Goal: Task Accomplishment & Management: Complete application form

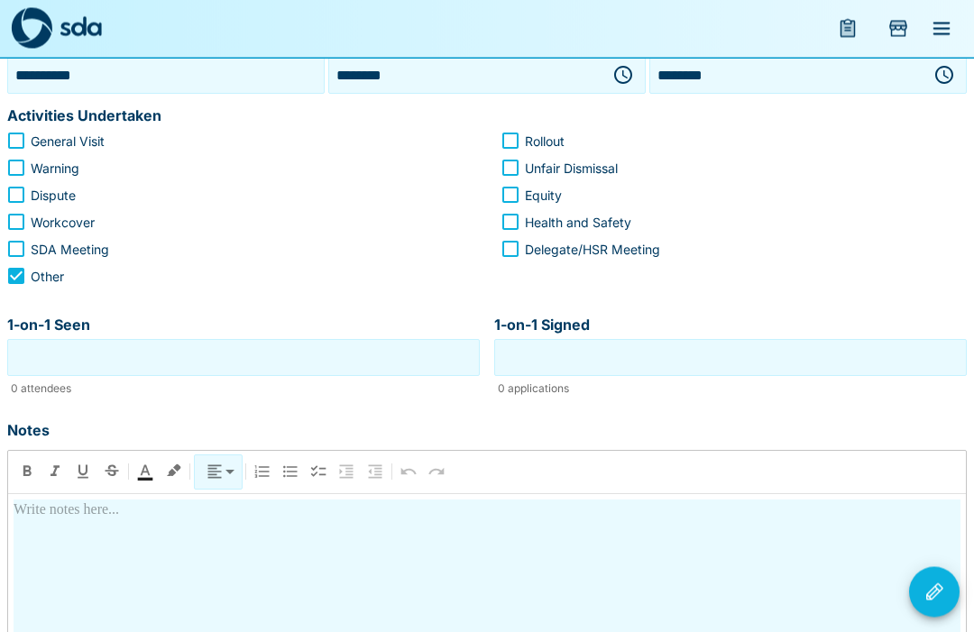
scroll to position [284, 0]
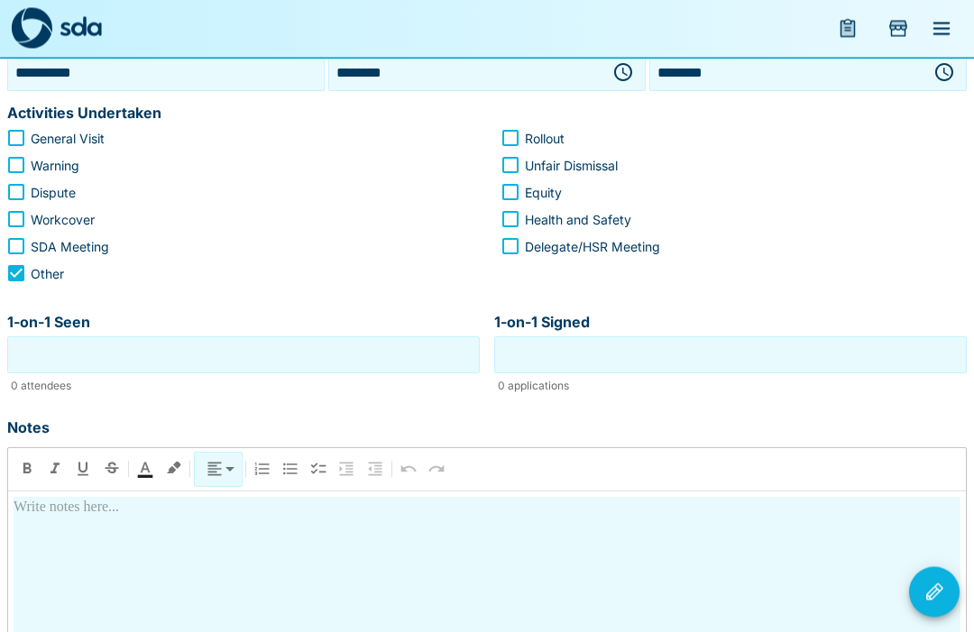
click at [355, 342] on input "1-on-1 Seen" at bounding box center [244, 356] width 464 height 28
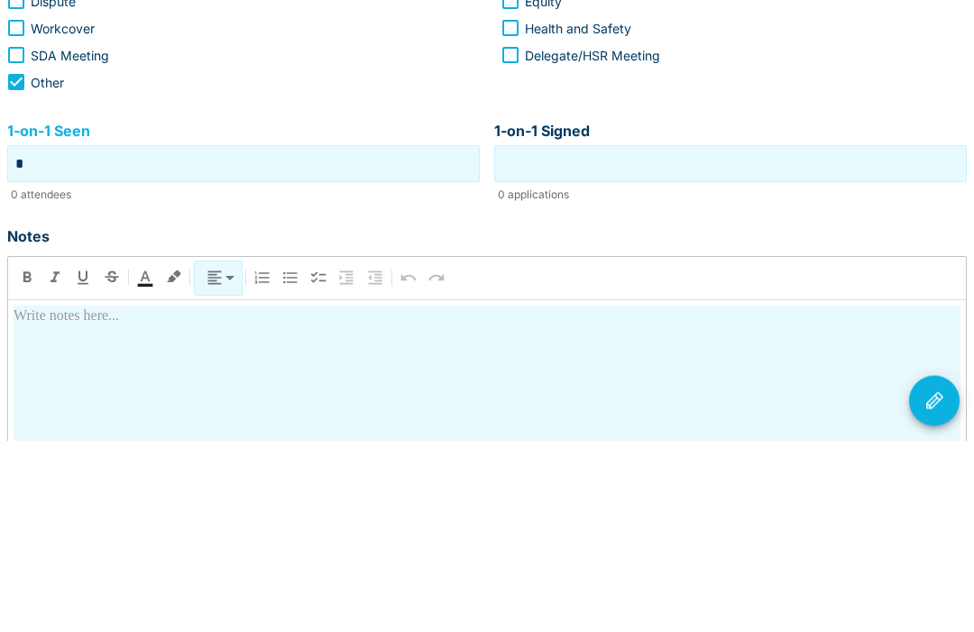
type input "*"
click at [748, 342] on input "1-on-1 Signed" at bounding box center [731, 356] width 464 height 28
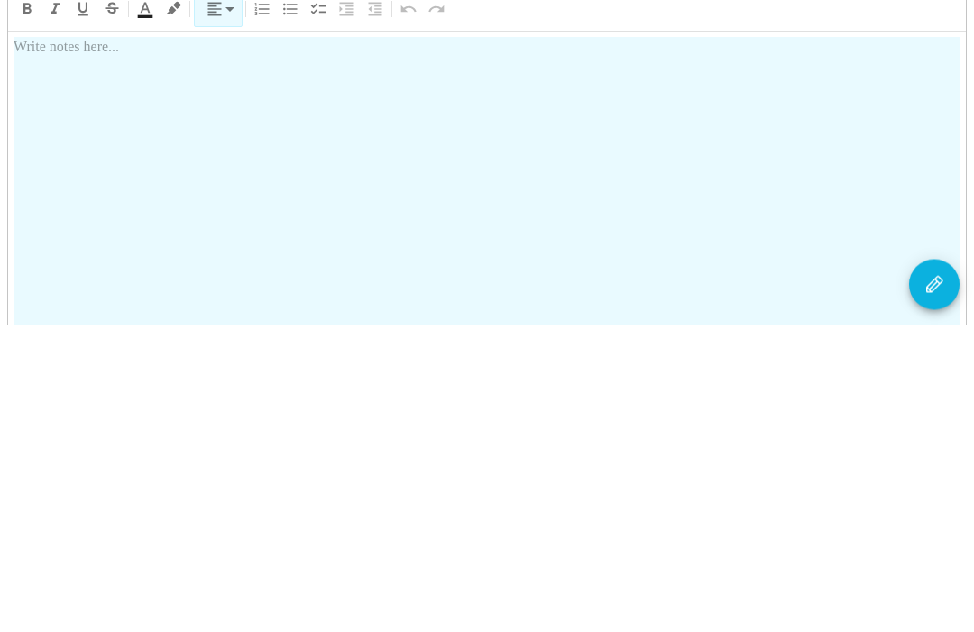
scroll to position [439, 0]
type input "*"
click at [429, 343] on div at bounding box center [487, 501] width 947 height 317
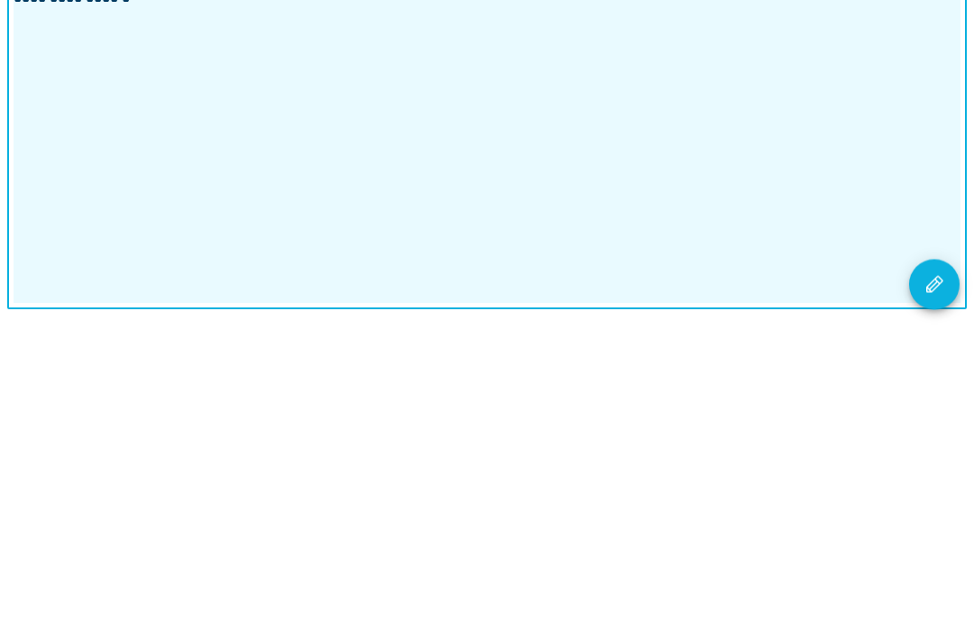
scroll to position [512, 0]
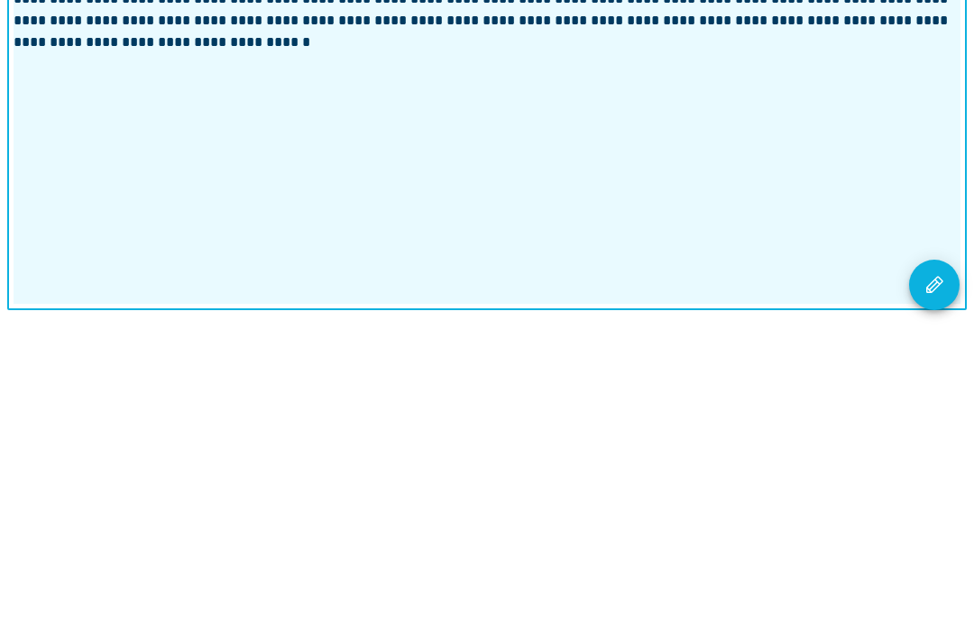
click at [940, 582] on icon "Visit Actions" at bounding box center [934, 593] width 22 height 22
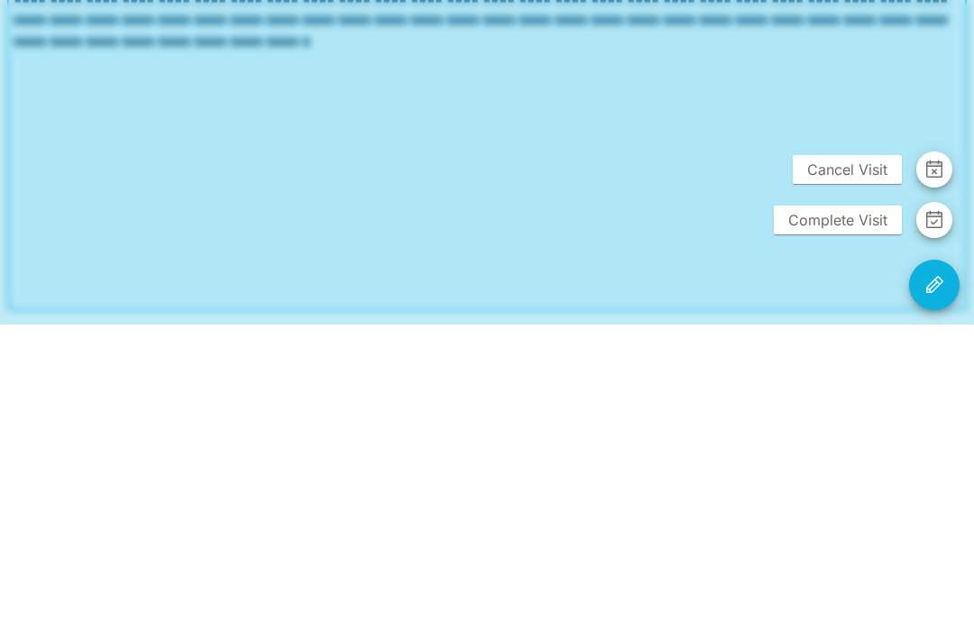
scroll to position [452, 0]
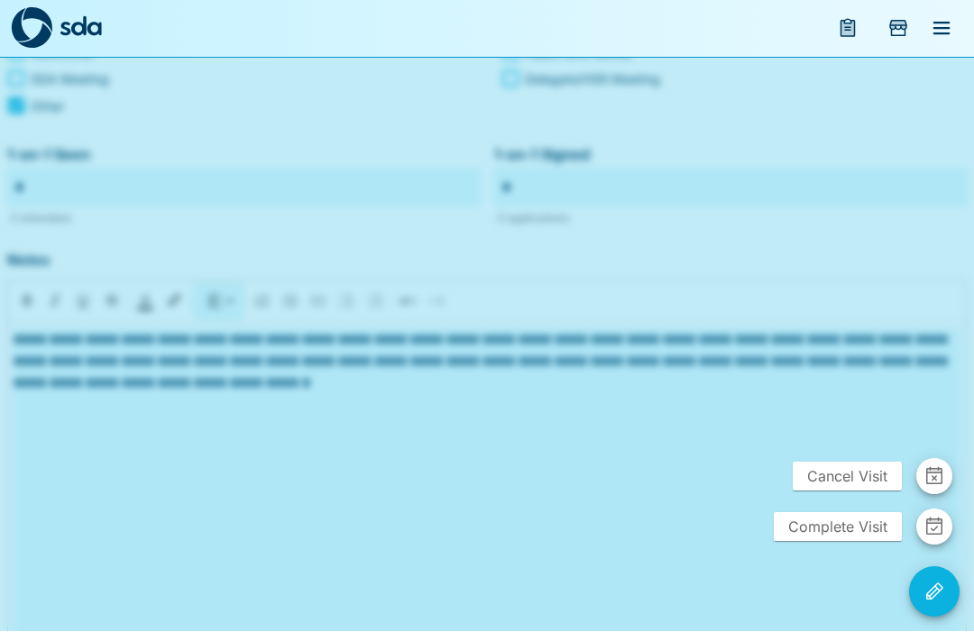
click at [841, 542] on span "Complete Visit" at bounding box center [838, 527] width 128 height 29
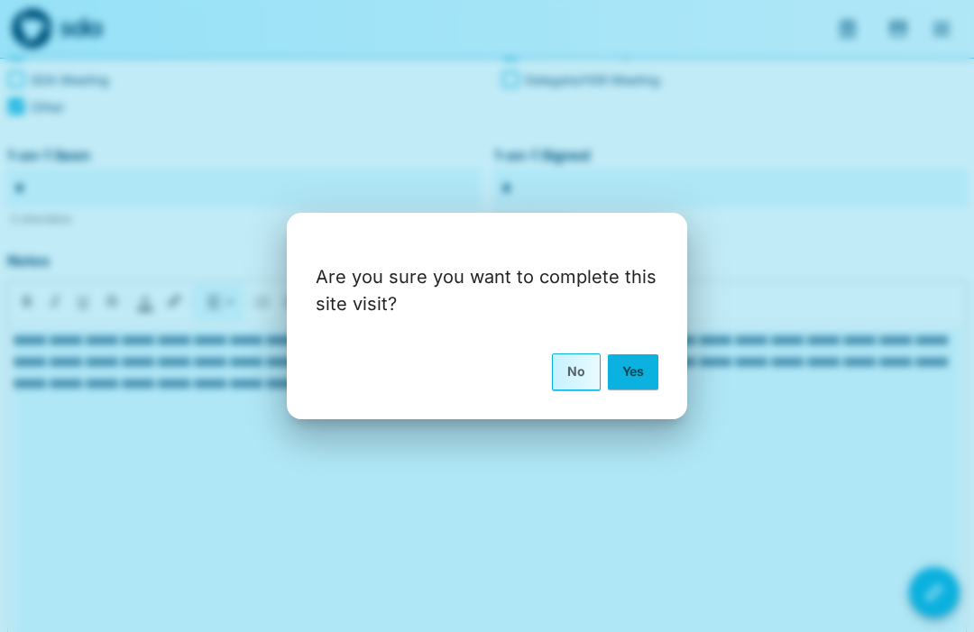
click at [644, 389] on button "Yes" at bounding box center [633, 371] width 51 height 34
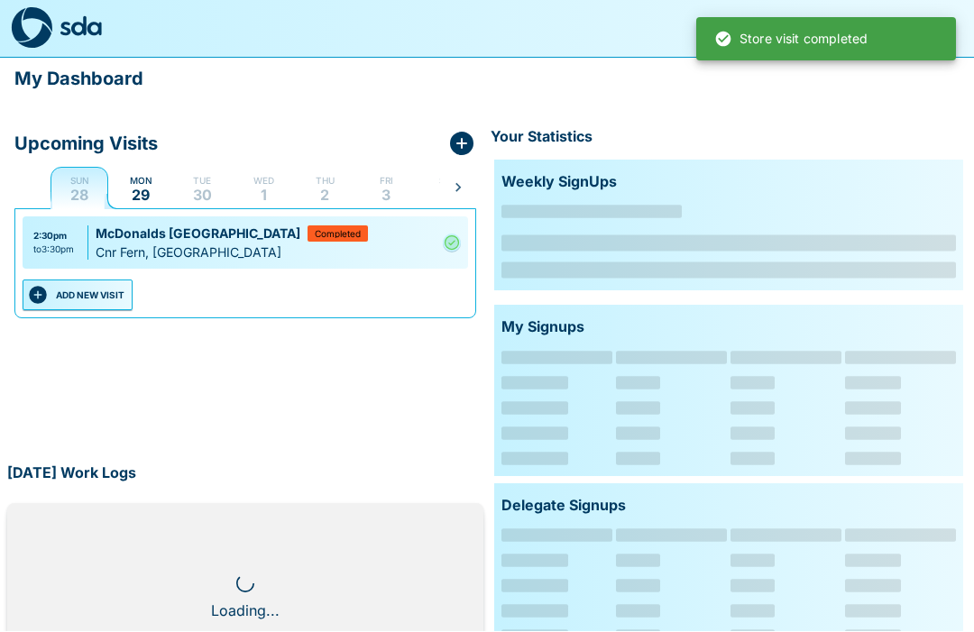
scroll to position [1, 0]
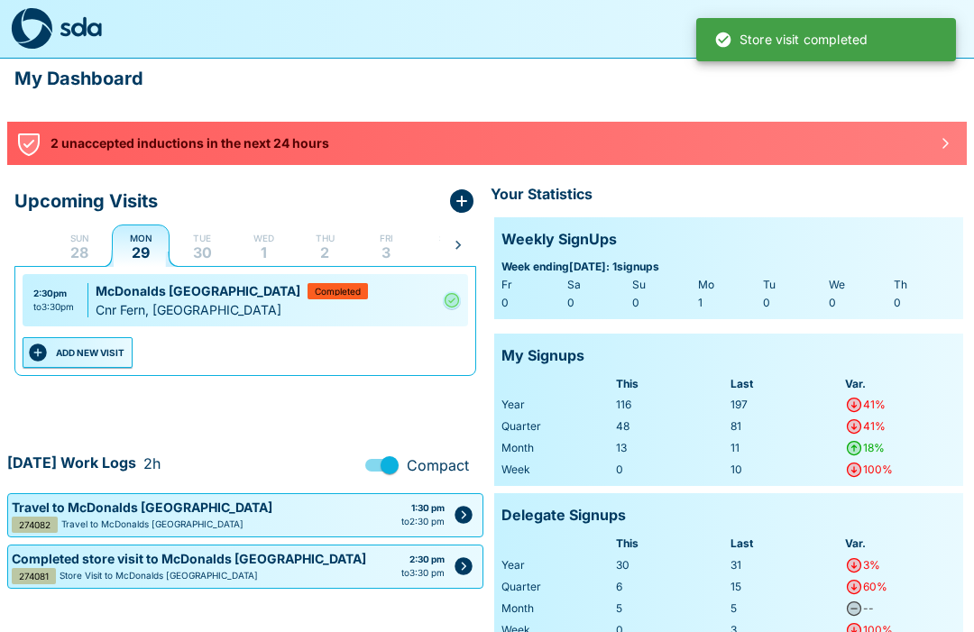
click at [680, 142] on p "2 unaccepted inductions in the next 24 hours" at bounding box center [487, 143] width 873 height 20
click at [942, 147] on icon "button" at bounding box center [945, 143] width 14 height 14
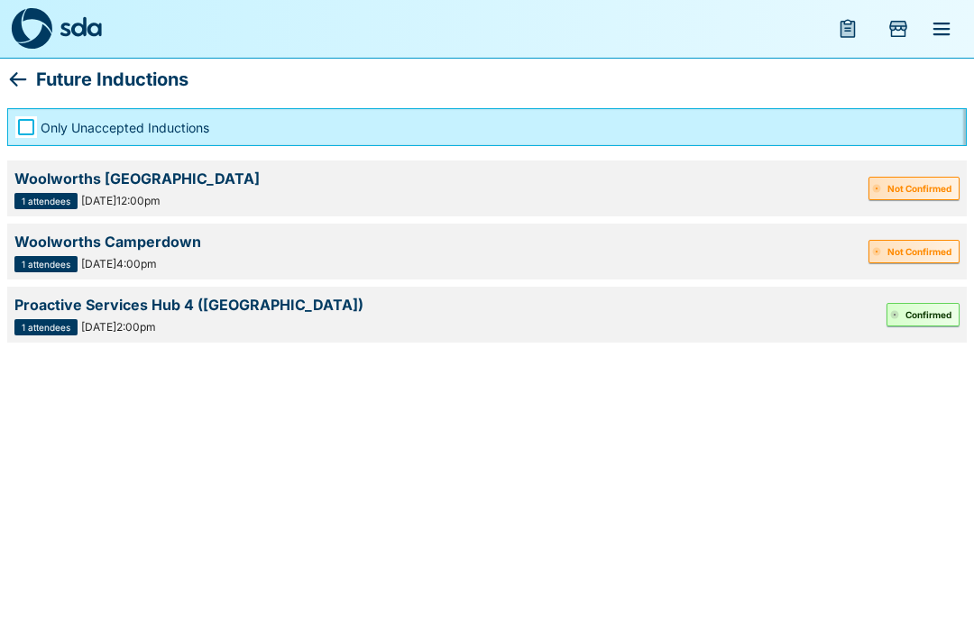
click at [920, 253] on button "Not Confirmed" at bounding box center [913, 251] width 91 height 23
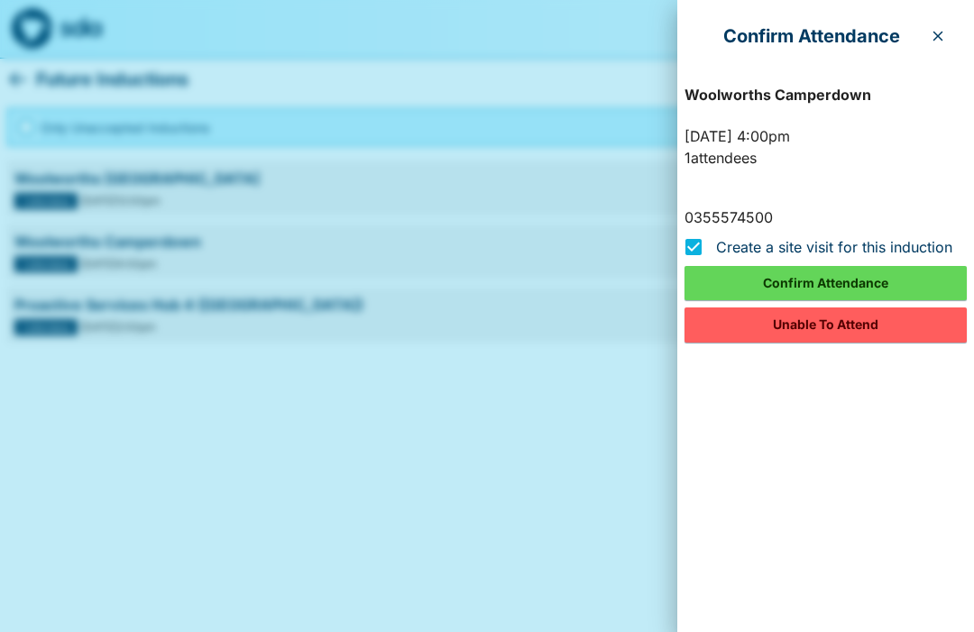
click at [843, 328] on button "Unable To Attend" at bounding box center [825, 325] width 282 height 34
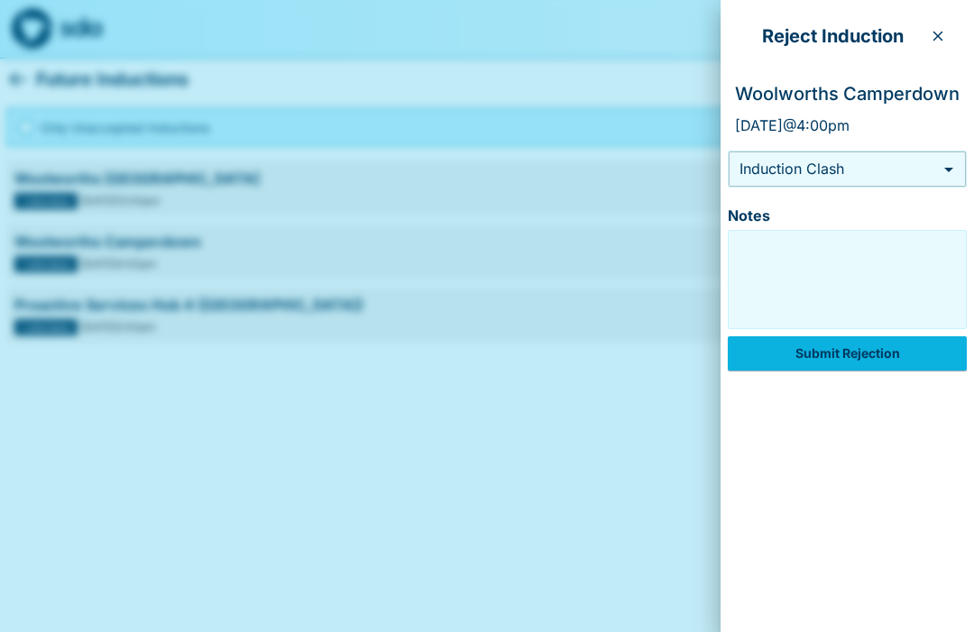
click at [952, 171] on body "Future Inductions Only Unaccepted Inductions Woolworths [GEOGRAPHIC_DATA] 1 att…" at bounding box center [487, 175] width 974 height 350
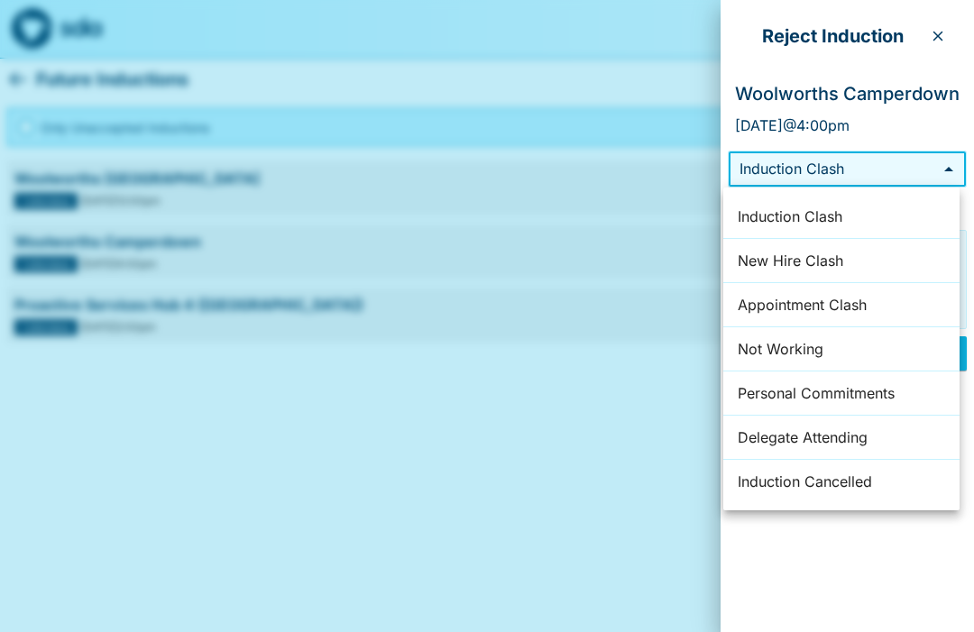
click at [868, 301] on li "Appointment Clash" at bounding box center [841, 305] width 236 height 44
type input "*"
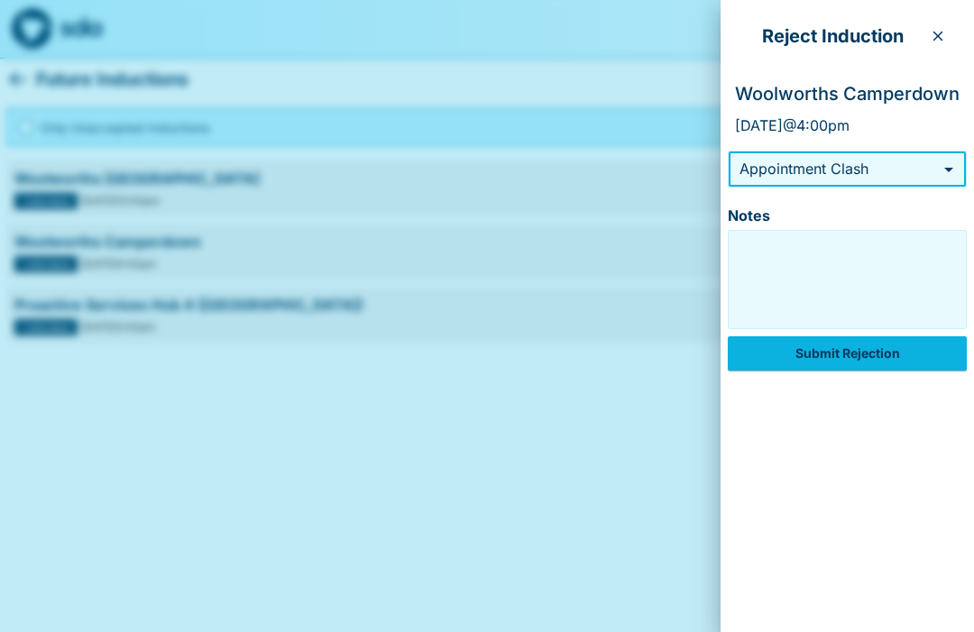
click at [831, 254] on textarea "Notes" at bounding box center [847, 279] width 230 height 90
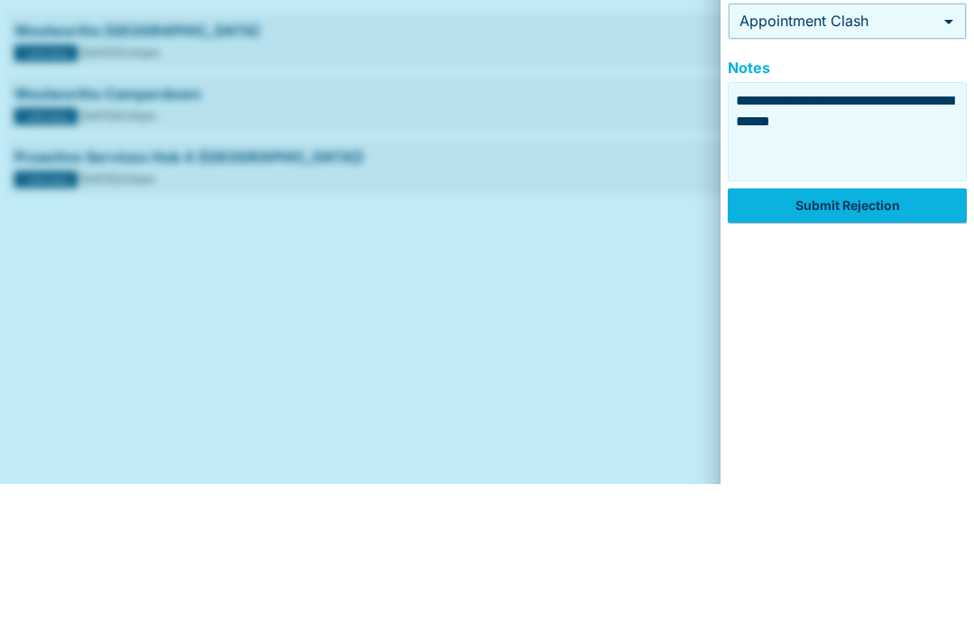
type textarea "**********"
click at [889, 336] on button "Submit Rejection" at bounding box center [847, 353] width 239 height 34
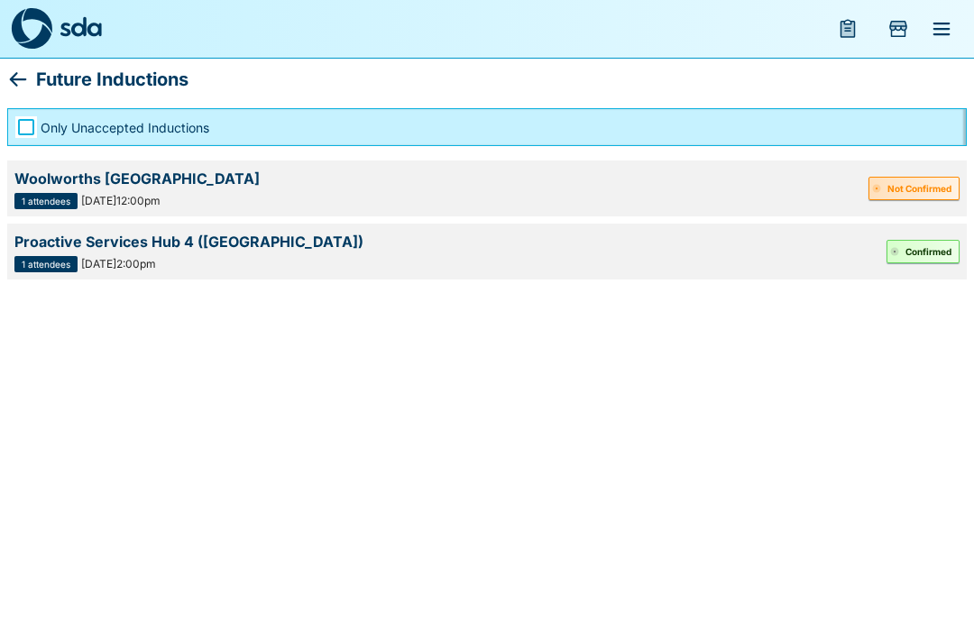
click at [919, 195] on button "Not Confirmed" at bounding box center [913, 188] width 91 height 23
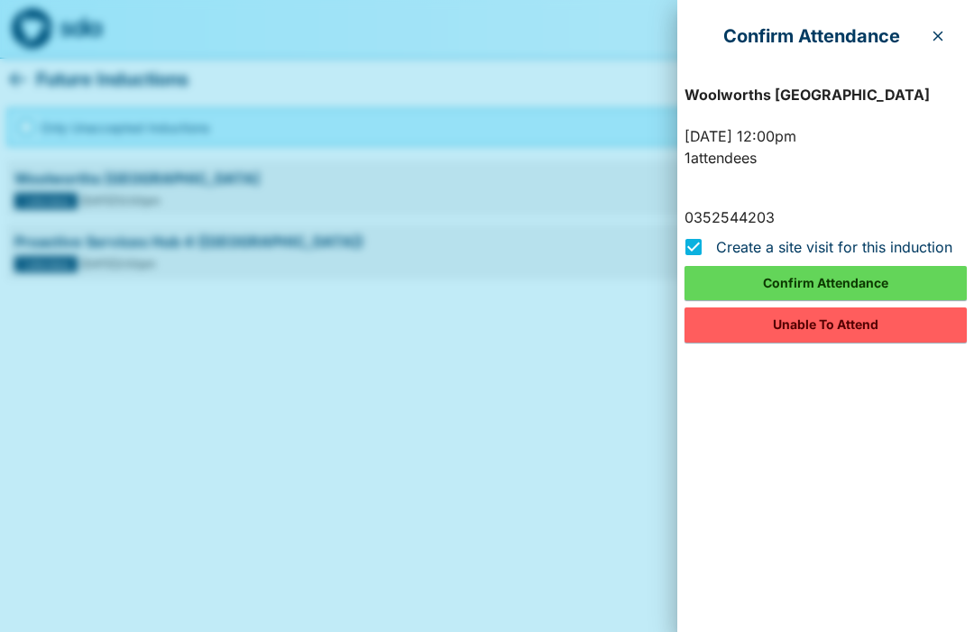
click at [864, 334] on button "Unable To Attend" at bounding box center [825, 325] width 282 height 34
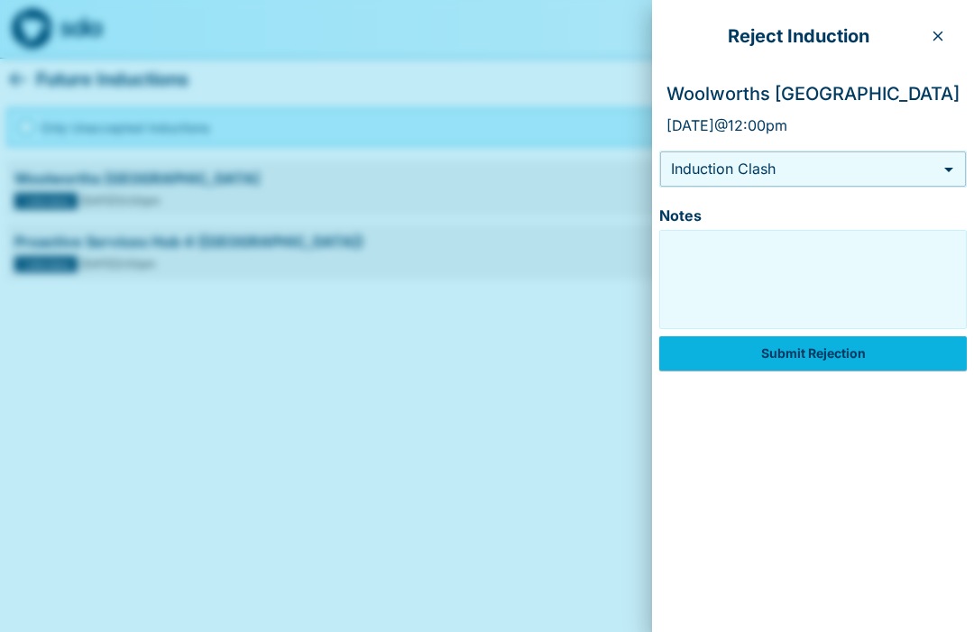
click at [869, 266] on textarea "Notes" at bounding box center [813, 279] width 299 height 90
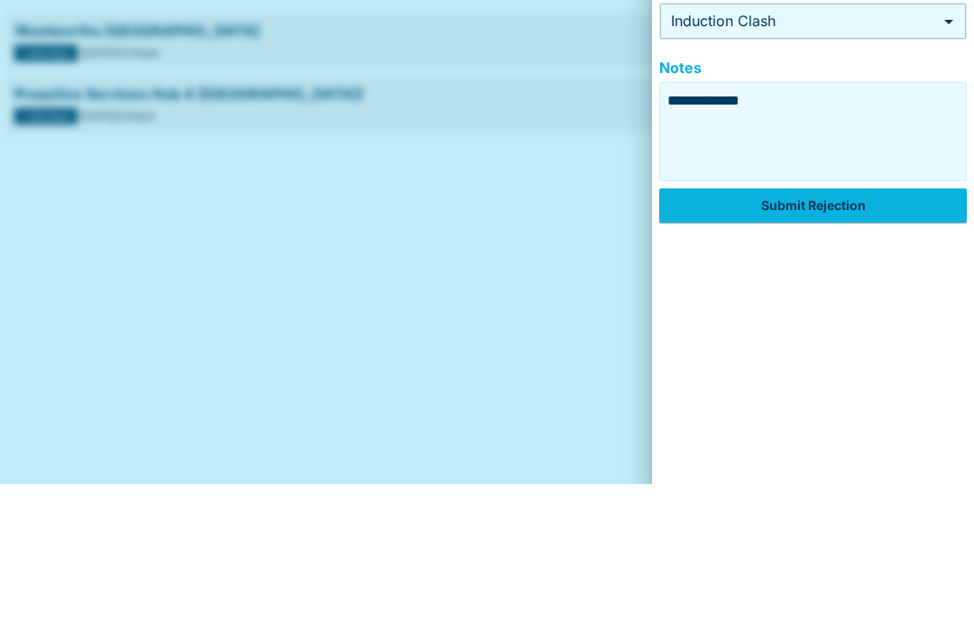
type textarea "**********"
click at [875, 336] on button "Submit Rejection" at bounding box center [813, 353] width 308 height 34
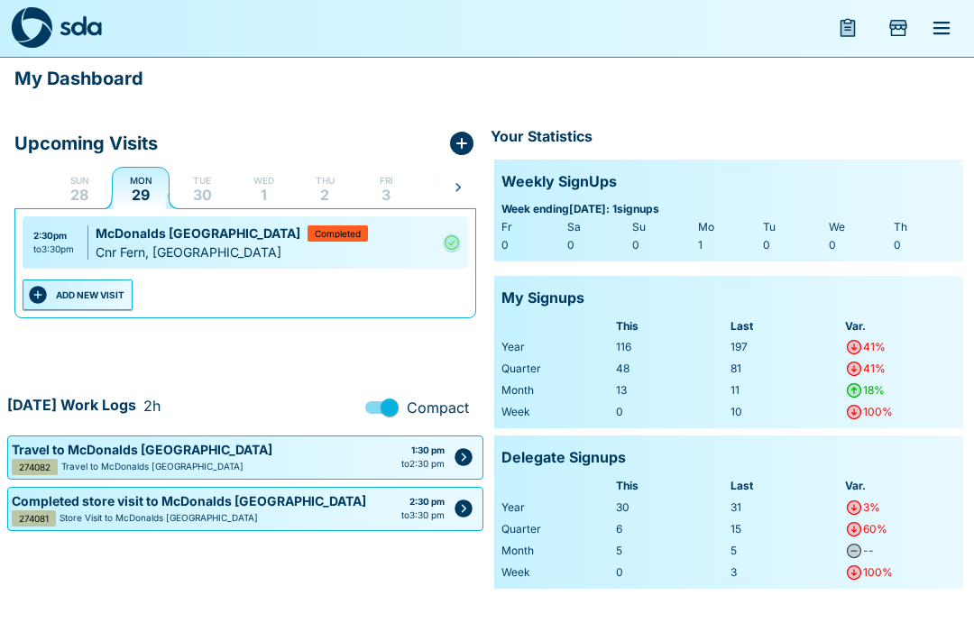
click at [946, 19] on icon "menu" at bounding box center [942, 29] width 22 height 22
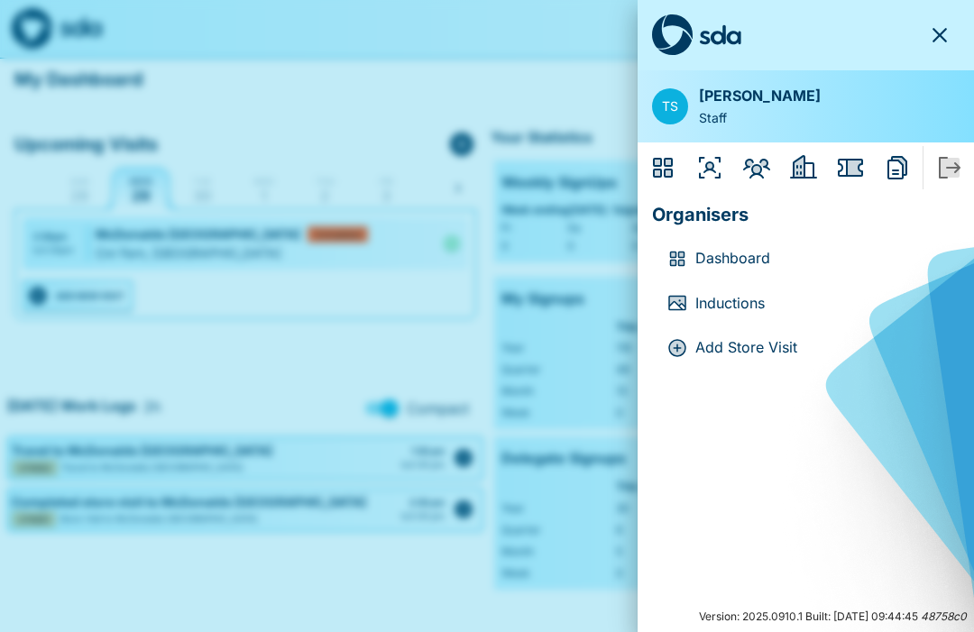
click at [804, 170] on icon "Employers" at bounding box center [803, 166] width 27 height 23
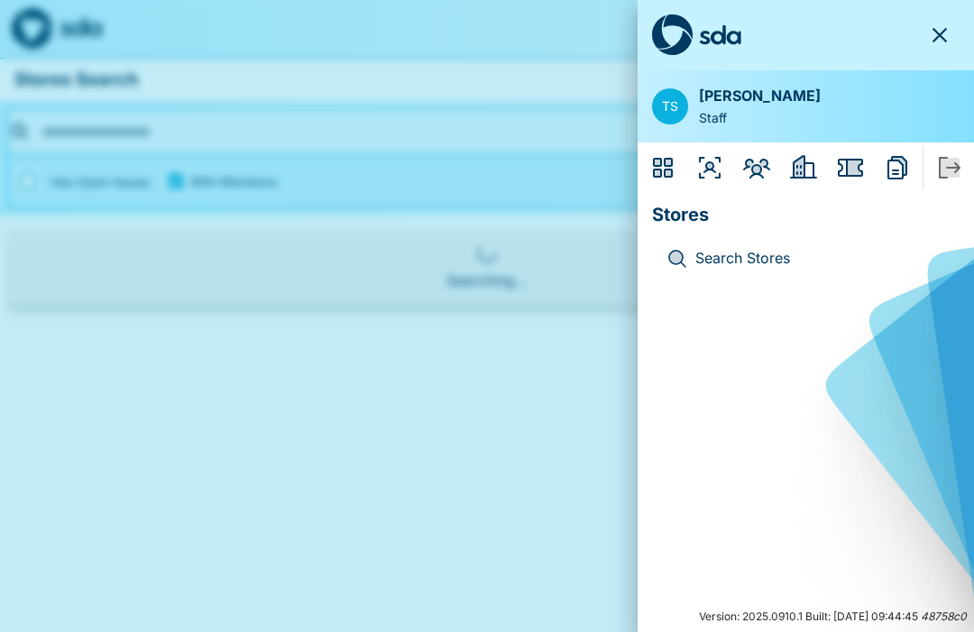
click at [896, 171] on icon "Reports" at bounding box center [897, 167] width 29 height 29
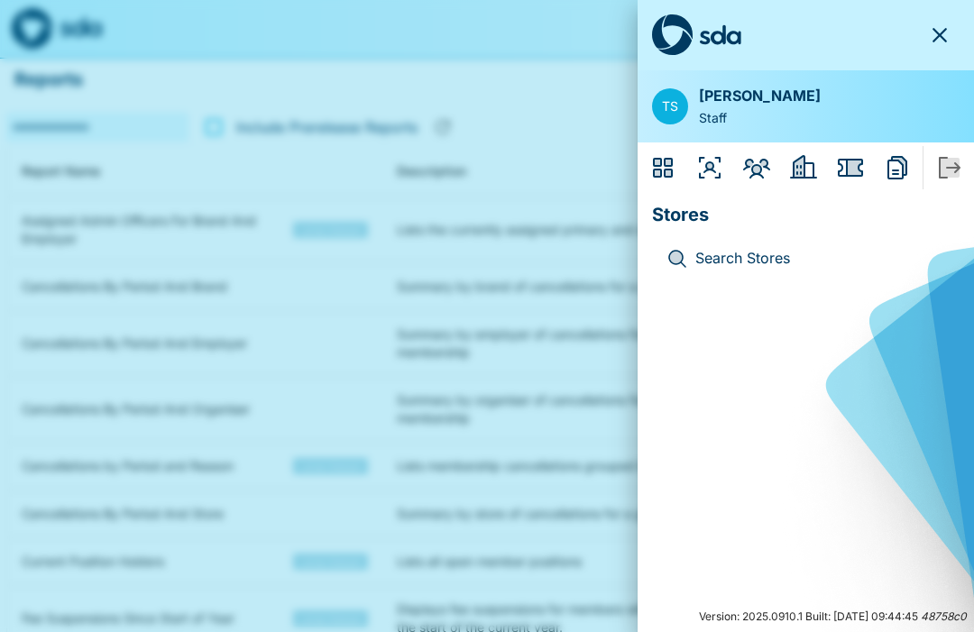
click at [857, 175] on icon "Issues" at bounding box center [850, 168] width 25 height 18
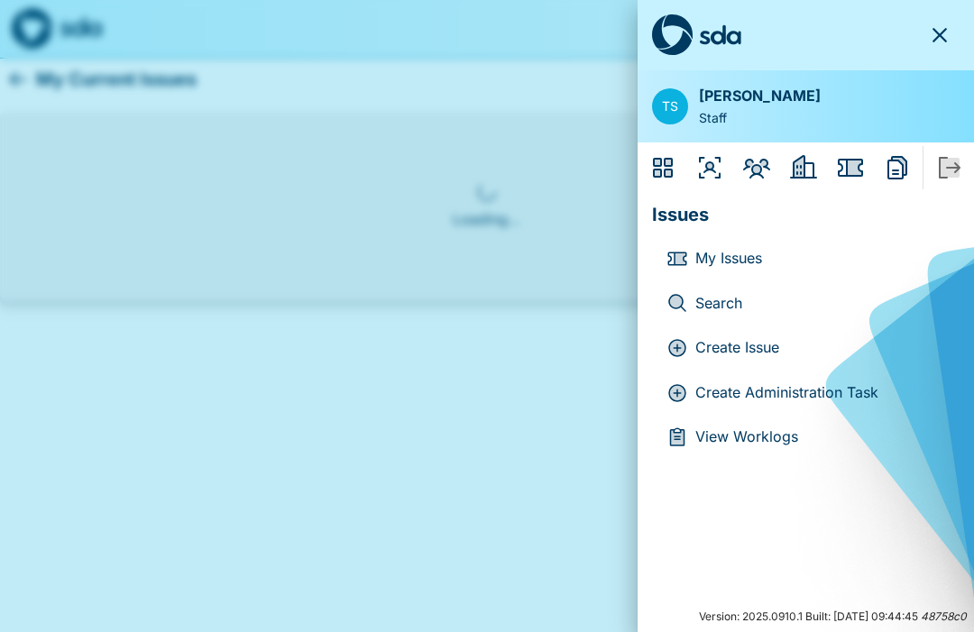
click at [869, 397] on p "Create Administration Task" at bounding box center [820, 392] width 250 height 23
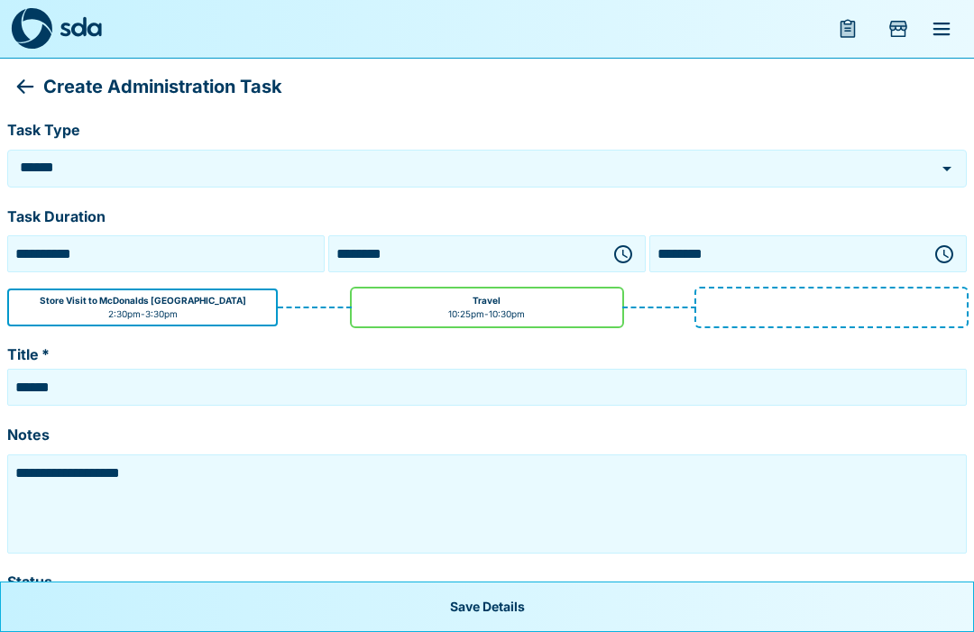
click at [623, 258] on icon "button" at bounding box center [623, 254] width 22 height 22
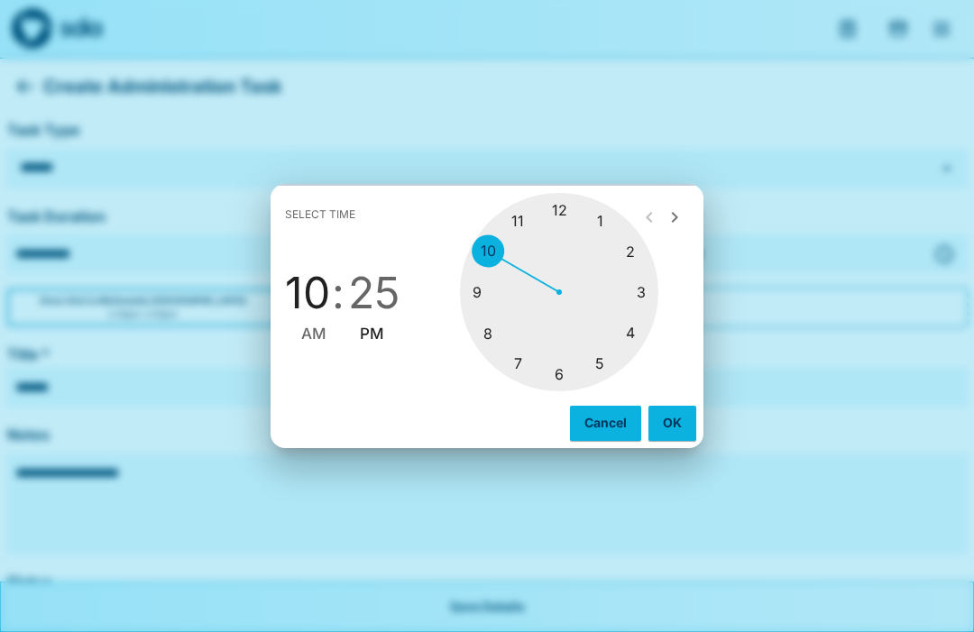
click at [500, 335] on div at bounding box center [559, 292] width 198 height 198
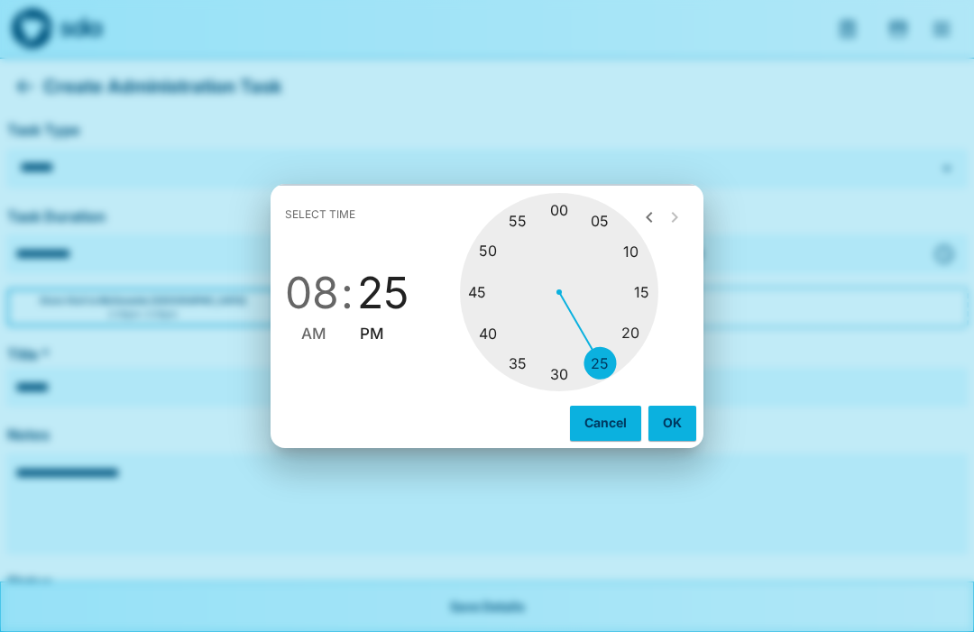
click at [572, 381] on div at bounding box center [559, 292] width 198 height 198
click at [318, 339] on span "AM" at bounding box center [313, 334] width 25 height 24
type input "********"
click at [670, 424] on button "OK" at bounding box center [672, 423] width 48 height 34
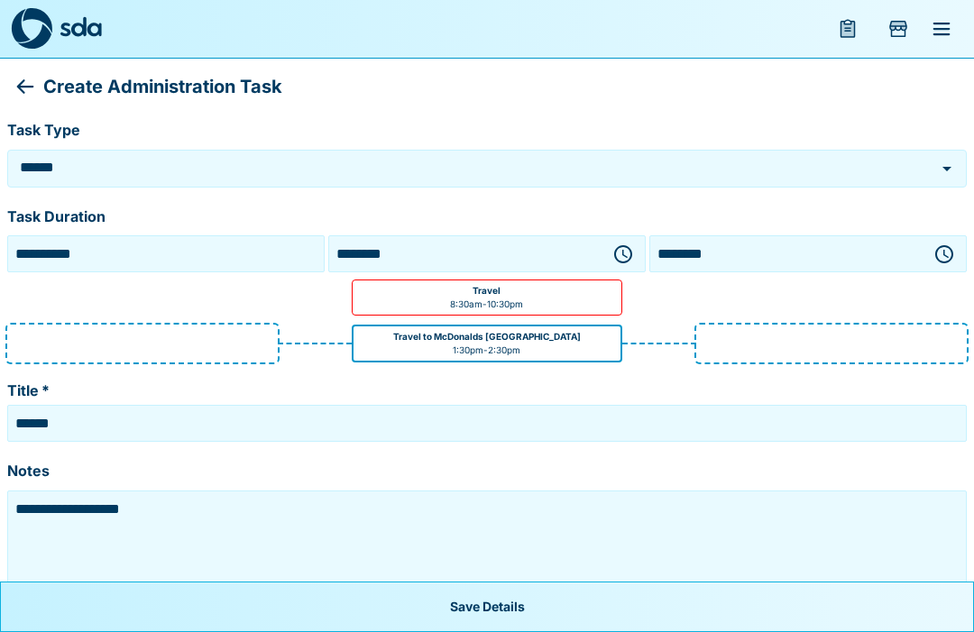
click at [945, 250] on icon "button" at bounding box center [944, 254] width 22 height 22
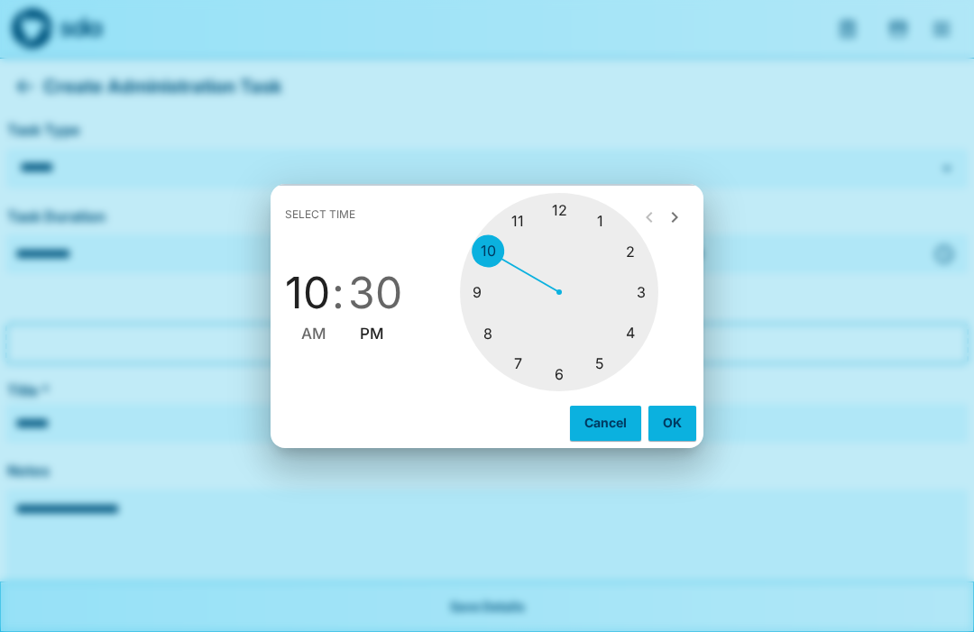
click at [519, 222] on div at bounding box center [559, 292] width 198 height 198
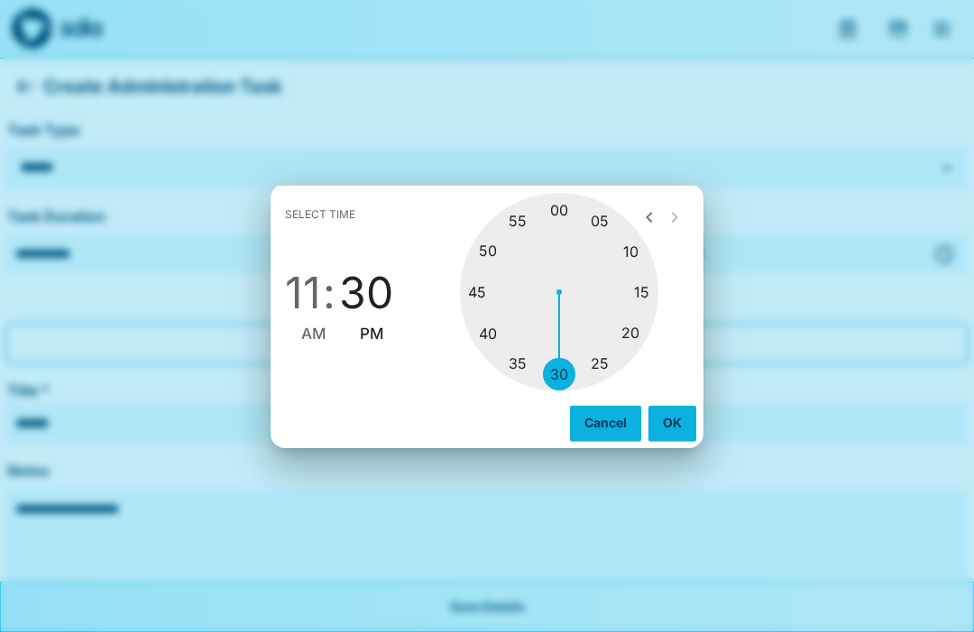
click at [604, 426] on button "Cancel" at bounding box center [605, 423] width 71 height 34
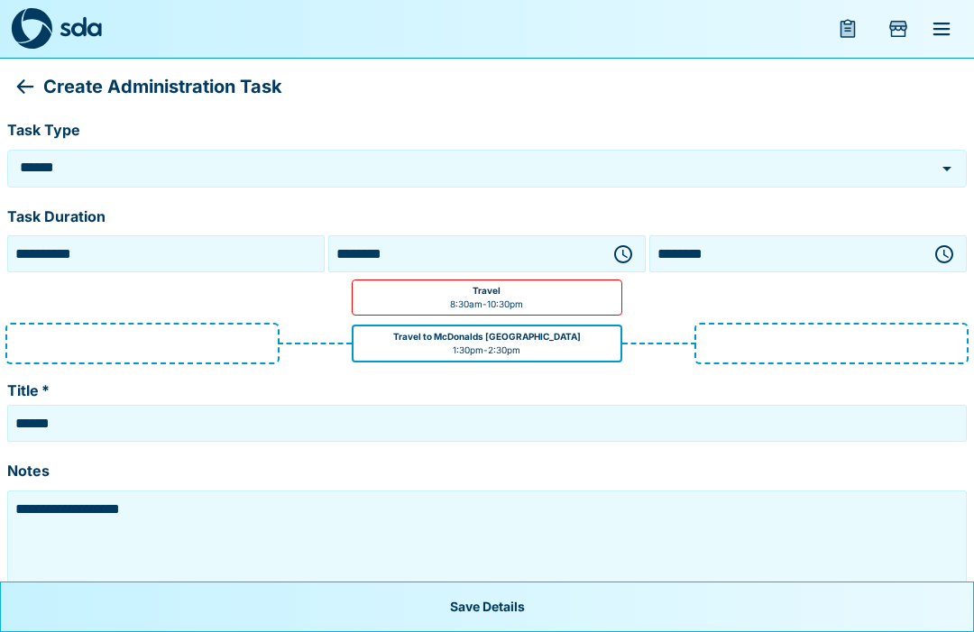
click at [942, 249] on icon "button" at bounding box center [944, 254] width 22 height 22
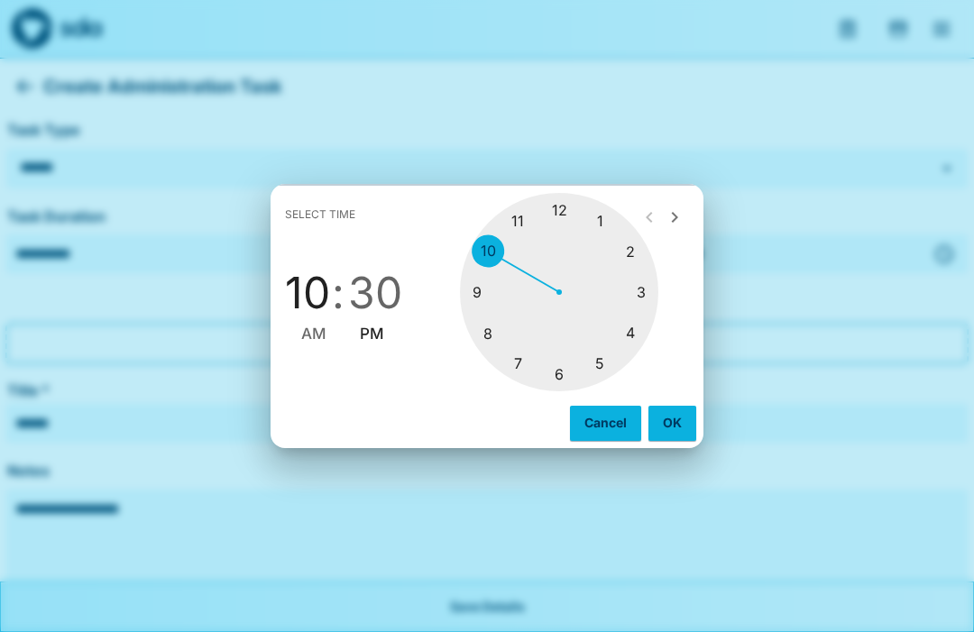
click at [568, 209] on div at bounding box center [559, 292] width 198 height 198
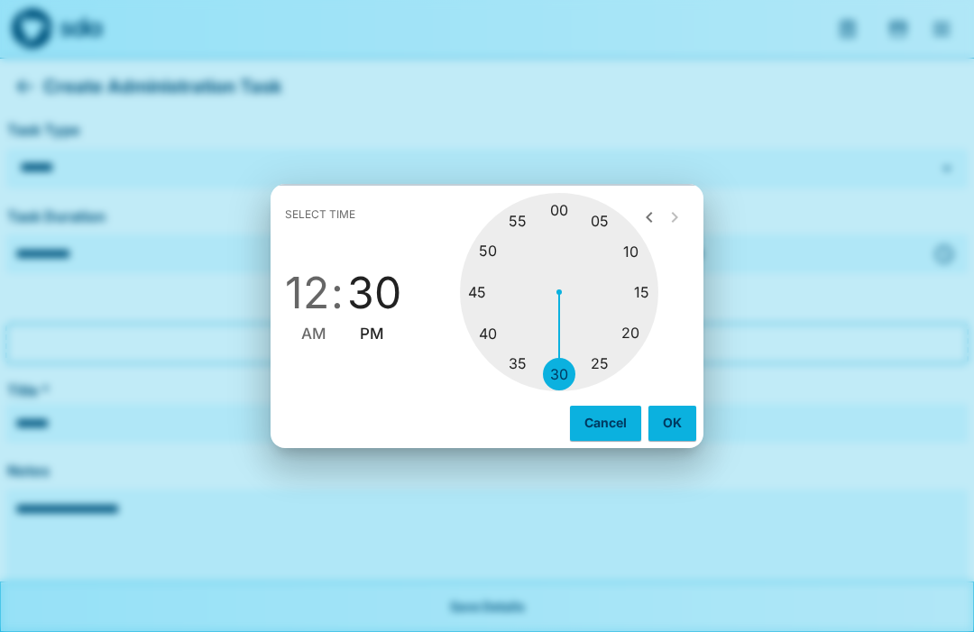
click at [575, 211] on div at bounding box center [559, 292] width 198 height 198
type input "********"
click at [677, 422] on button "OK" at bounding box center [672, 423] width 48 height 34
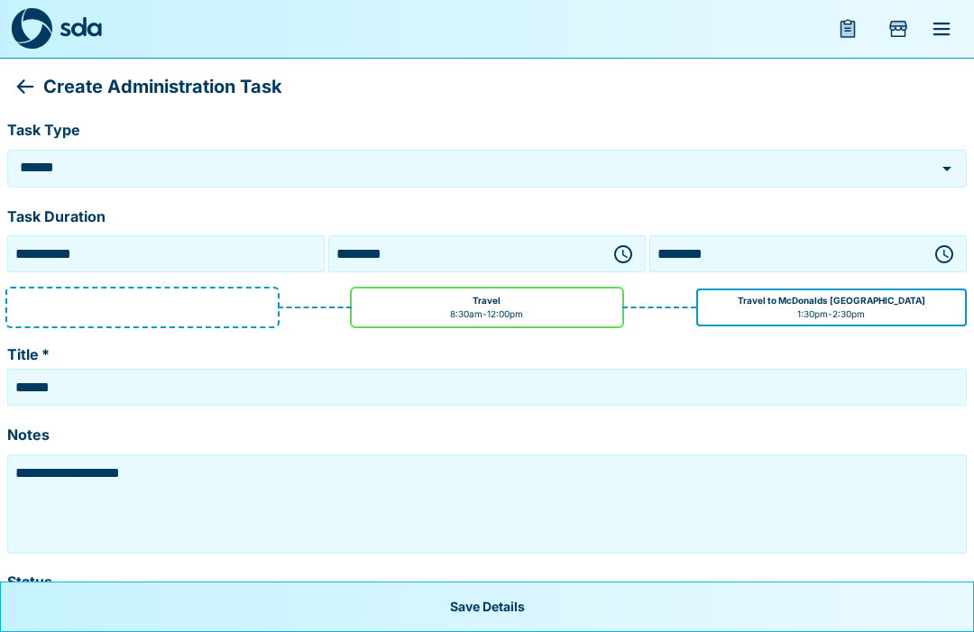
click at [201, 479] on textarea "**********" at bounding box center [487, 504] width 951 height 90
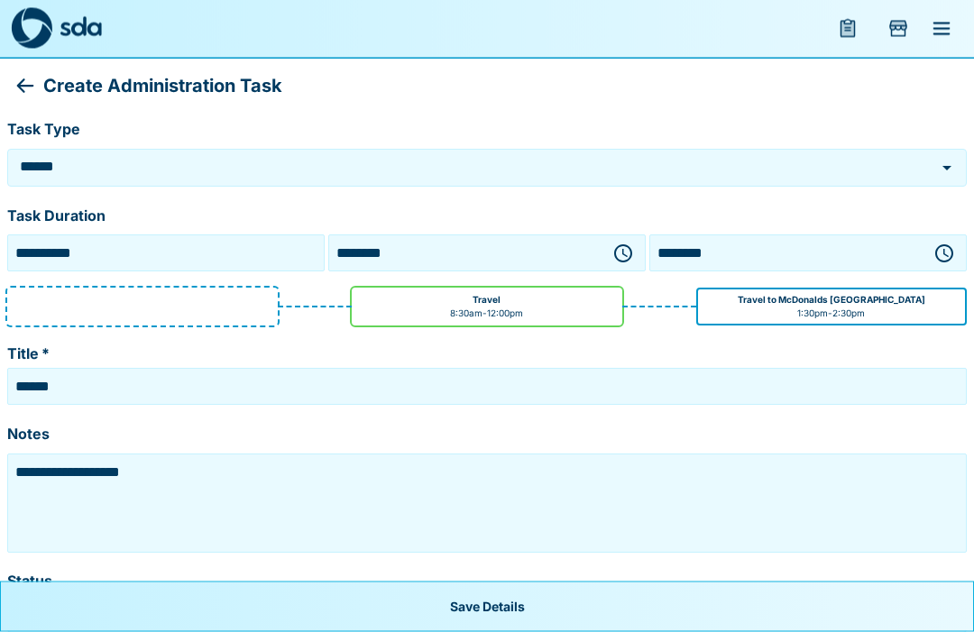
scroll to position [2, 0]
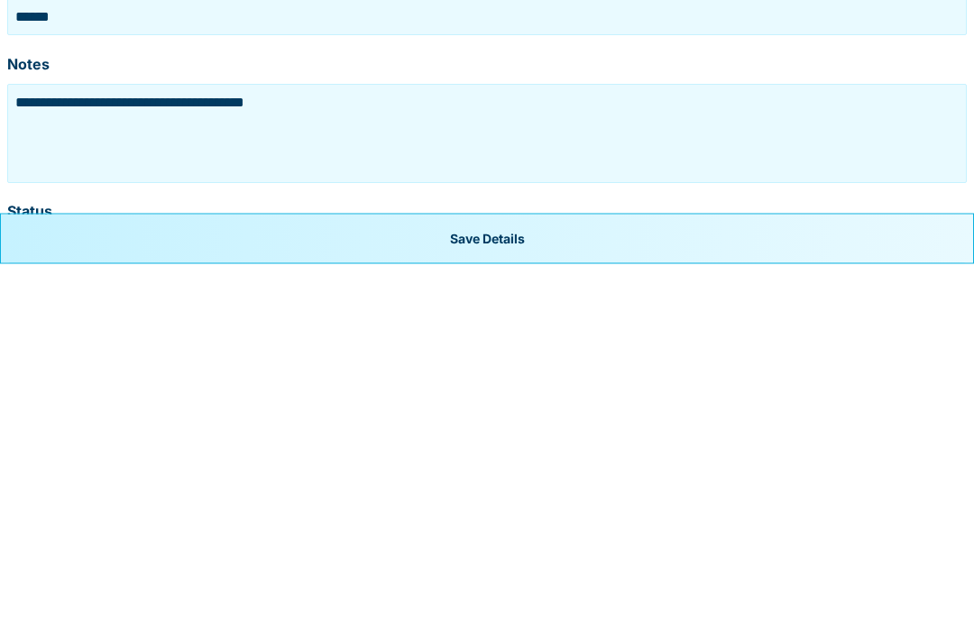
type textarea "**********"
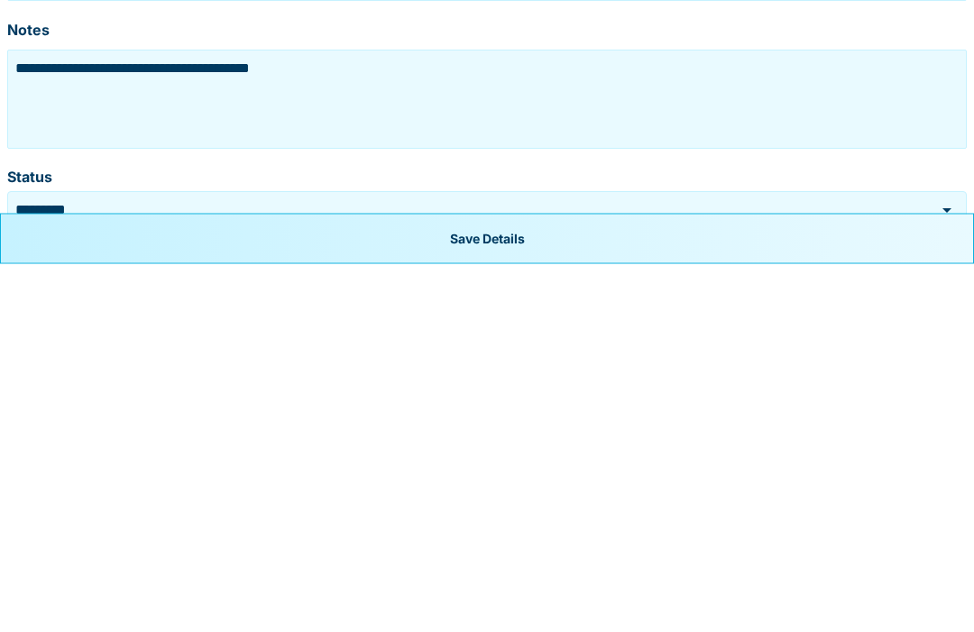
scroll to position [79, 0]
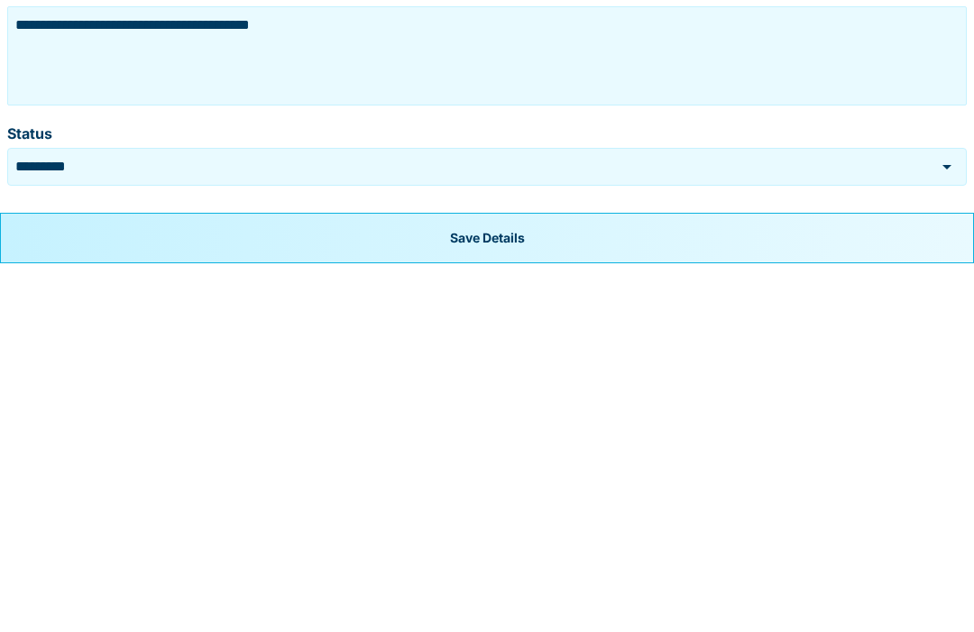
click at [506, 582] on button "Save Details" at bounding box center [487, 607] width 974 height 51
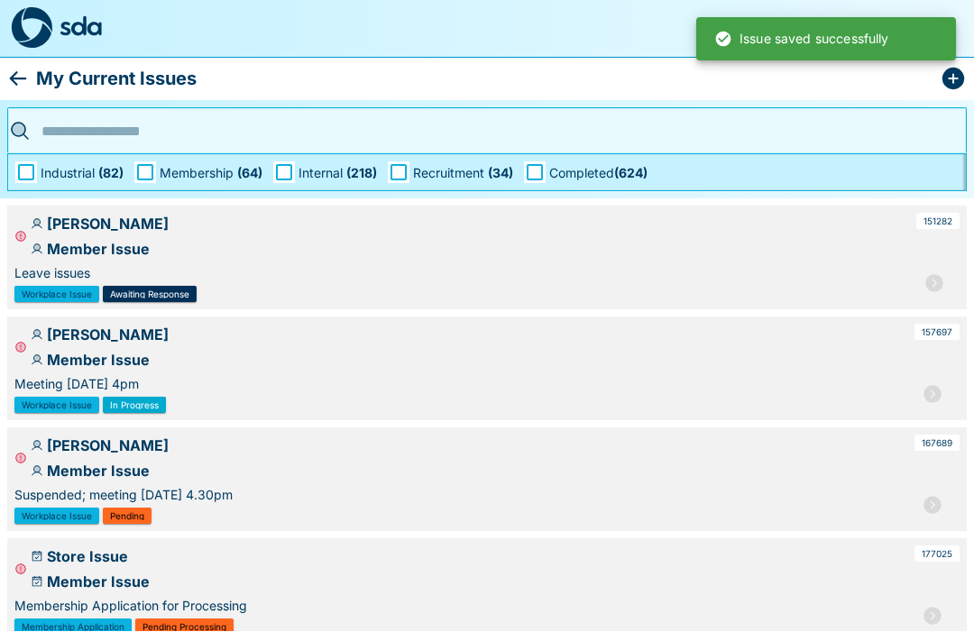
scroll to position [1, 0]
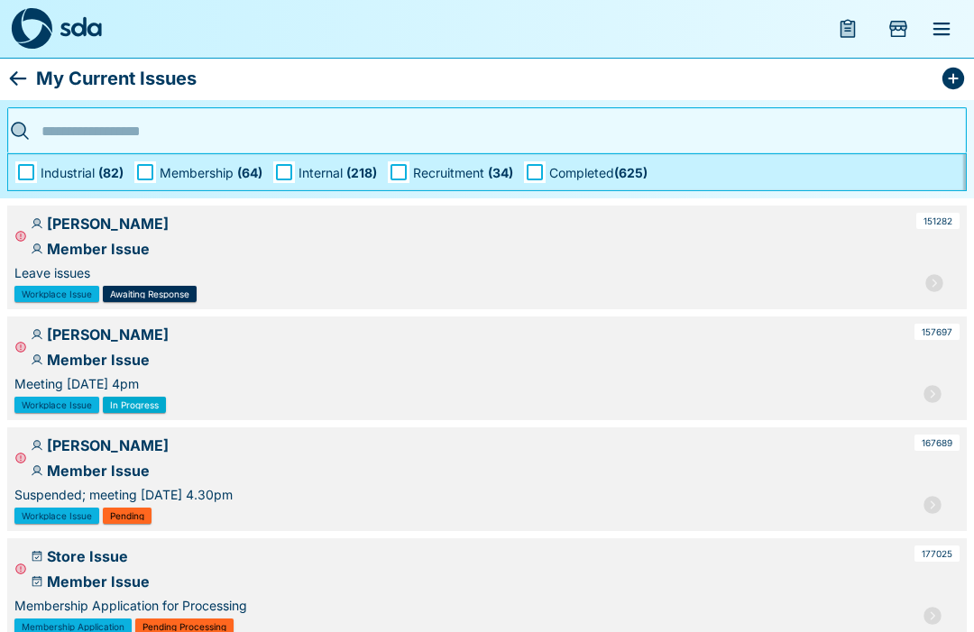
click at [8, 92] on div "My Current Issues" at bounding box center [487, 78] width 974 height 43
click at [848, 22] on icon "menu" at bounding box center [848, 29] width 22 height 22
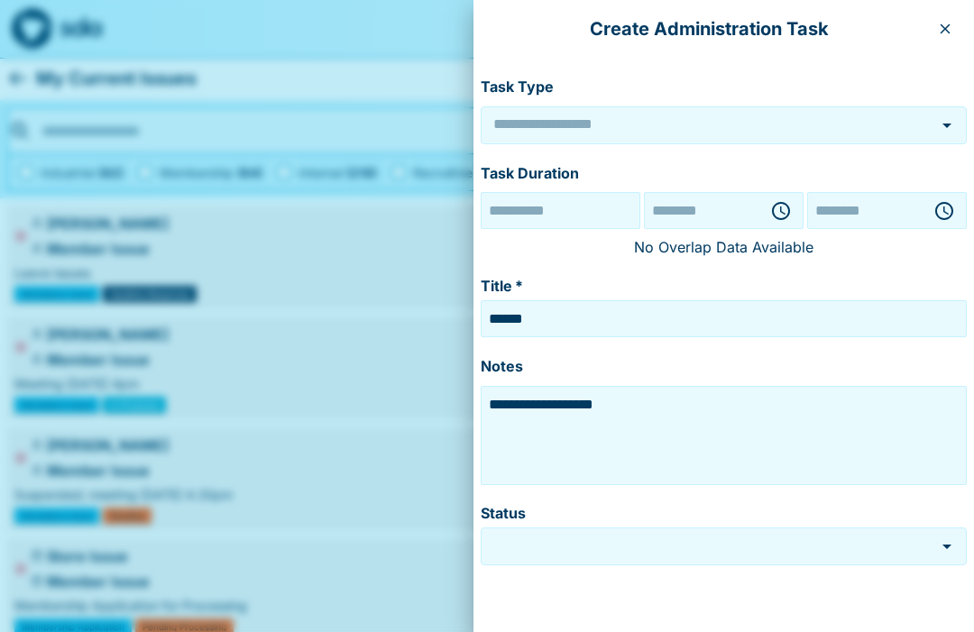
type input "******"
type input "*********"
type input "**********"
type input "********"
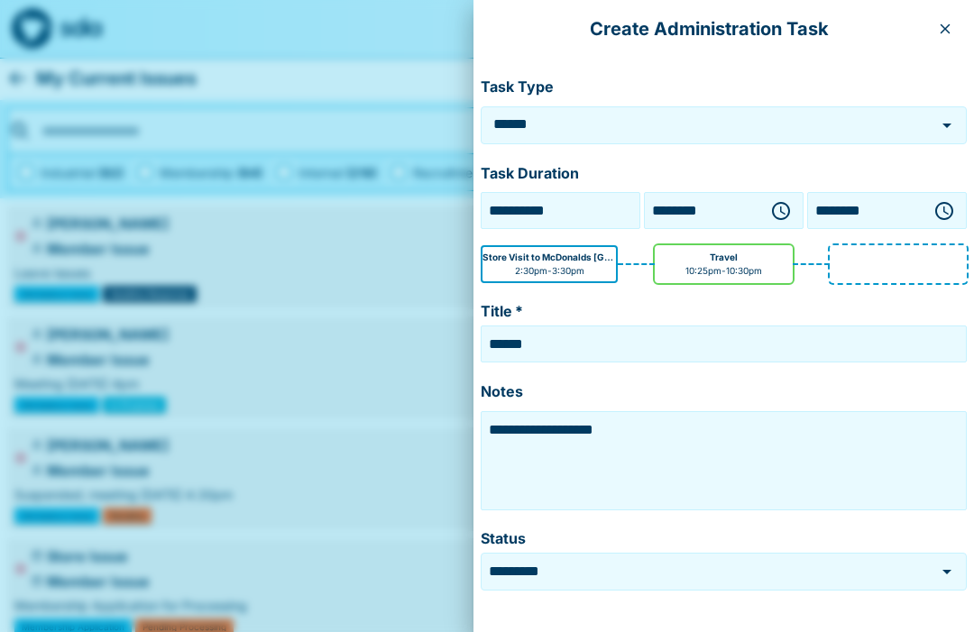
click at [944, 23] on icon "button" at bounding box center [945, 29] width 14 height 14
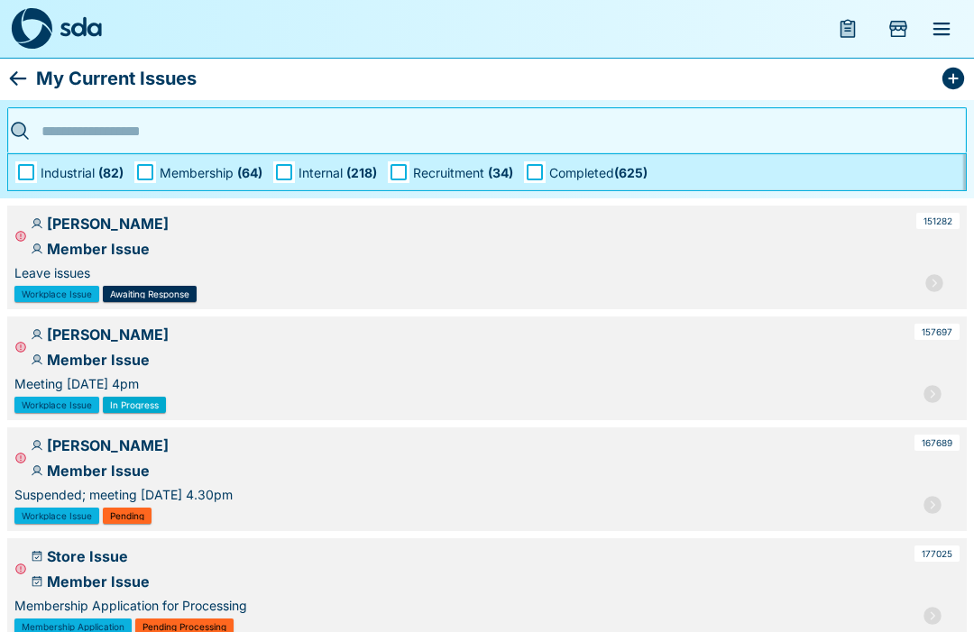
click at [901, 28] on icon "Add Store Visit" at bounding box center [898, 29] width 18 height 16
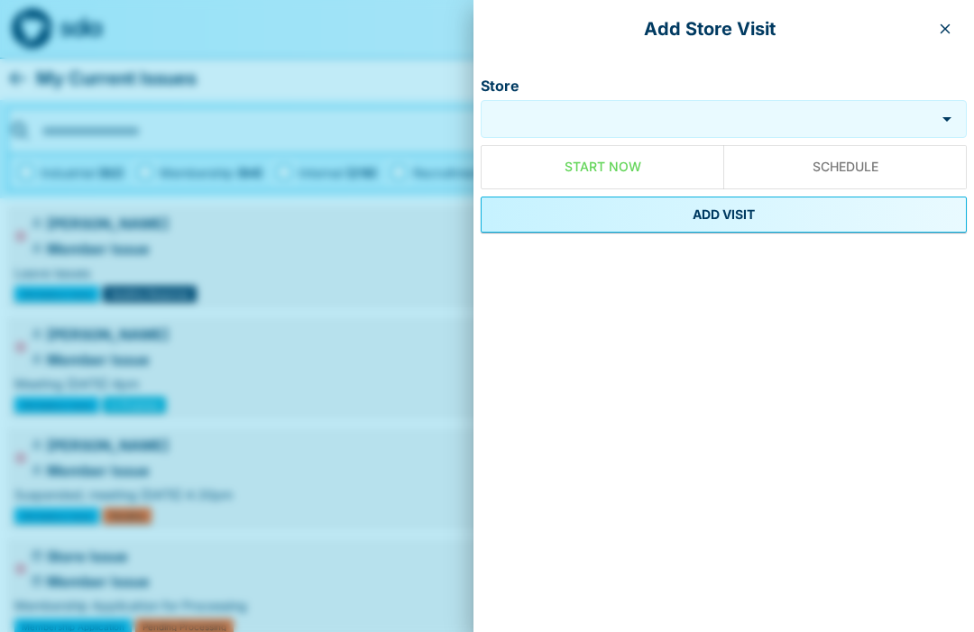
click at [969, 14] on div "Add Store Visit" at bounding box center [723, 29] width 501 height 58
click at [951, 24] on icon "button" at bounding box center [945, 29] width 14 height 14
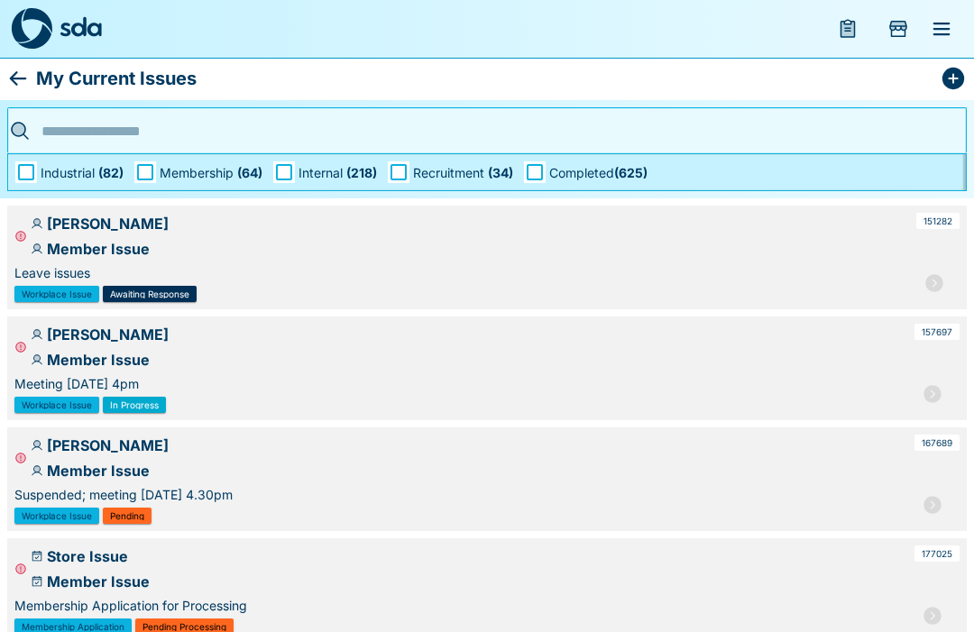
click at [945, 38] on icon "menu" at bounding box center [942, 29] width 22 height 22
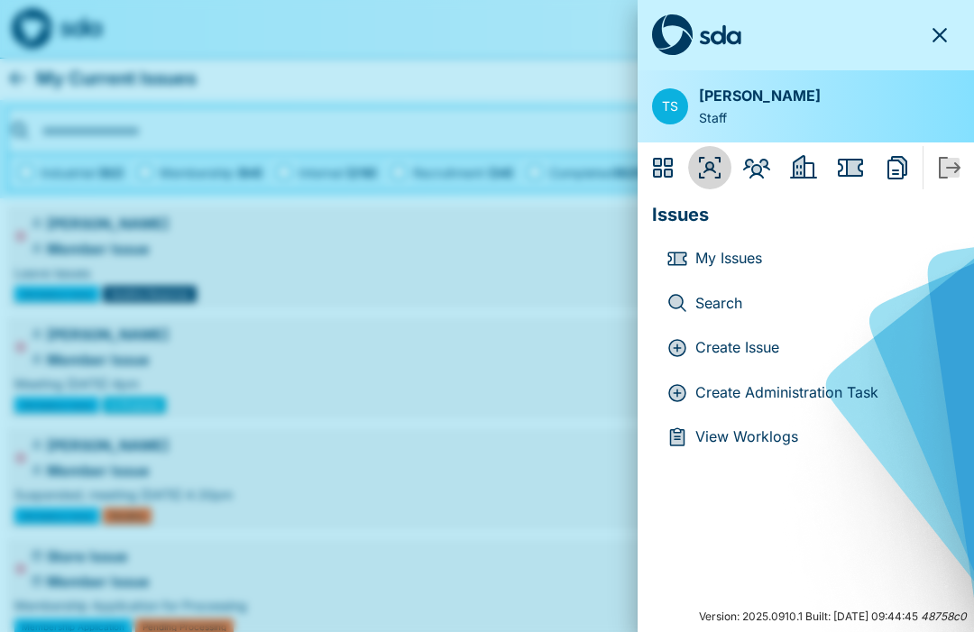
click at [721, 162] on icon "Organisers" at bounding box center [709, 167] width 29 height 29
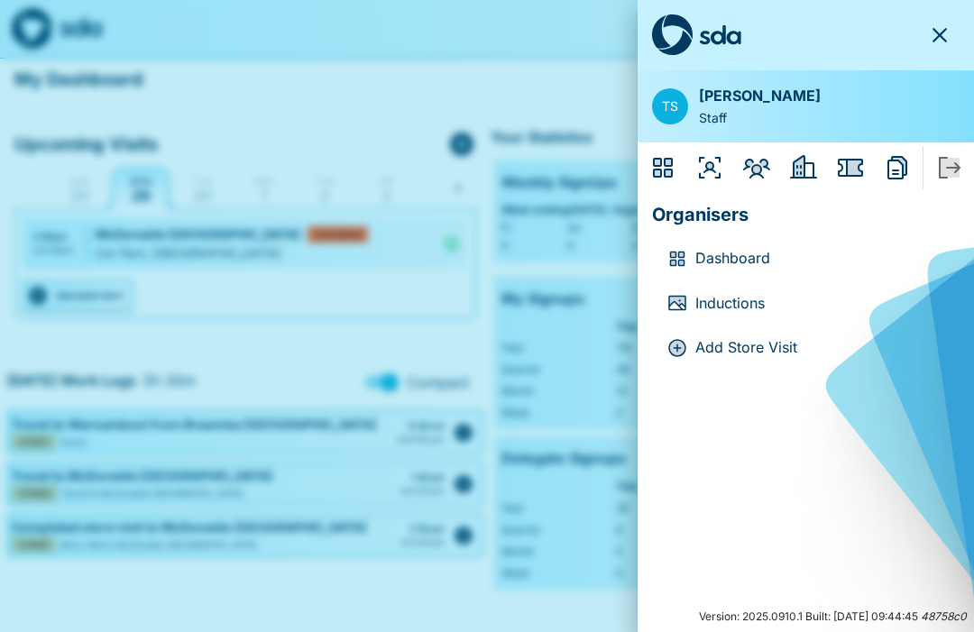
click at [740, 261] on p "Dashboard" at bounding box center [820, 258] width 250 height 23
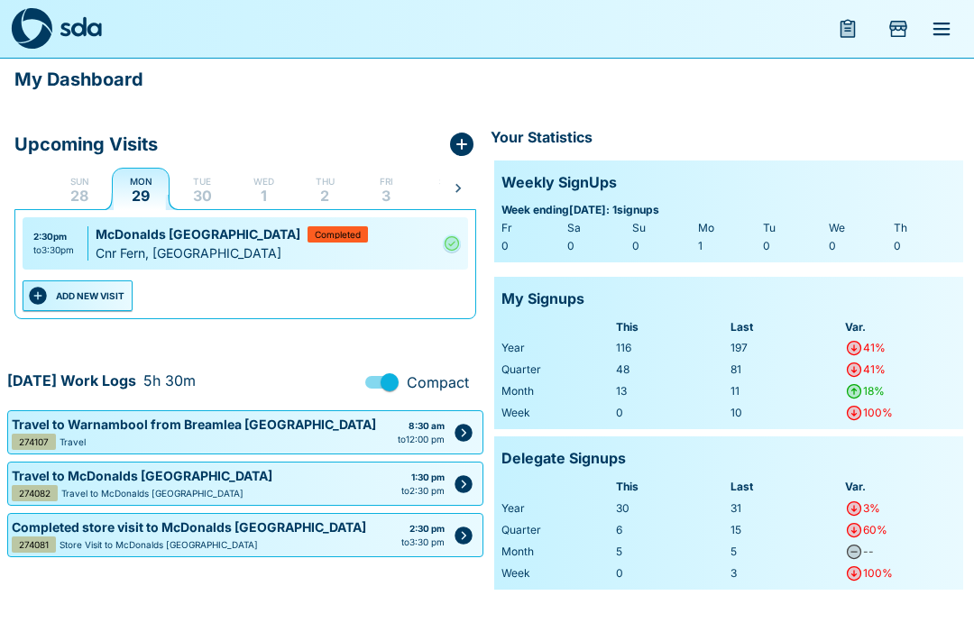
click at [100, 299] on button "ADD NEW VISIT" at bounding box center [78, 295] width 110 height 31
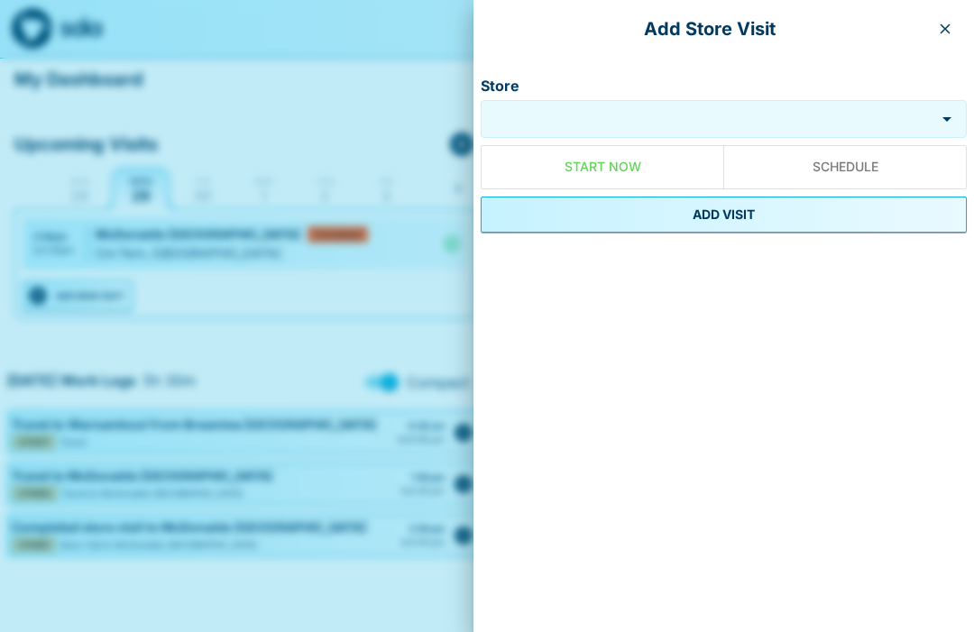
click at [706, 118] on input "Store" at bounding box center [708, 119] width 446 height 21
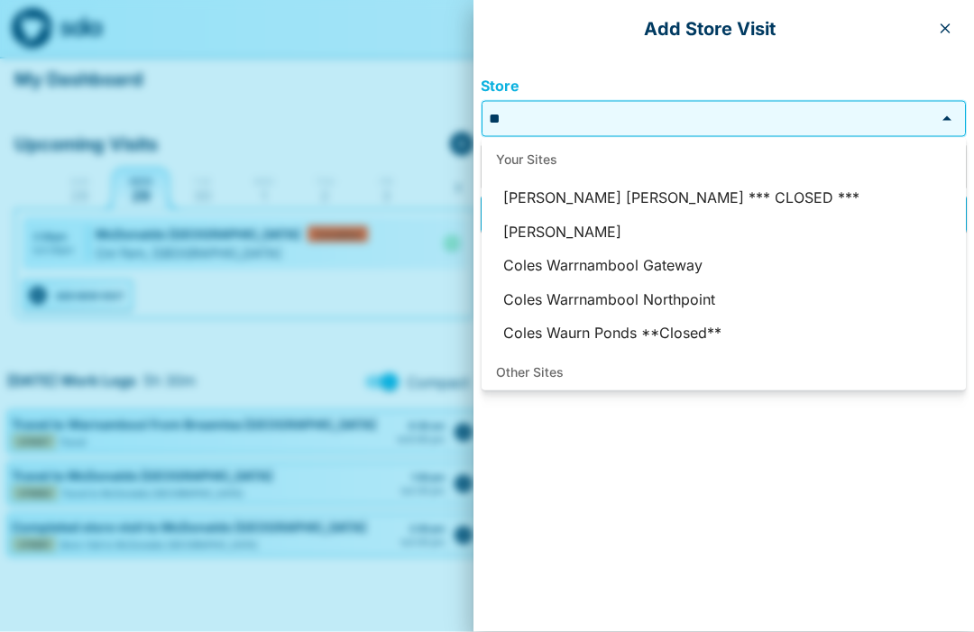
type input "*"
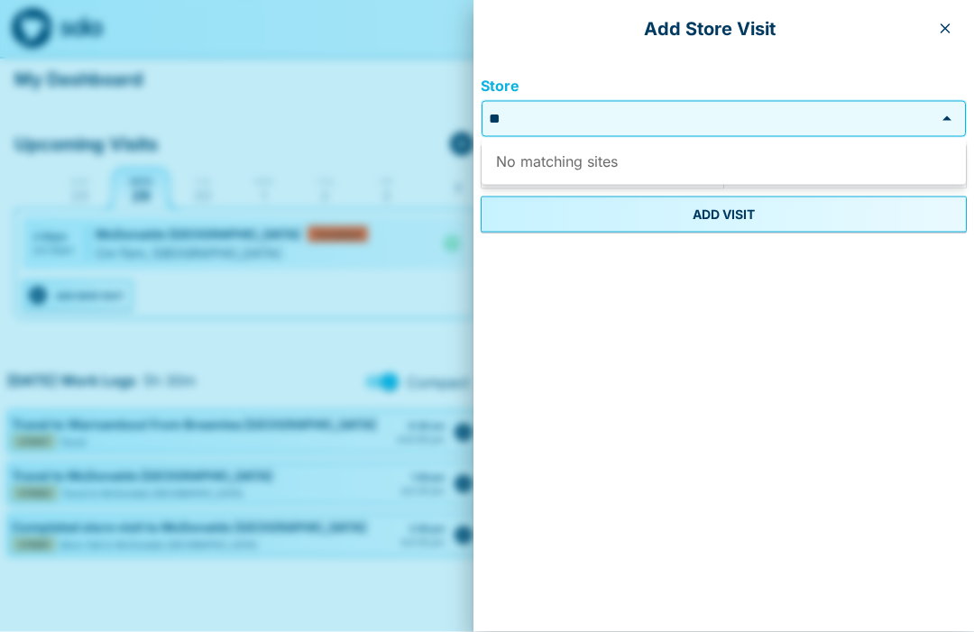
type input "*"
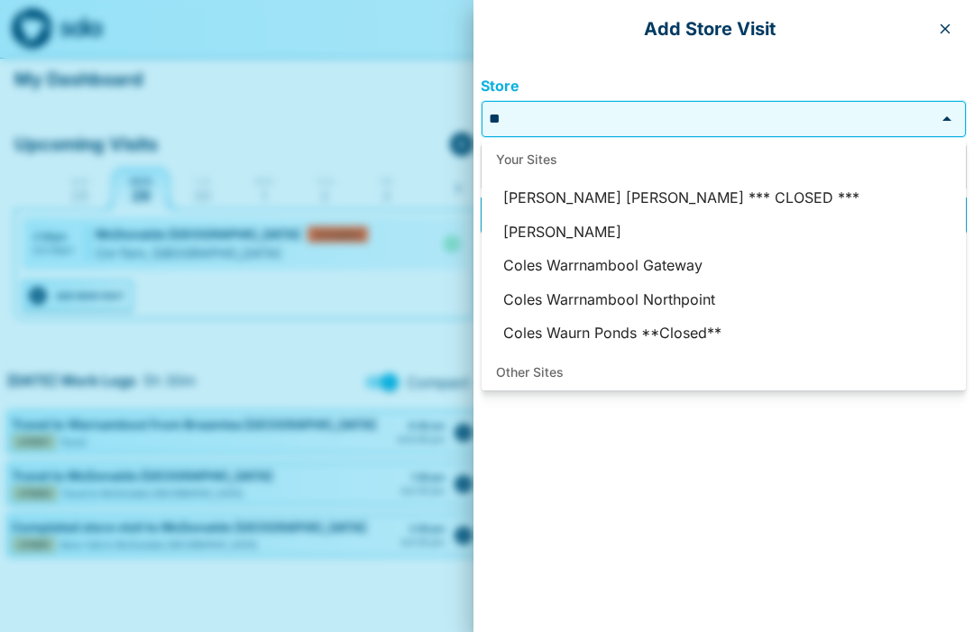
type input "*"
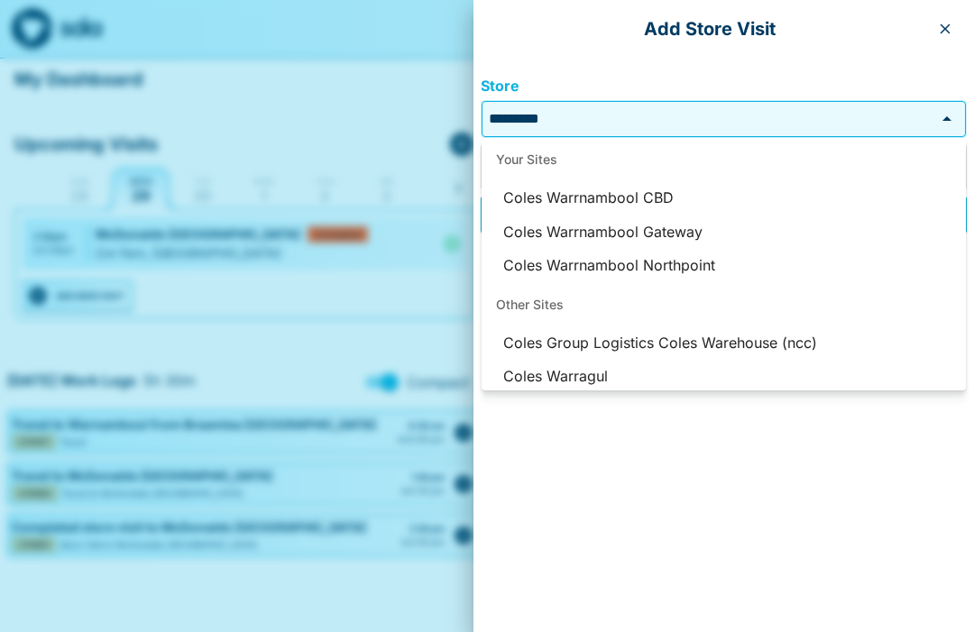
click at [652, 191] on li "Coles Warrnambool CBD" at bounding box center [724, 198] width 484 height 34
type input "**********"
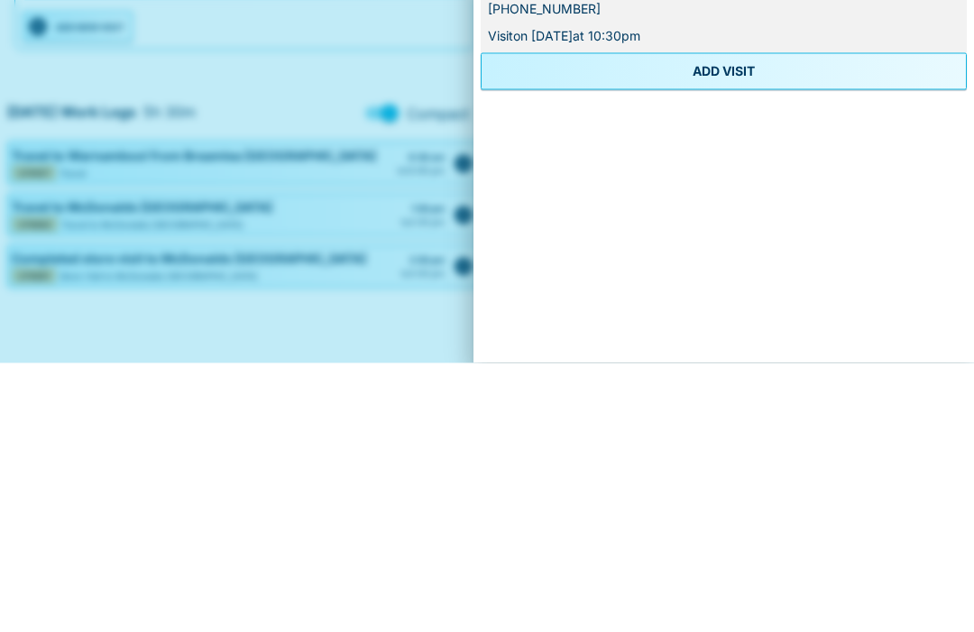
click at [750, 322] on button "ADD VISIT" at bounding box center [724, 340] width 486 height 36
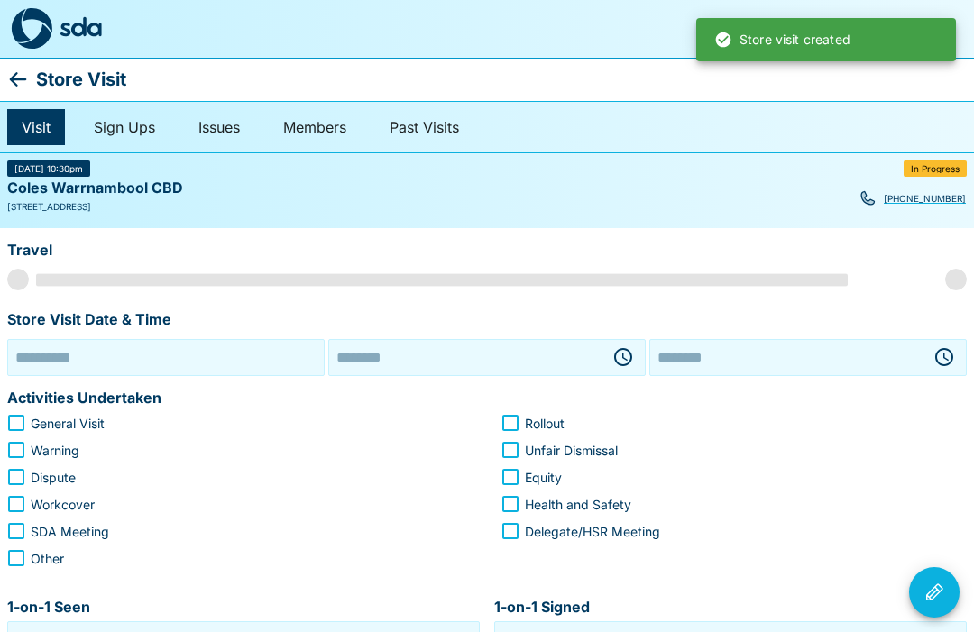
type input "**********"
type input "********"
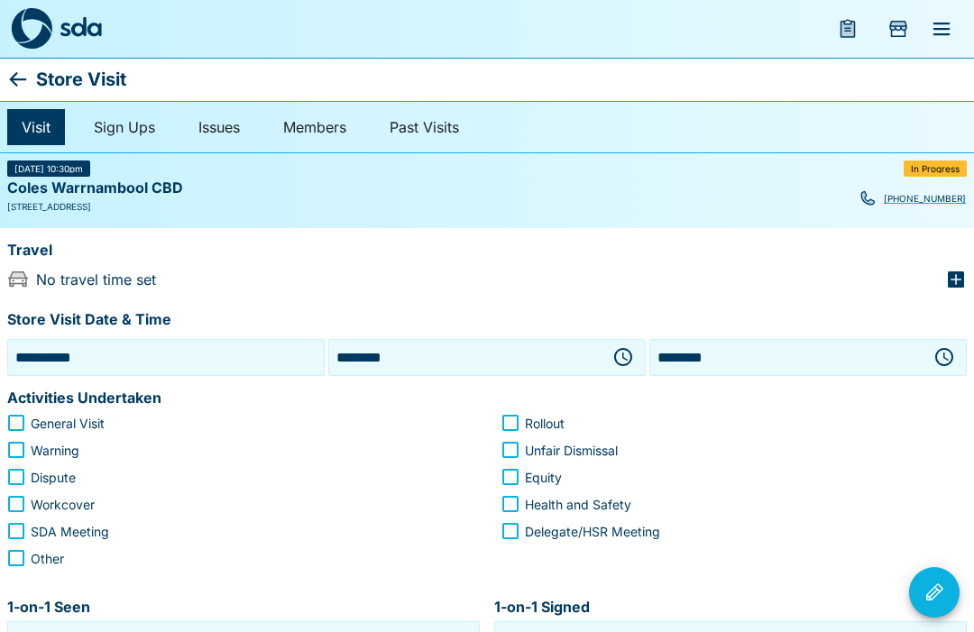
click at [27, 83] on icon at bounding box center [18, 80] width 22 height 22
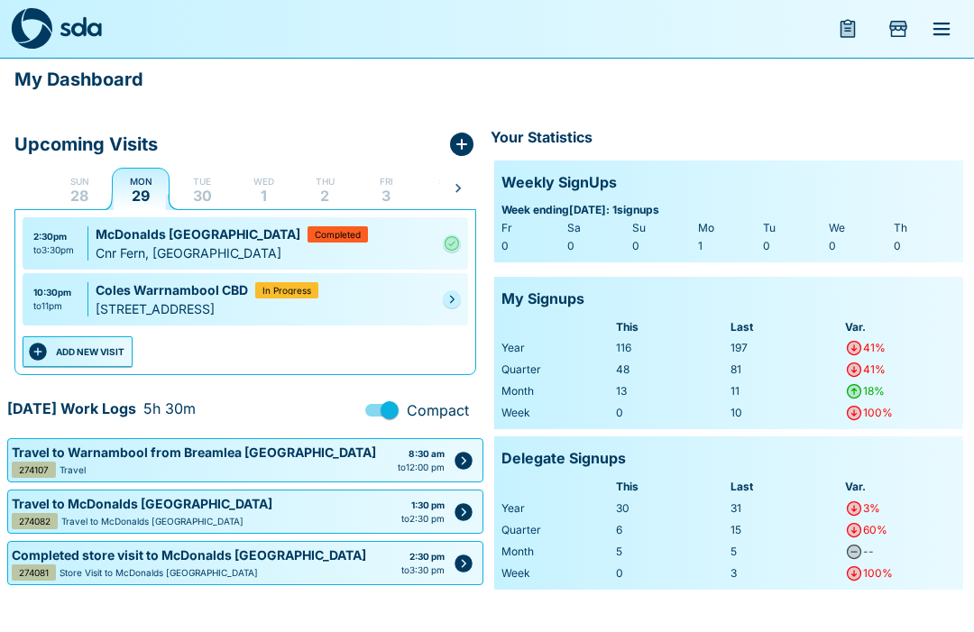
click at [455, 298] on icon "Pending" at bounding box center [451, 299] width 11 height 11
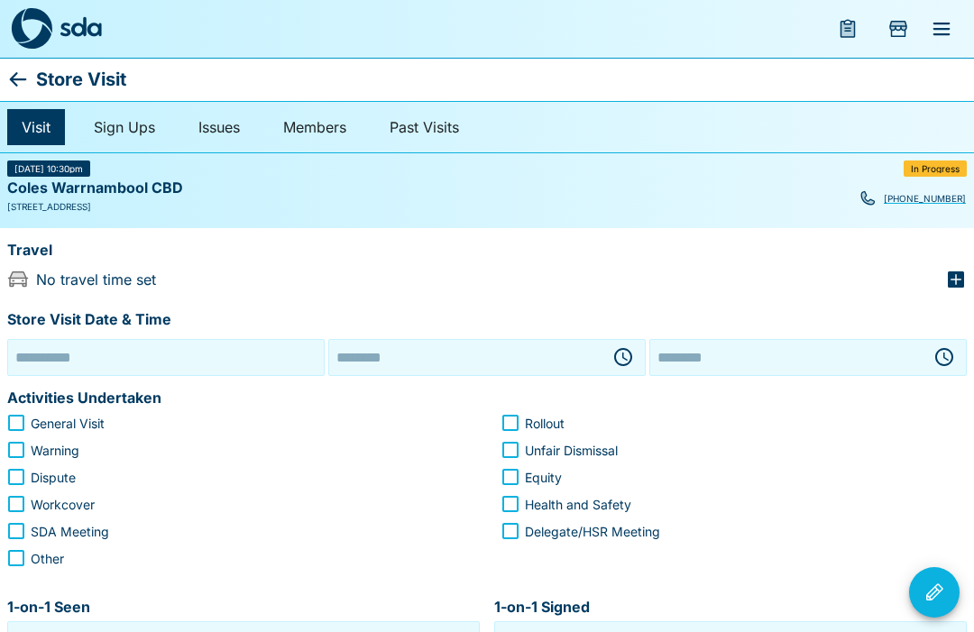
type input "**********"
type input "********"
click at [621, 363] on icon "button" at bounding box center [623, 357] width 22 height 22
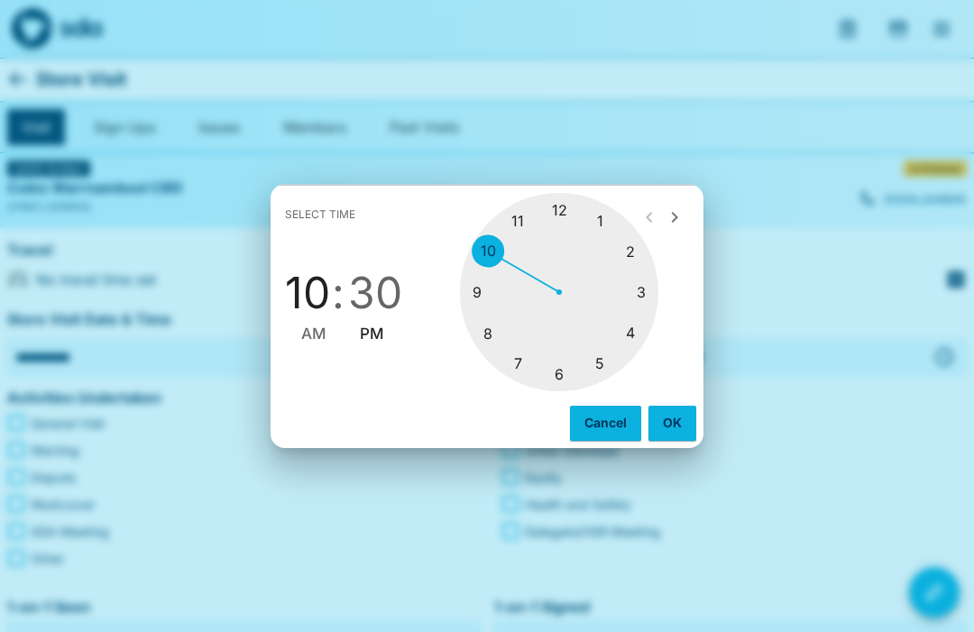
click at [628, 338] on div at bounding box center [559, 292] width 198 height 198
type input "********"
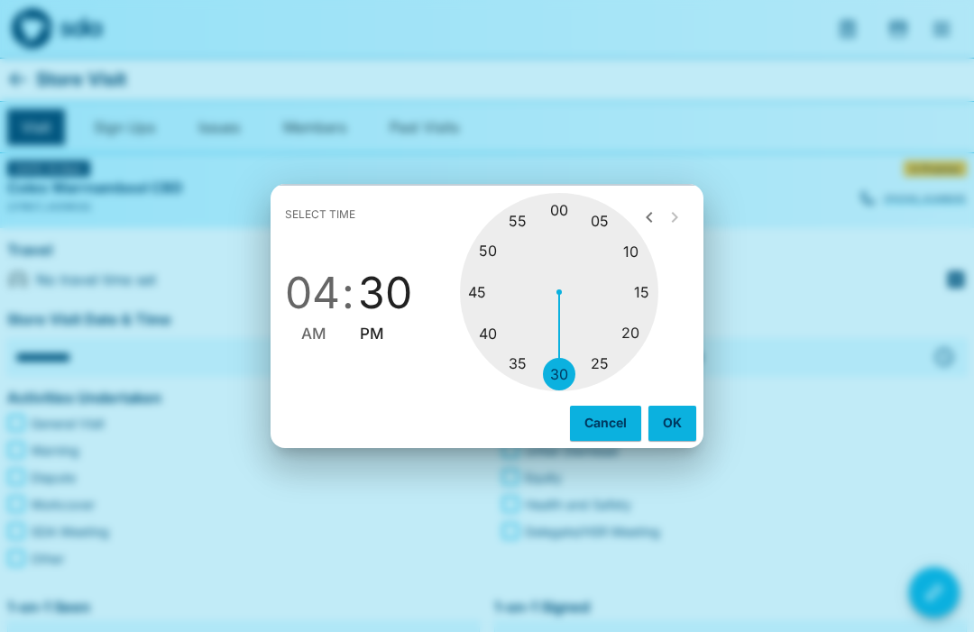
click at [560, 375] on div at bounding box center [559, 292] width 198 height 198
click at [677, 425] on button "OK" at bounding box center [672, 423] width 48 height 34
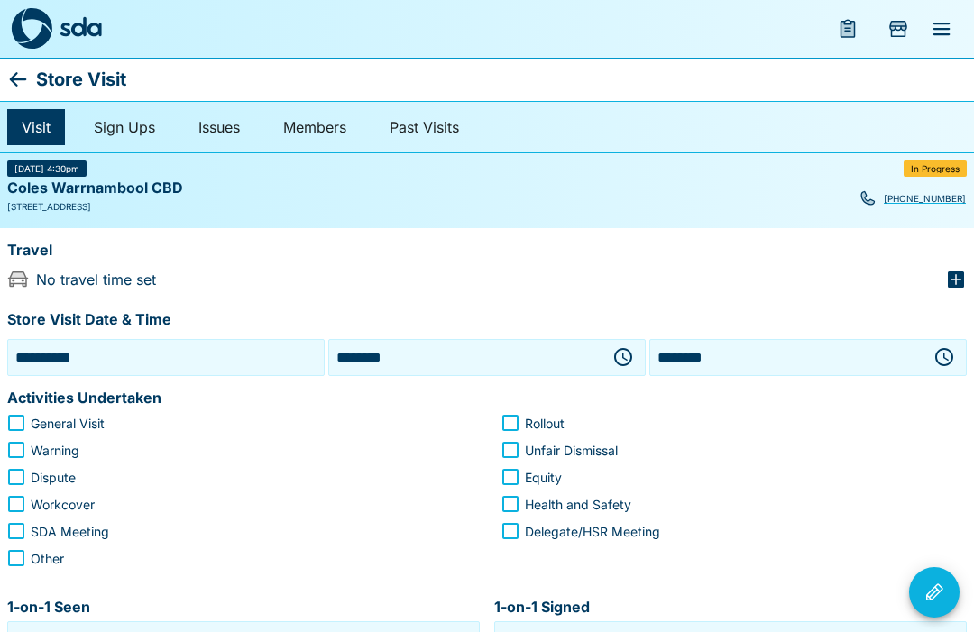
click at [941, 357] on icon "button" at bounding box center [944, 357] width 22 height 22
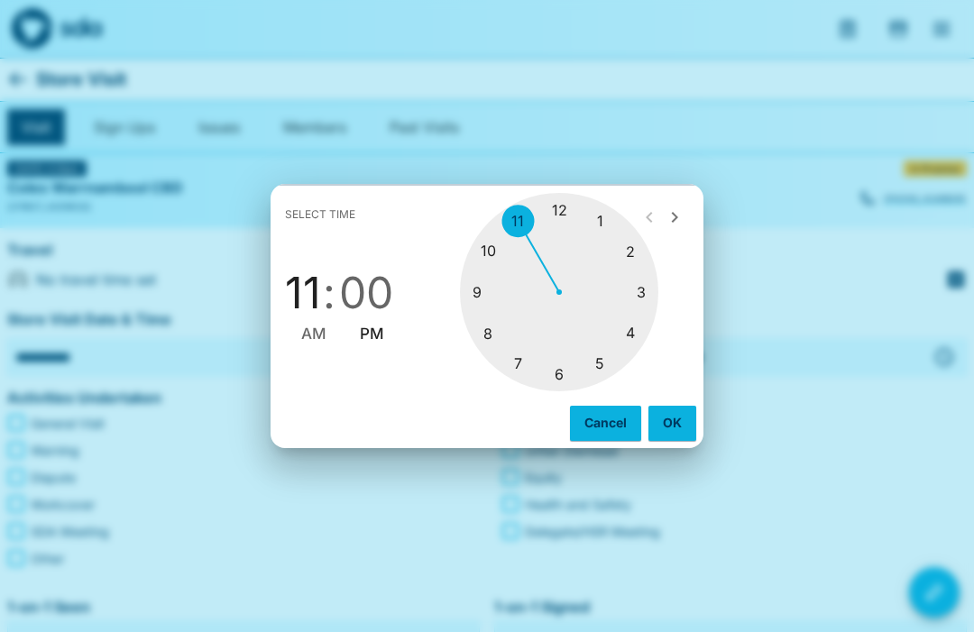
click at [606, 375] on div at bounding box center [559, 292] width 198 height 198
type input "********"
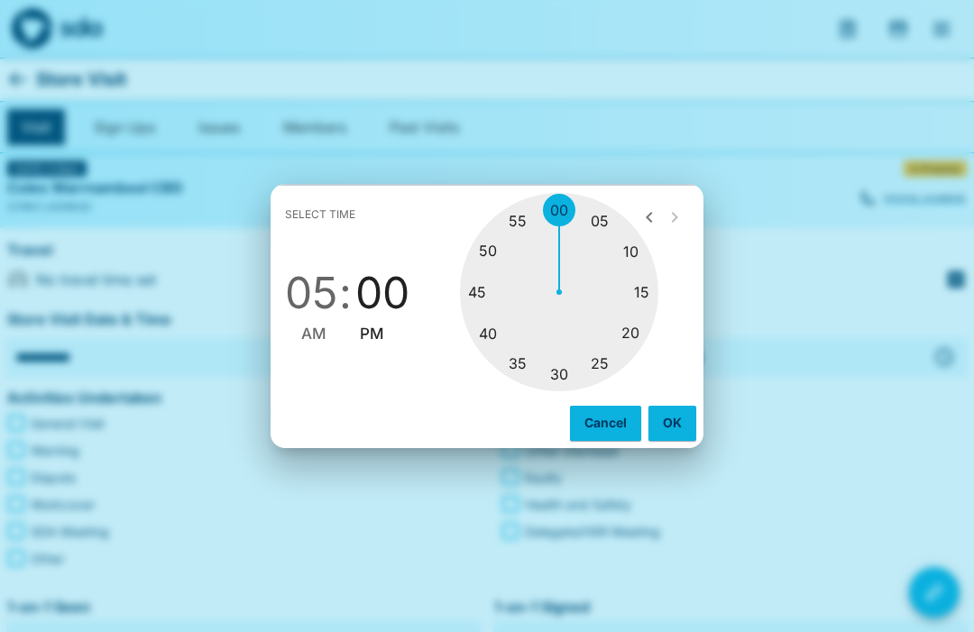
click at [567, 213] on div at bounding box center [559, 292] width 198 height 198
click at [672, 419] on button "OK" at bounding box center [672, 423] width 48 height 34
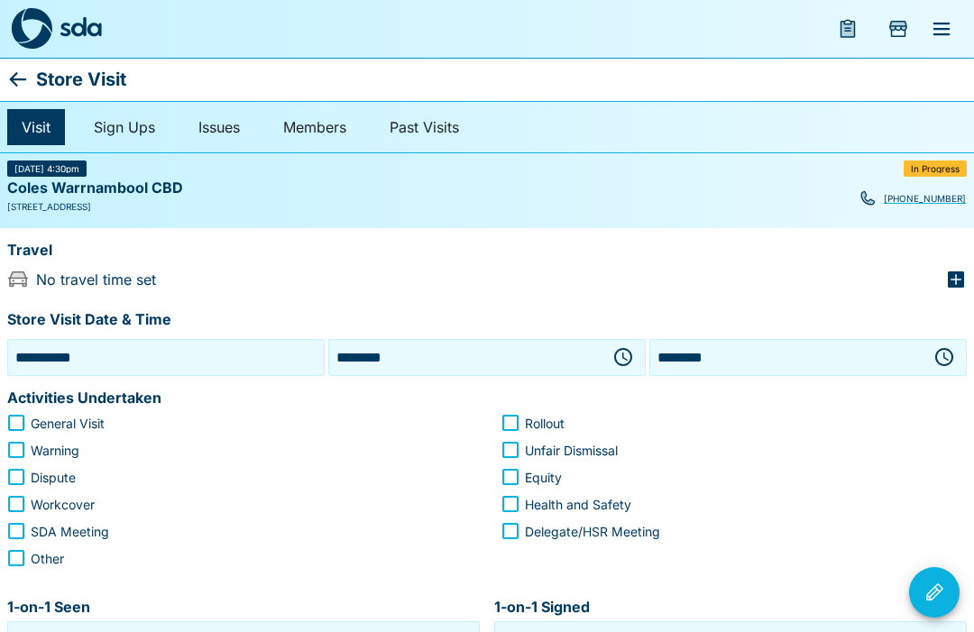
click at [964, 269] on icon "button" at bounding box center [956, 280] width 22 height 22
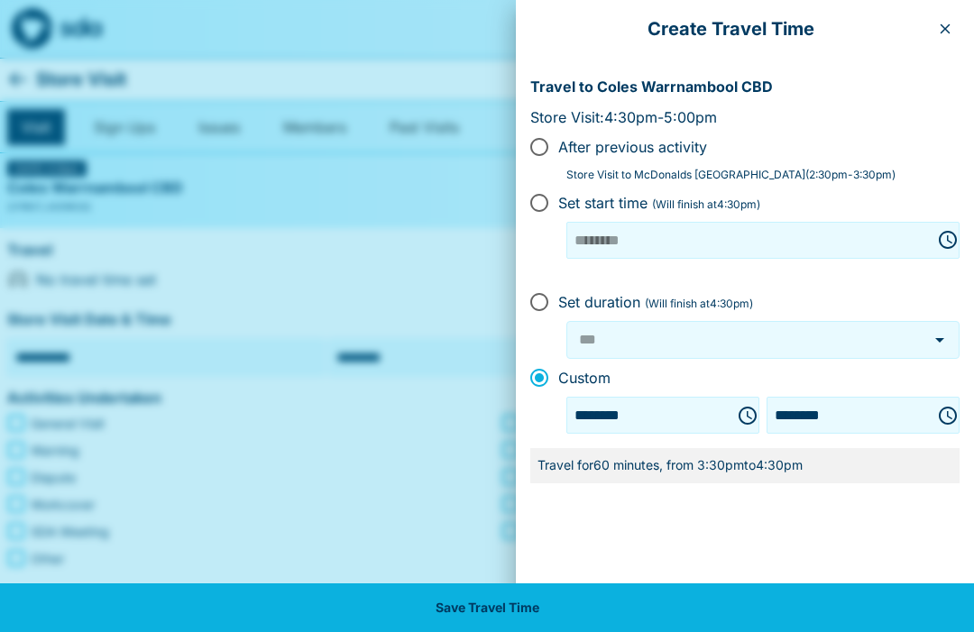
click at [600, 623] on button "Save Travel Time" at bounding box center [487, 607] width 974 height 49
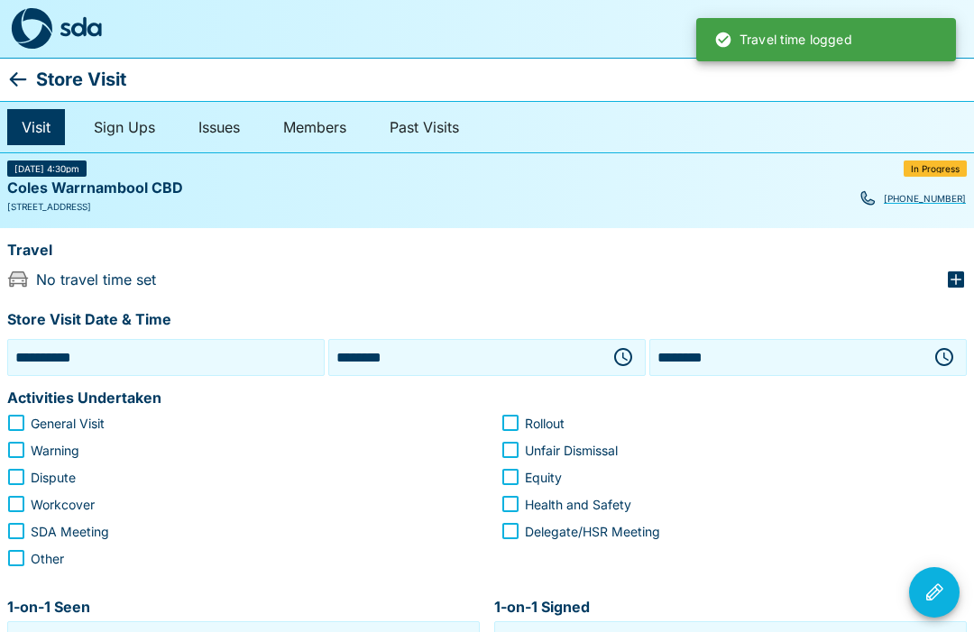
type input "***"
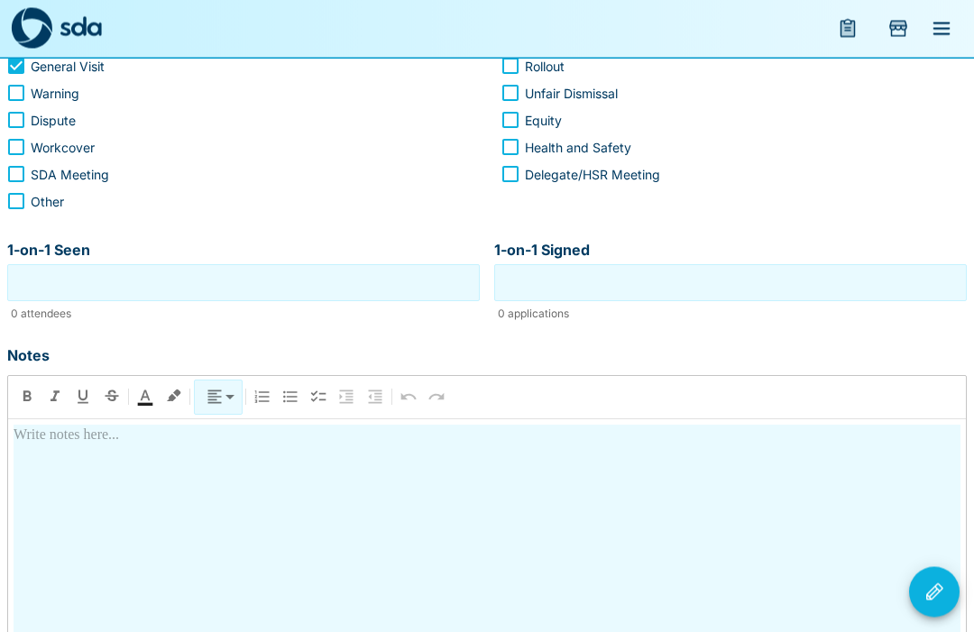
scroll to position [357, 0]
click at [294, 272] on input "1-on-1 Seen" at bounding box center [244, 283] width 464 height 28
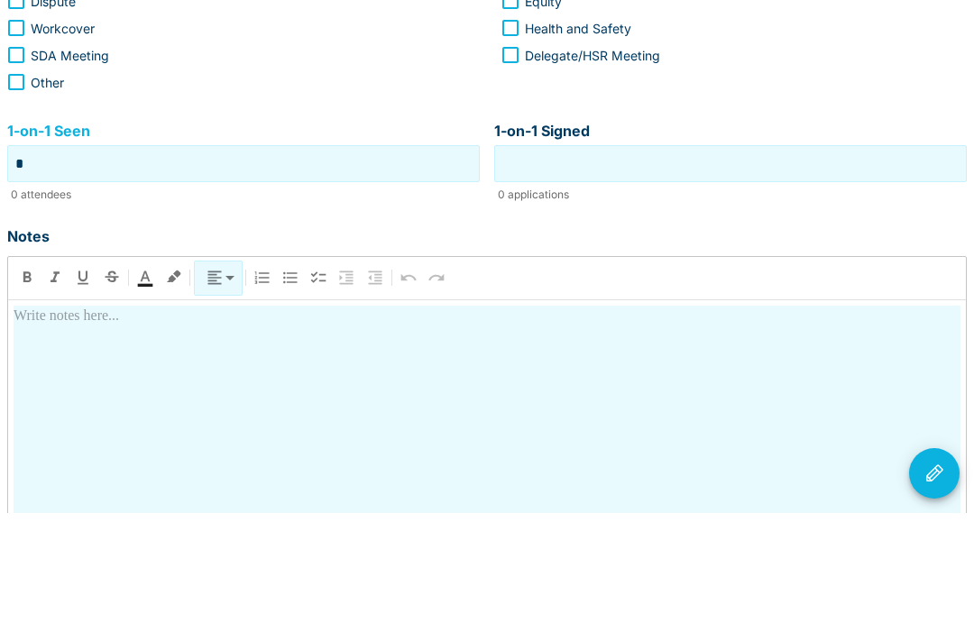
type input "*"
click at [774, 269] on input "1-on-1 Signed" at bounding box center [731, 283] width 464 height 28
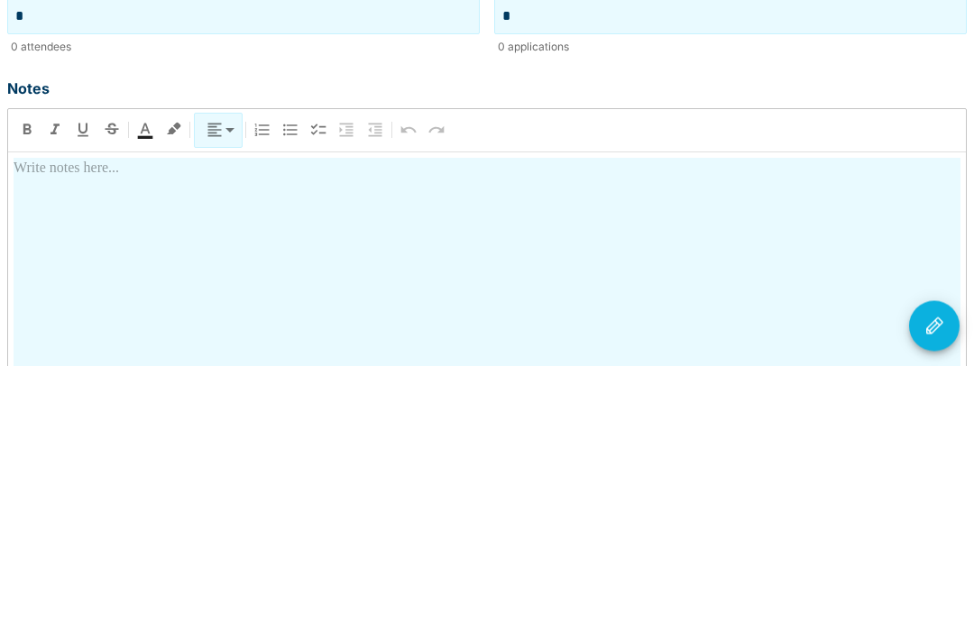
type input "*"
click at [104, 425] on div at bounding box center [487, 583] width 947 height 317
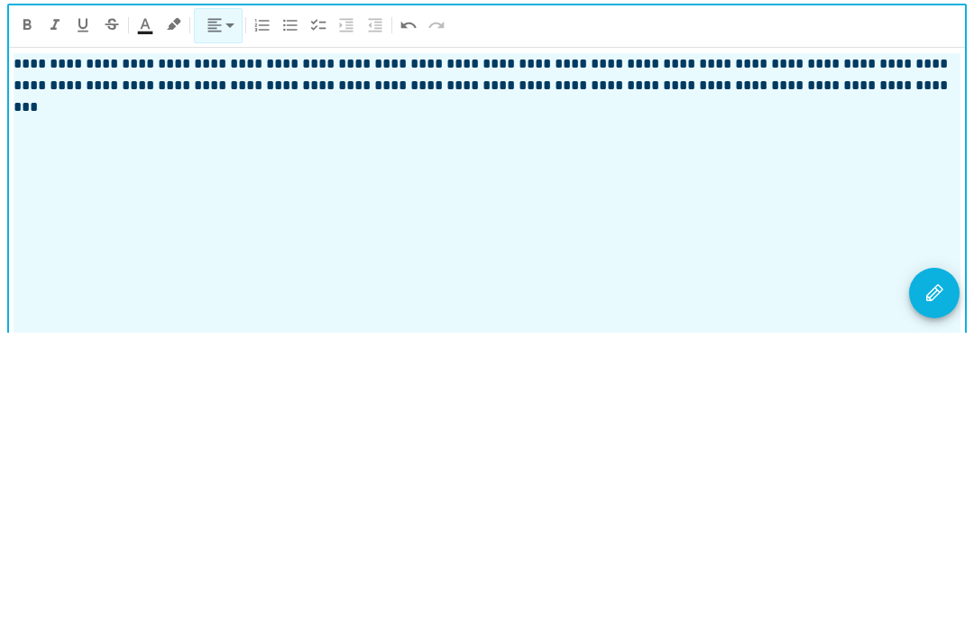
click at [935, 582] on icon "Visit Actions" at bounding box center [934, 593] width 22 height 22
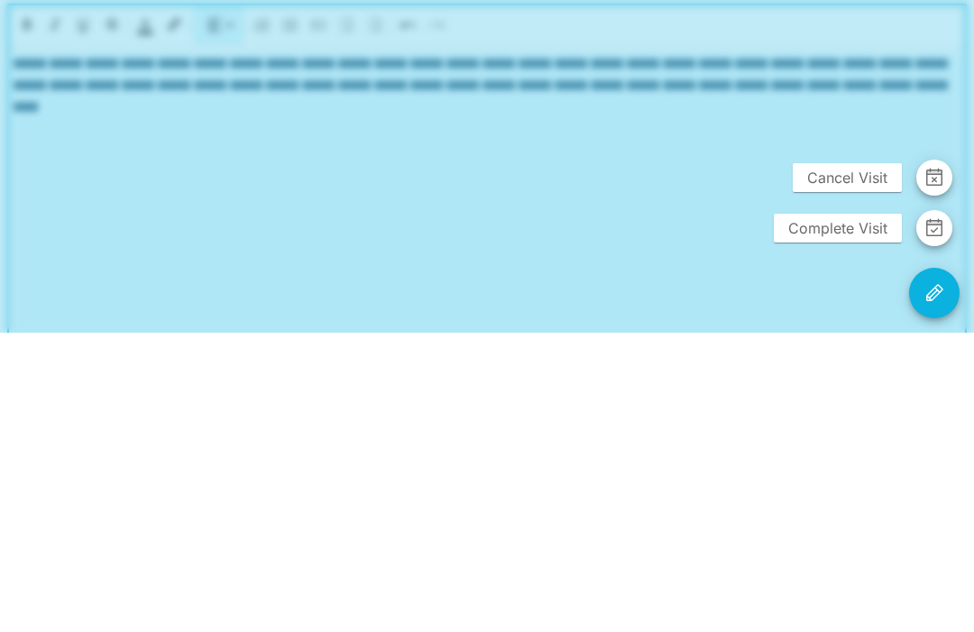
scroll to position [452, 0]
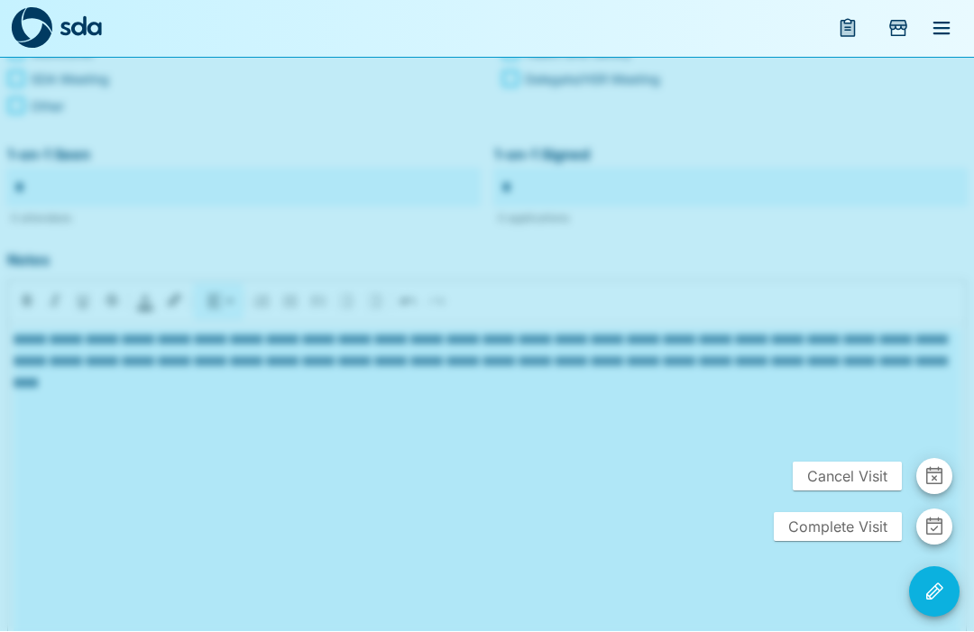
click at [839, 542] on span "Complete Visit" at bounding box center [838, 527] width 128 height 29
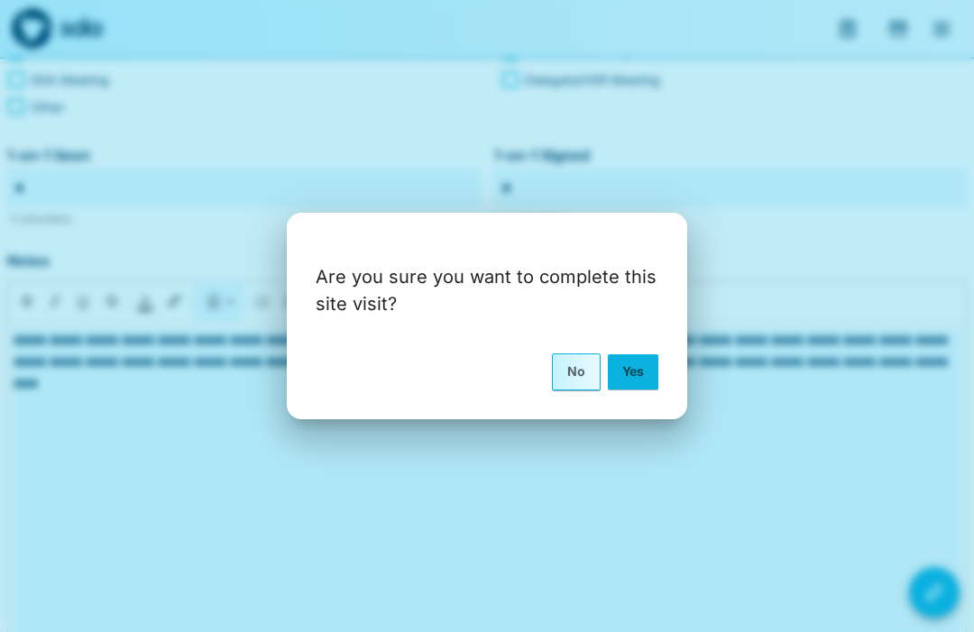
click at [633, 389] on button "Yes" at bounding box center [633, 371] width 51 height 34
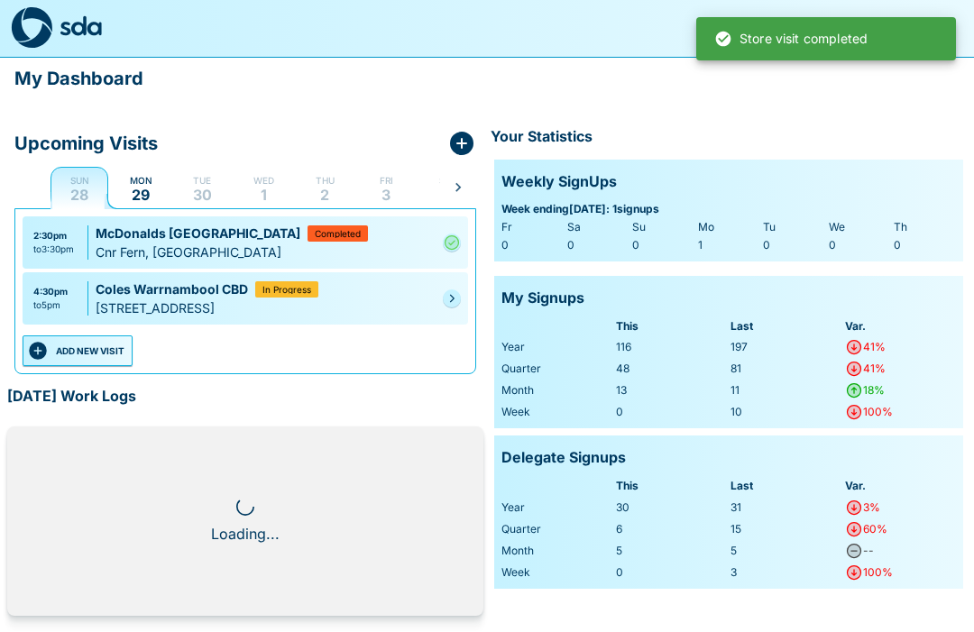
scroll to position [1, 0]
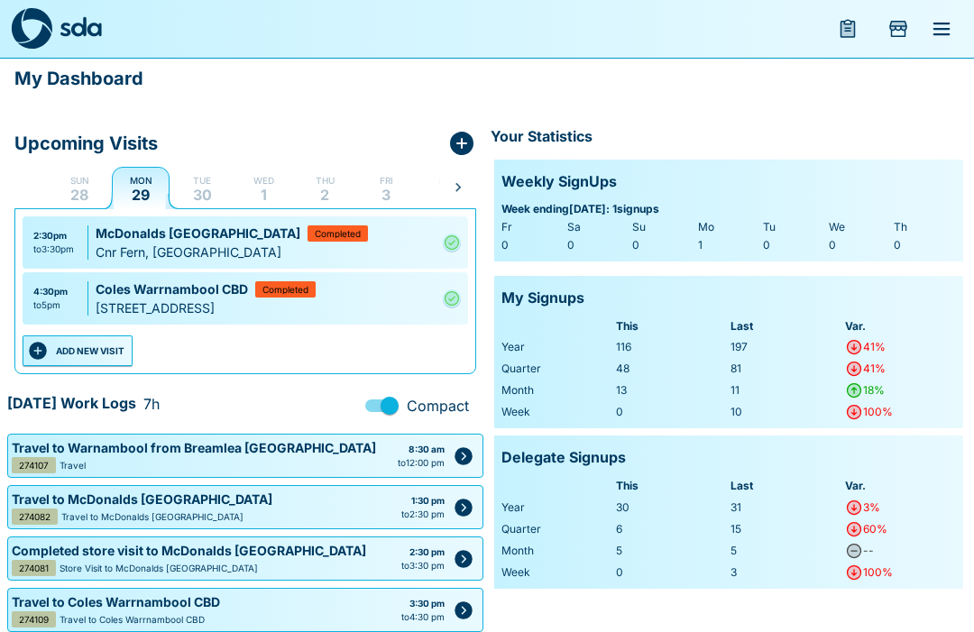
click at [942, 24] on icon "menu" at bounding box center [941, 29] width 17 height 13
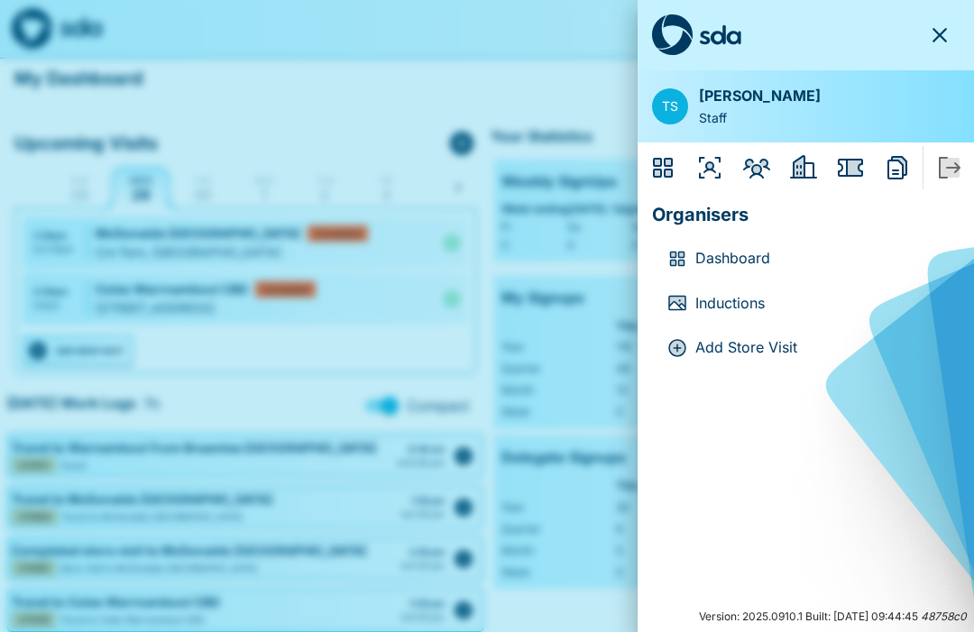
click at [803, 162] on icon "Employers" at bounding box center [799, 167] width 11 height 22
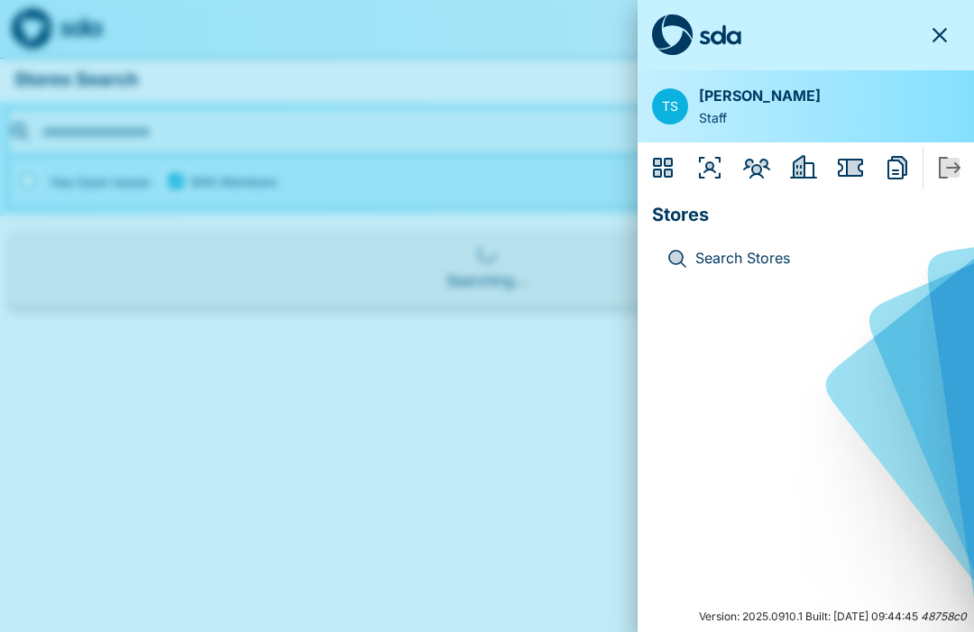
click at [894, 159] on icon "Reports" at bounding box center [897, 167] width 20 height 23
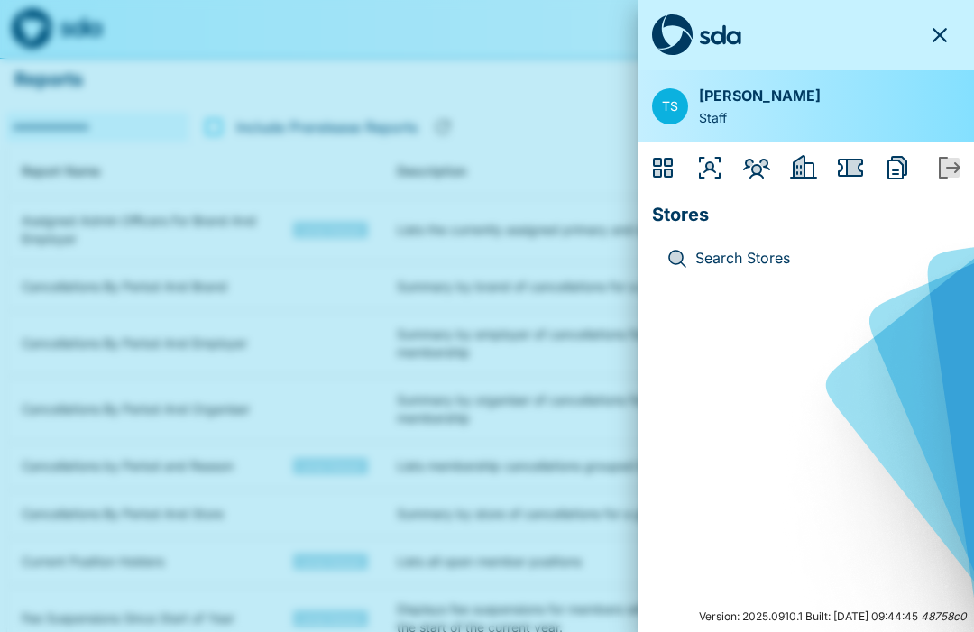
click at [846, 162] on icon "Issues" at bounding box center [850, 168] width 25 height 18
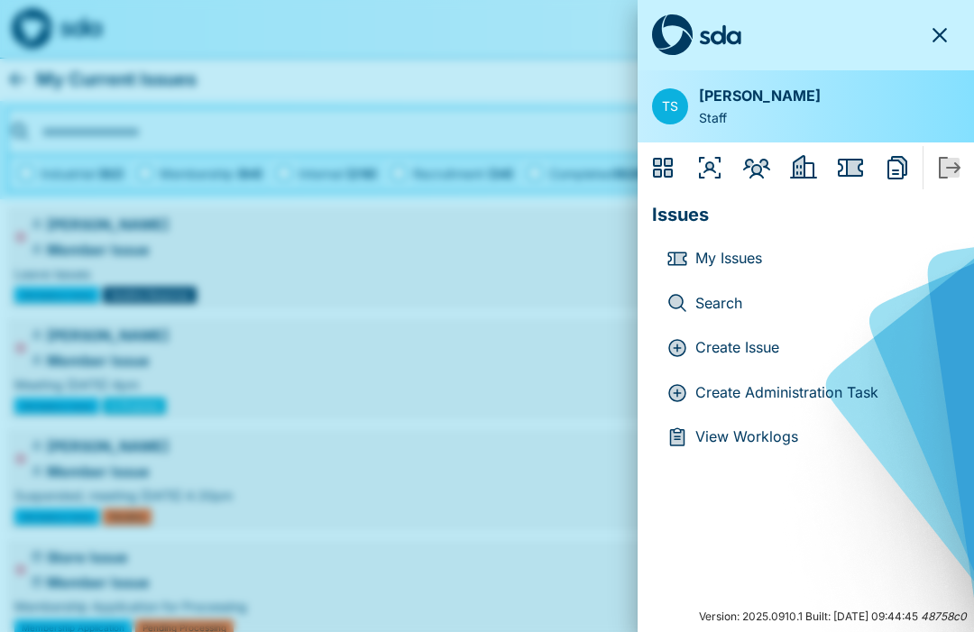
click at [833, 375] on div "Create Administration Task" at bounding box center [806, 393] width 308 height 45
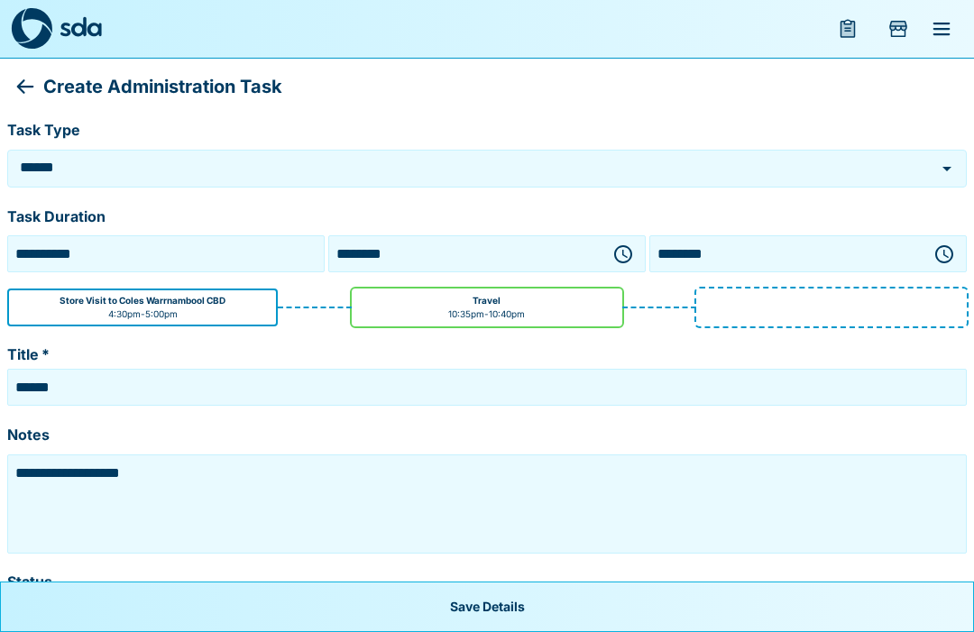
click at [621, 243] on icon "button" at bounding box center [623, 254] width 22 height 22
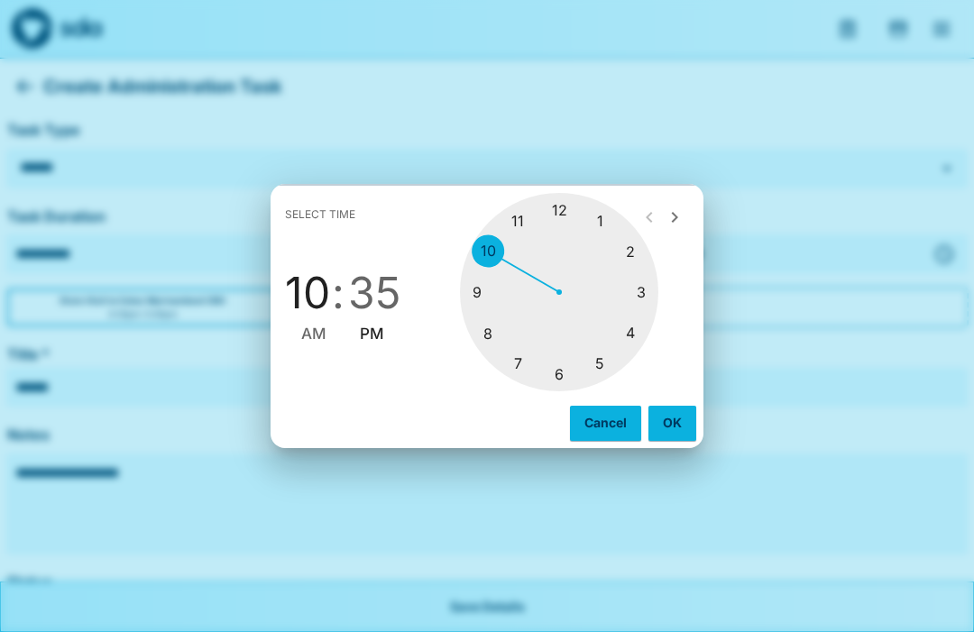
click at [564, 205] on div at bounding box center [559, 292] width 198 height 198
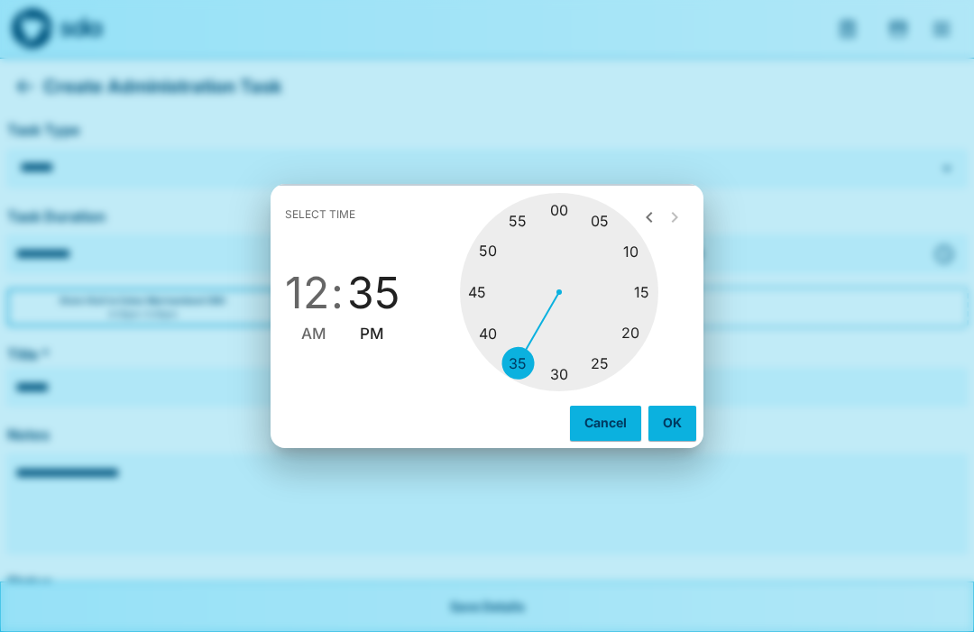
click at [644, 290] on div at bounding box center [559, 292] width 198 height 198
type input "********"
click at [673, 418] on button "OK" at bounding box center [672, 423] width 48 height 34
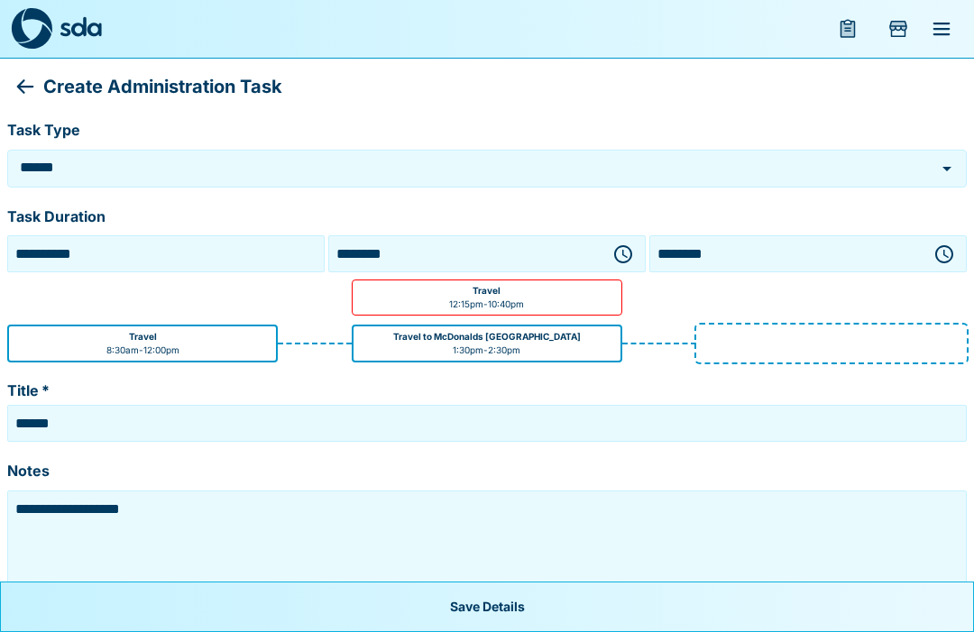
click at [946, 246] on icon "button" at bounding box center [944, 254] width 22 height 22
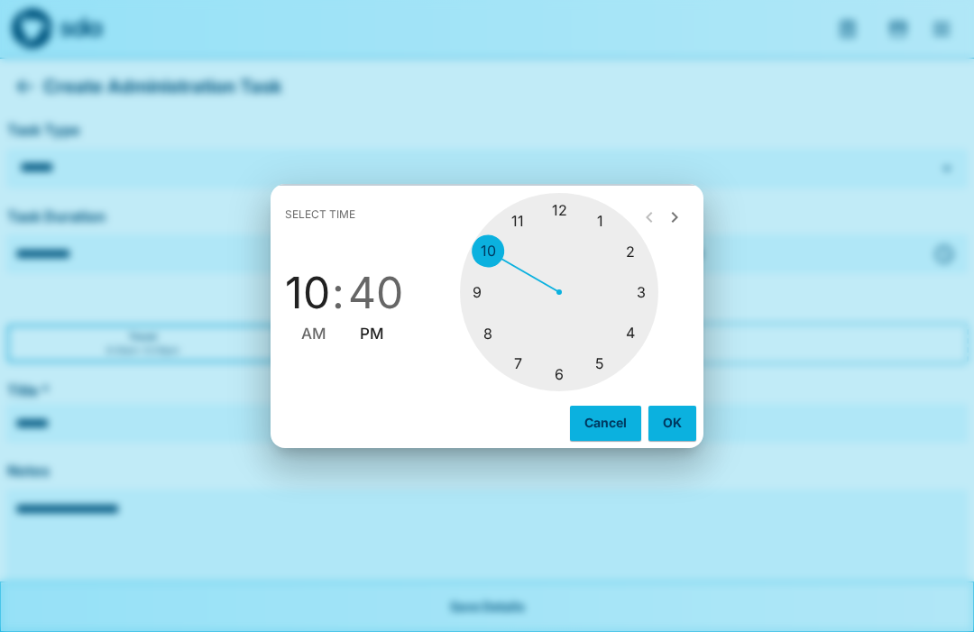
click at [565, 202] on div at bounding box center [559, 292] width 198 height 198
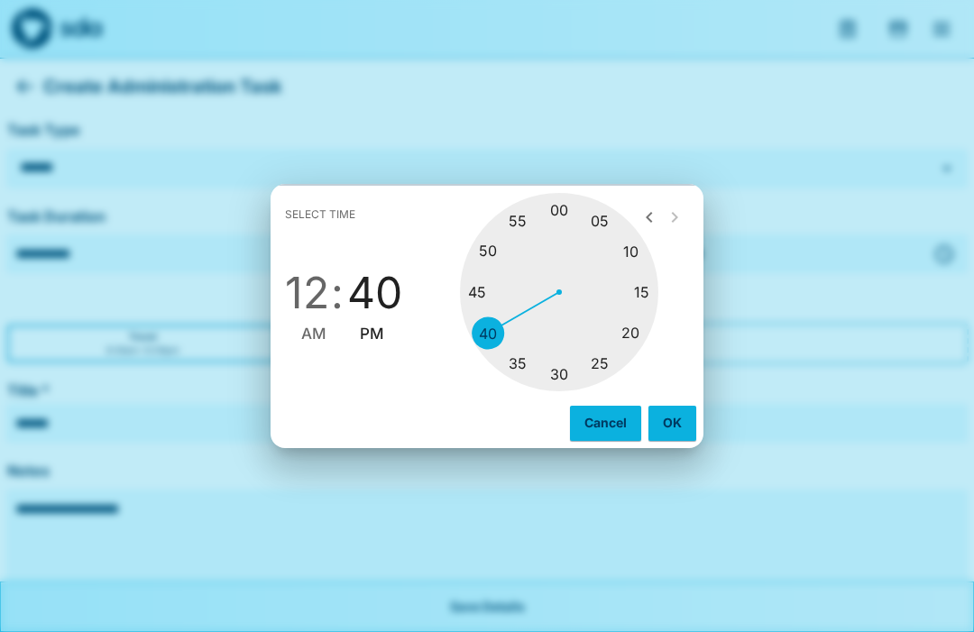
click at [480, 297] on div at bounding box center [559, 292] width 198 height 198
type input "********"
click at [670, 427] on button "OK" at bounding box center [672, 423] width 48 height 34
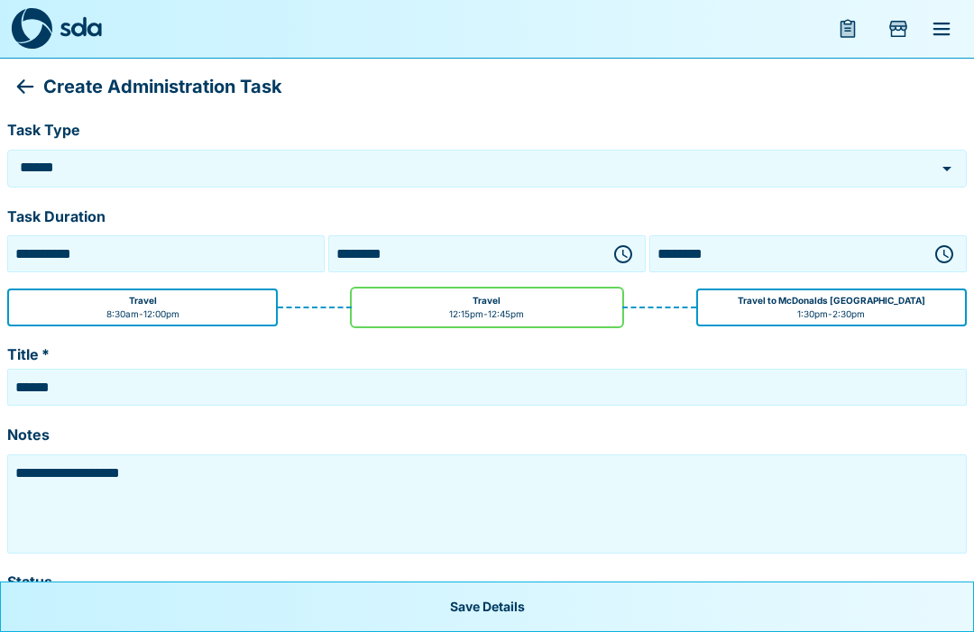
click at [181, 471] on textarea "**********" at bounding box center [487, 504] width 951 height 90
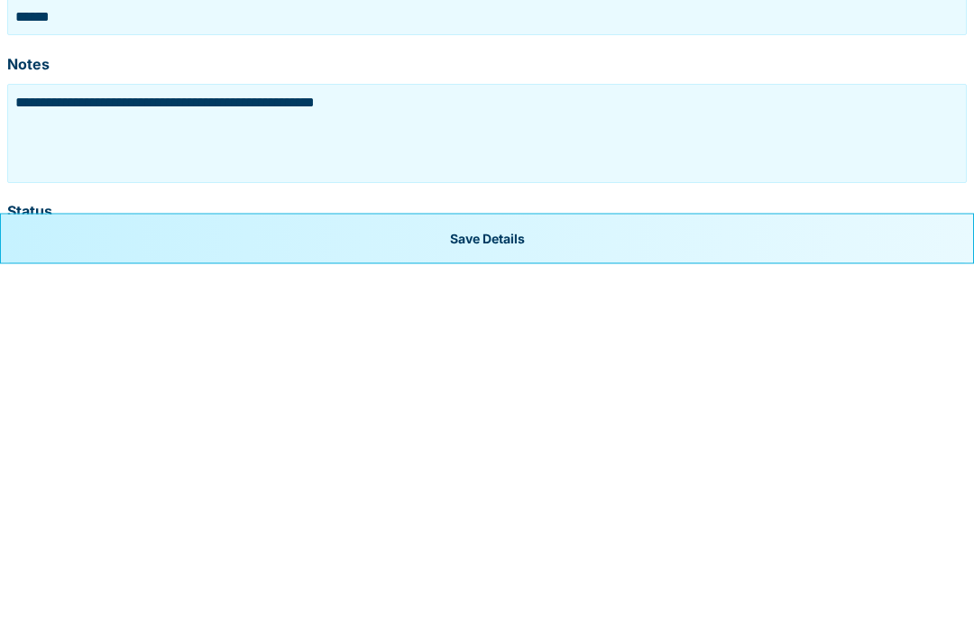
type textarea "**********"
click at [520, 582] on button "Save Details" at bounding box center [487, 607] width 974 height 51
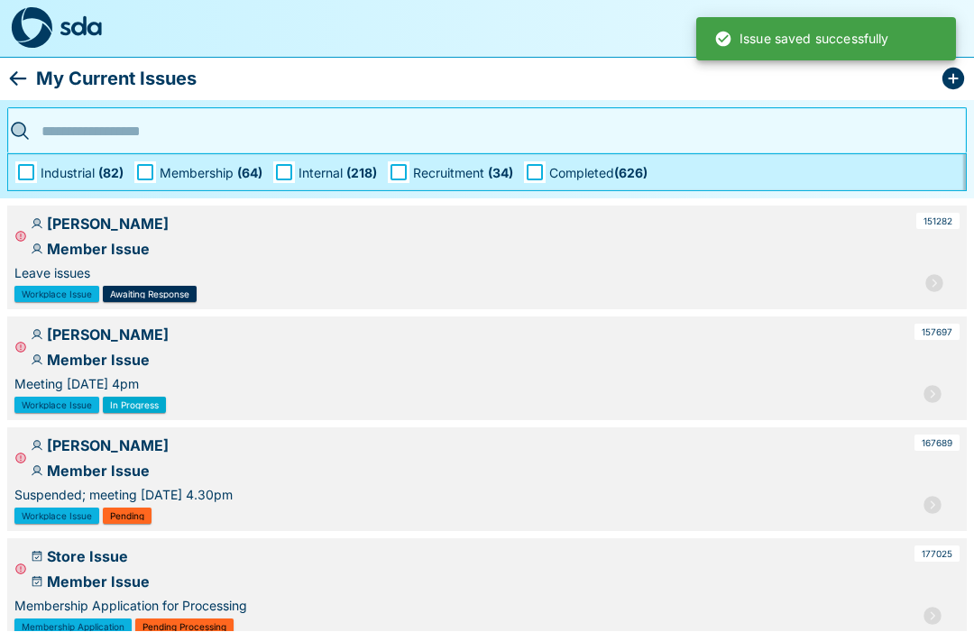
scroll to position [1, 0]
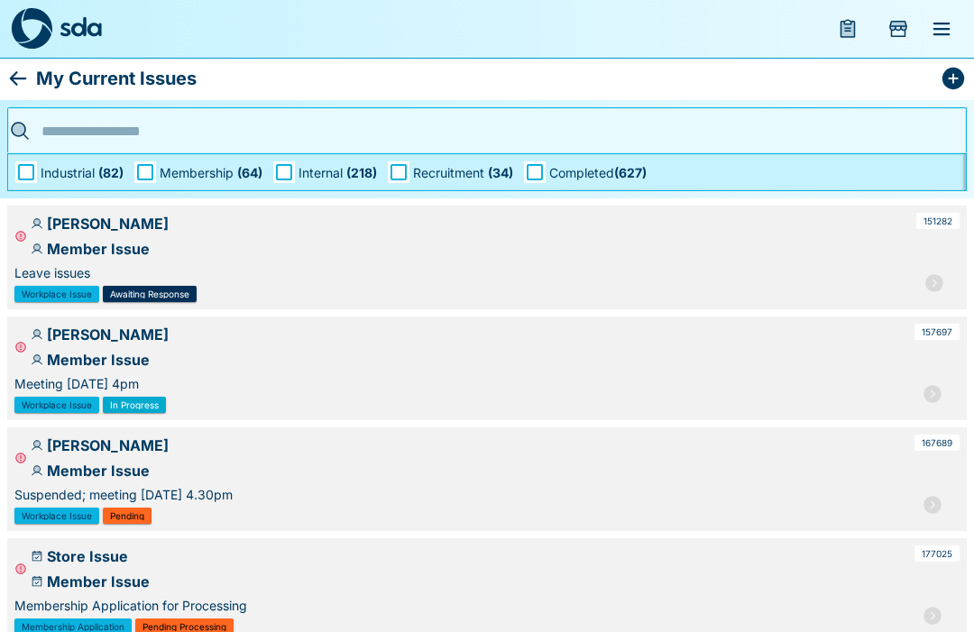
click at [840, 33] on icon "menu" at bounding box center [848, 29] width 22 height 22
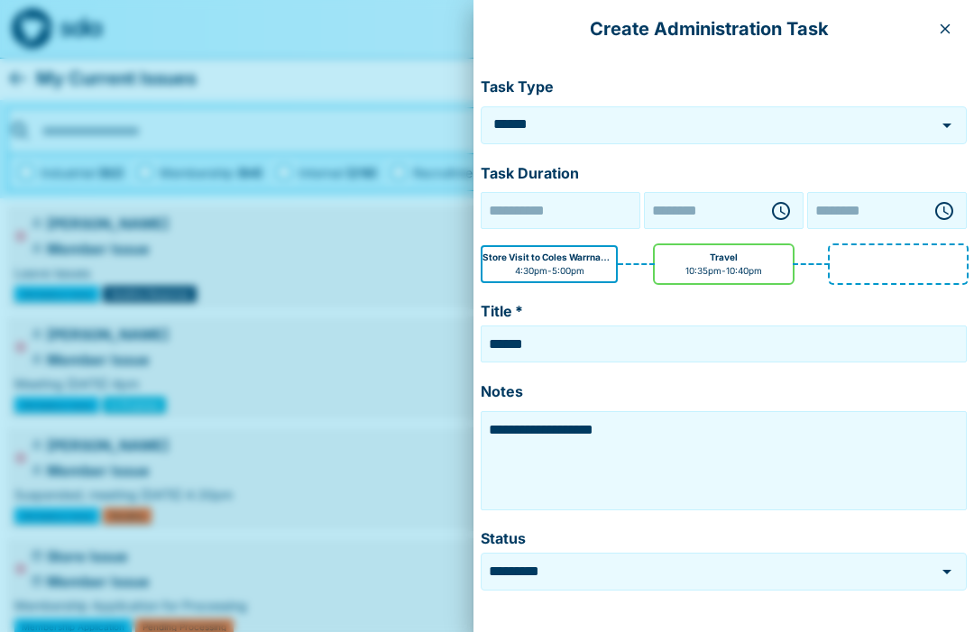
type input "**********"
type input "********"
click at [932, 33] on button "button" at bounding box center [945, 28] width 29 height 29
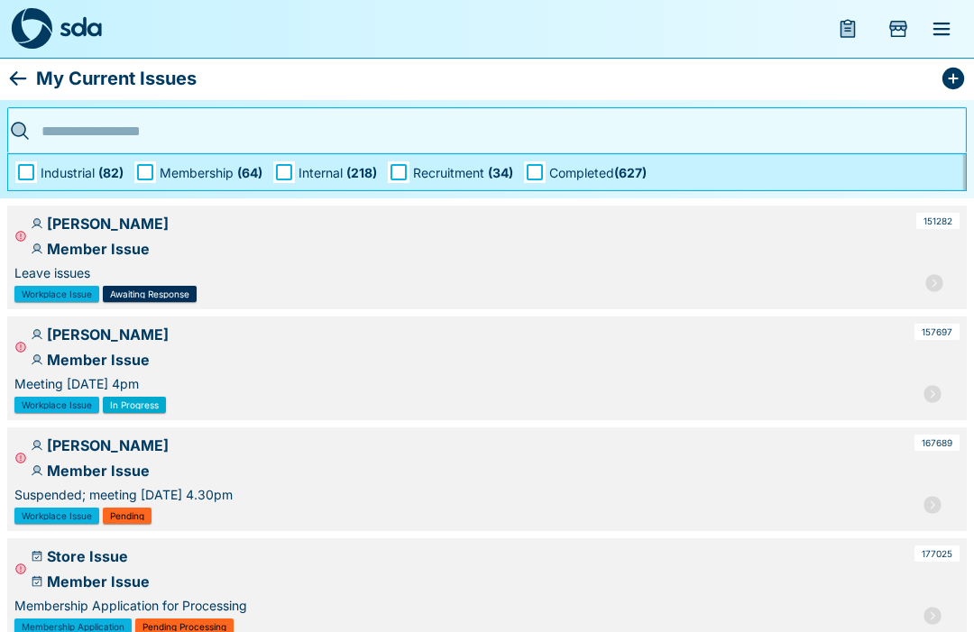
click at [891, 17] on button "Add Store Visit" at bounding box center [898, 28] width 43 height 43
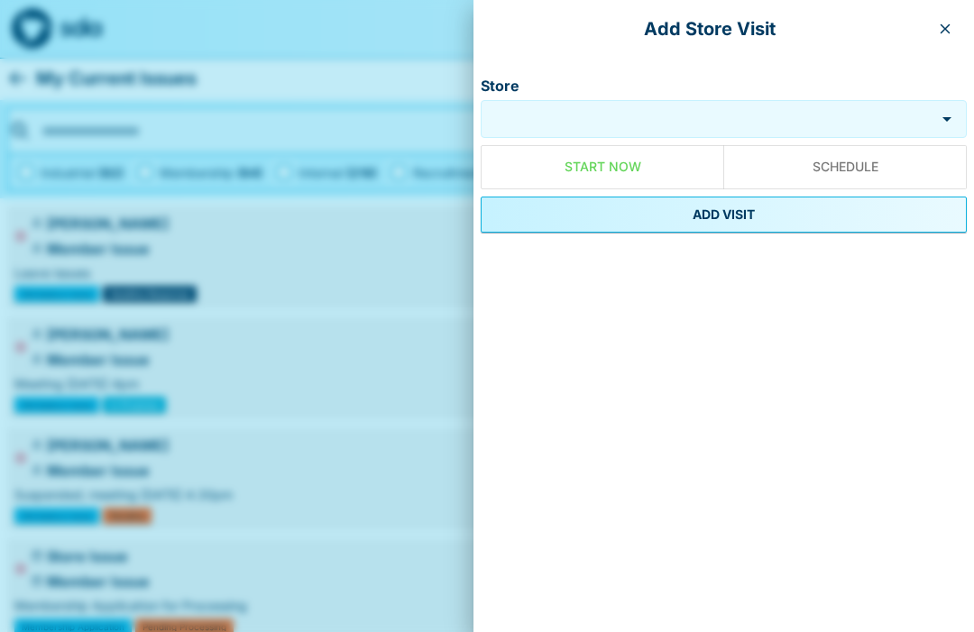
click at [942, 14] on button "button" at bounding box center [945, 28] width 29 height 29
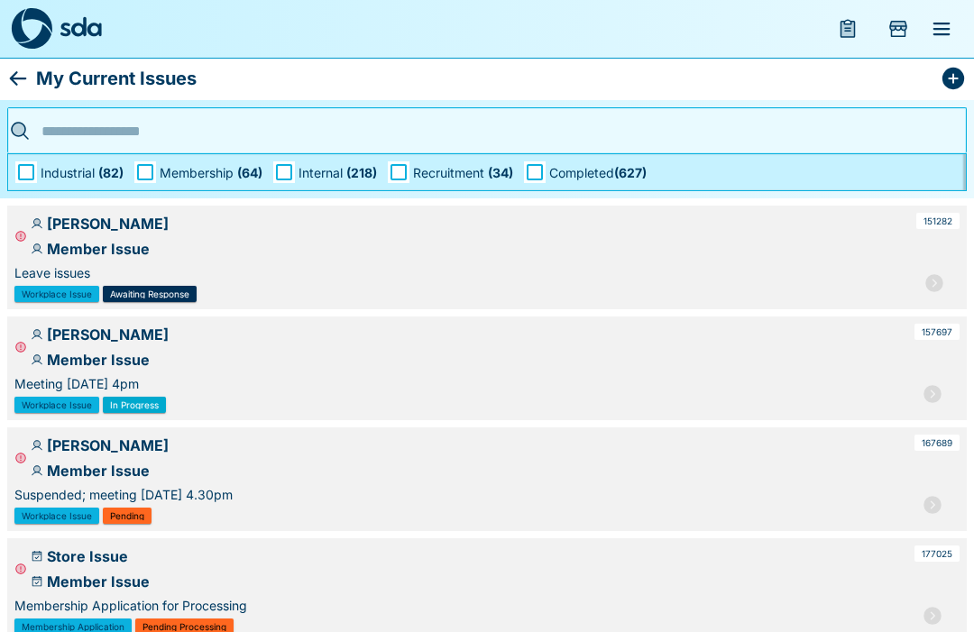
click at [934, 23] on icon "menu" at bounding box center [941, 29] width 17 height 13
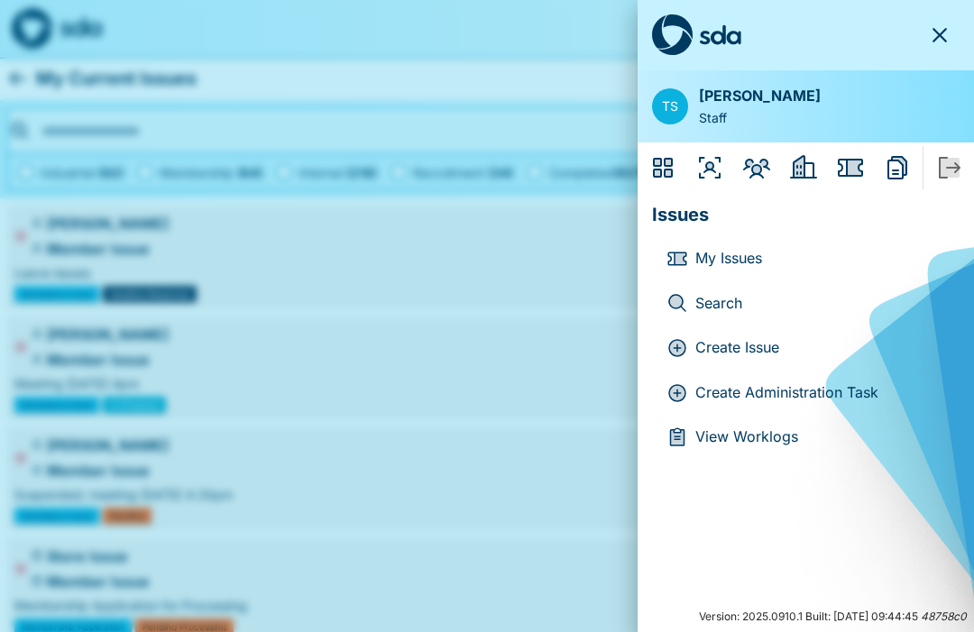
click at [709, 161] on icon "Organisers" at bounding box center [709, 167] width 29 height 29
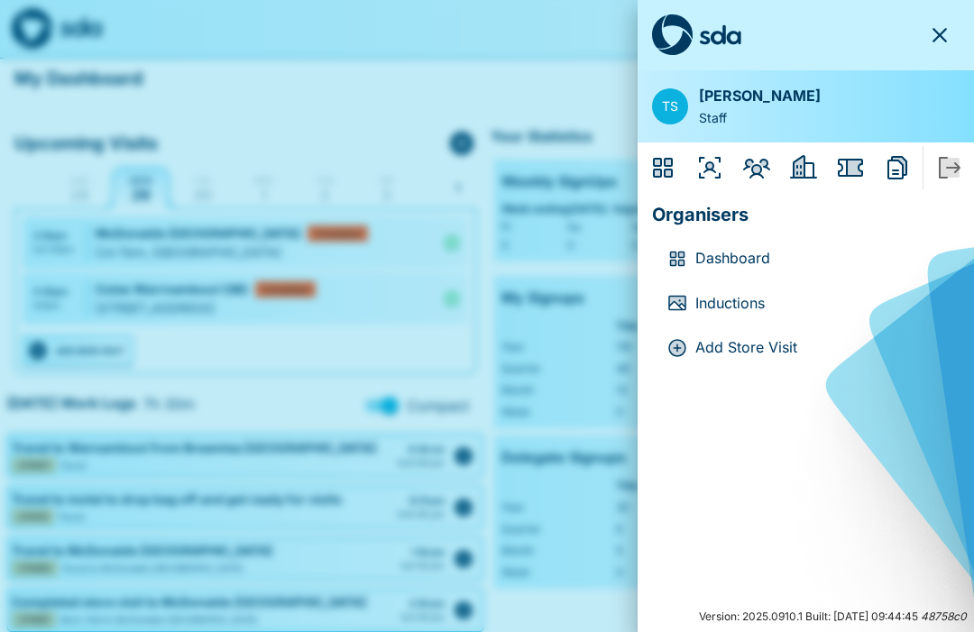
click at [749, 253] on p "Dashboard" at bounding box center [820, 258] width 250 height 23
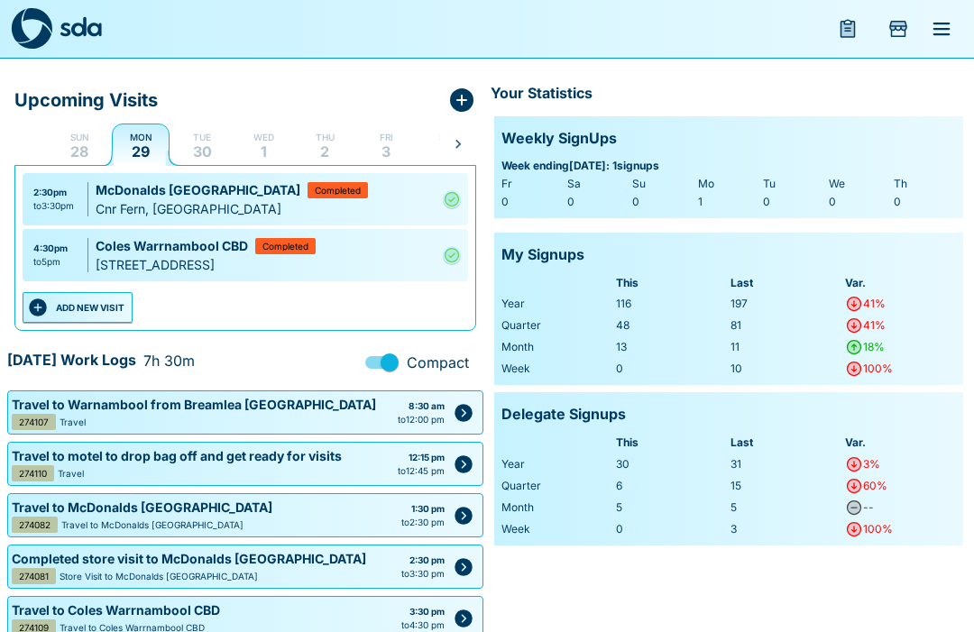
scroll to position [54, 0]
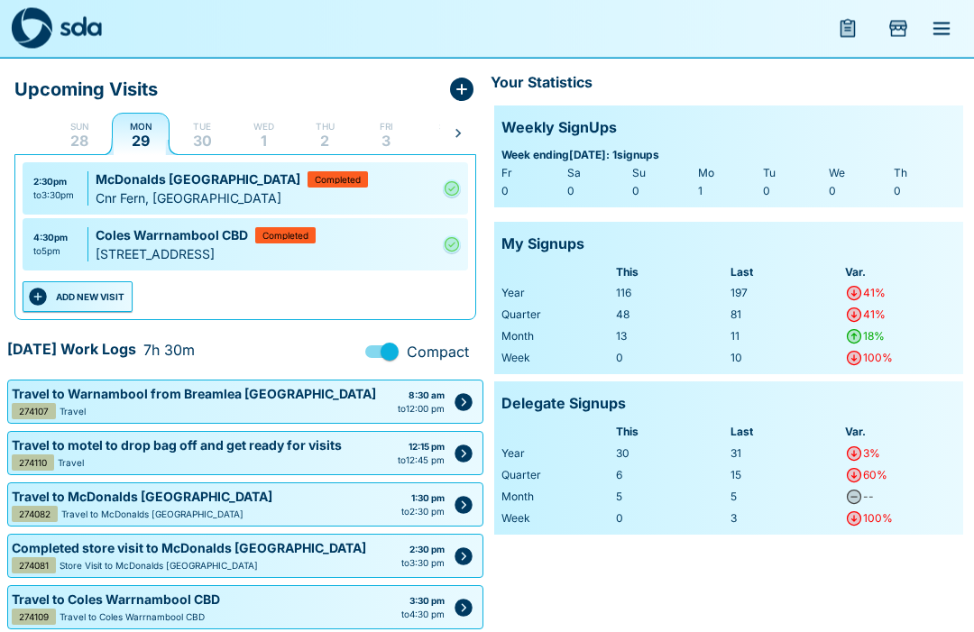
click at [89, 296] on button "ADD NEW VISIT" at bounding box center [78, 297] width 110 height 31
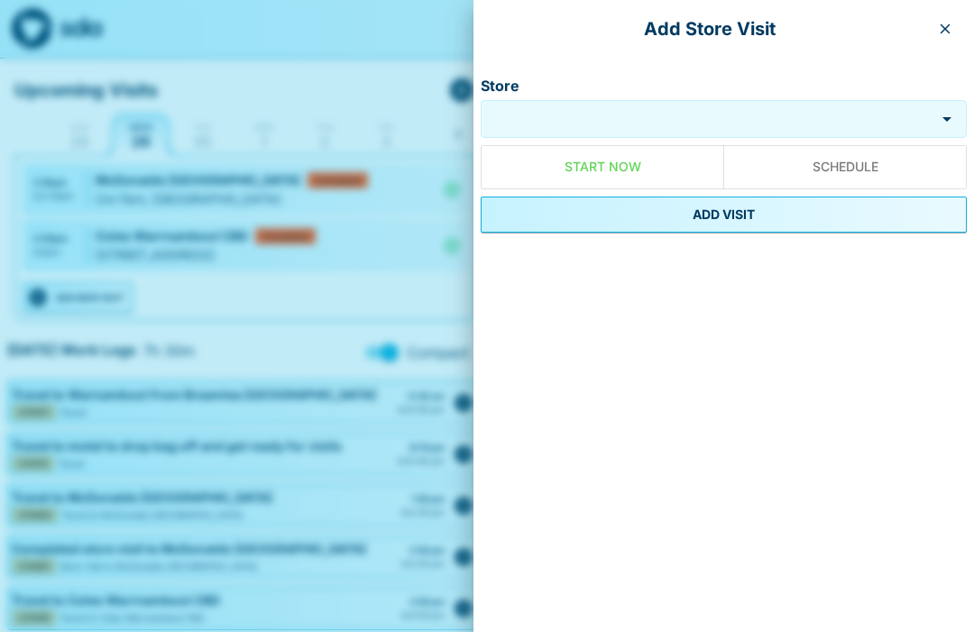
click at [634, 115] on input "Store" at bounding box center [708, 119] width 446 height 21
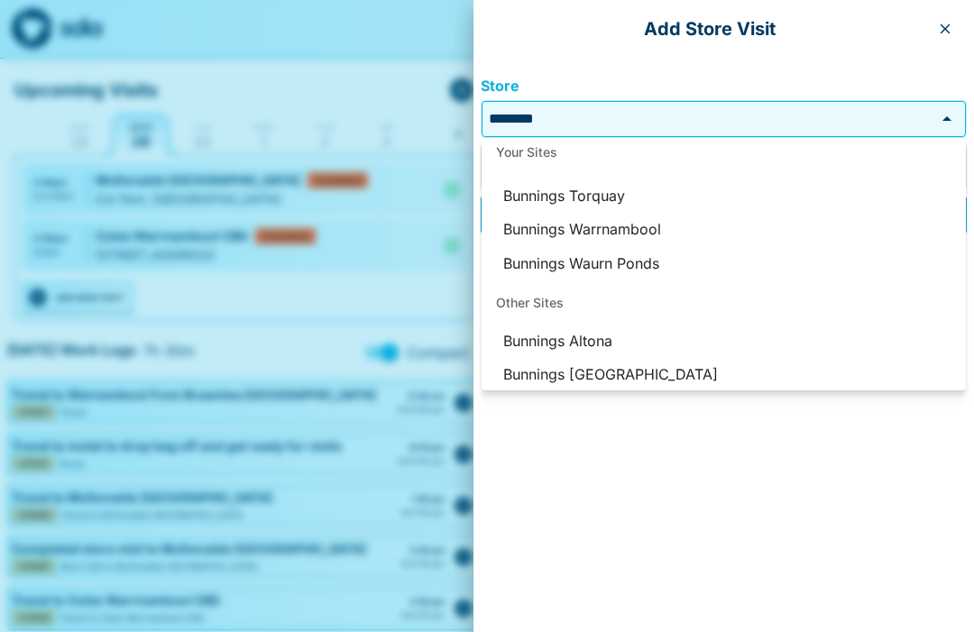
scroll to position [103, 0]
click at [649, 227] on li "Bunnings Warrnambool" at bounding box center [724, 231] width 484 height 34
type input "**********"
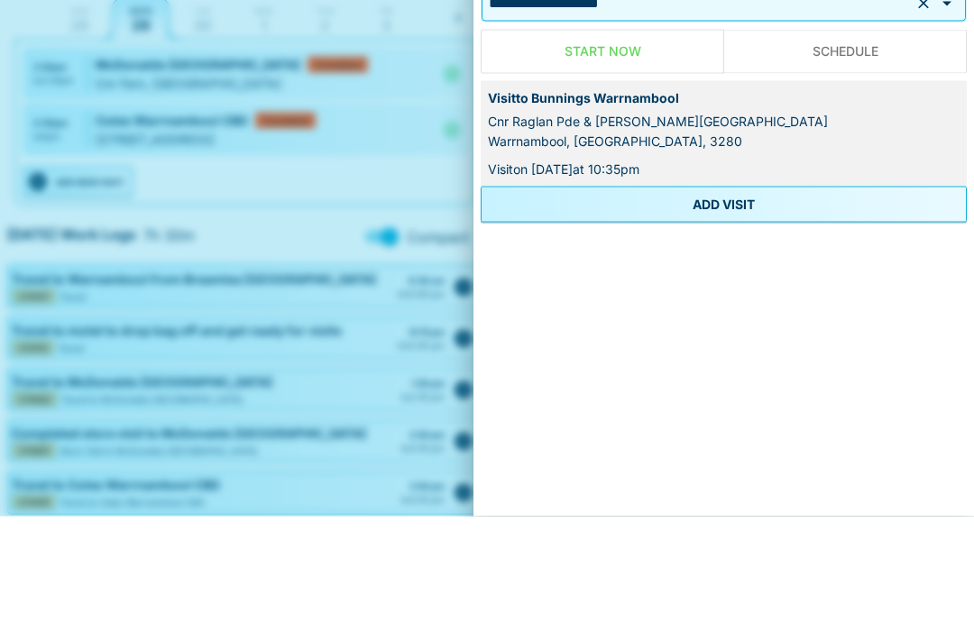
click at [746, 302] on button "ADD VISIT" at bounding box center [724, 320] width 486 height 36
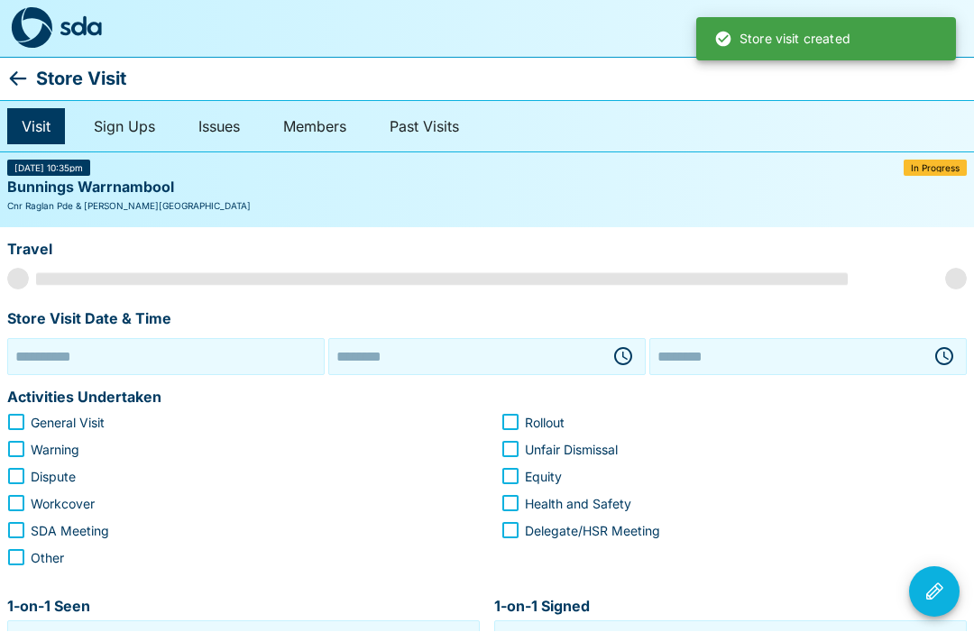
type input "**********"
type input "********"
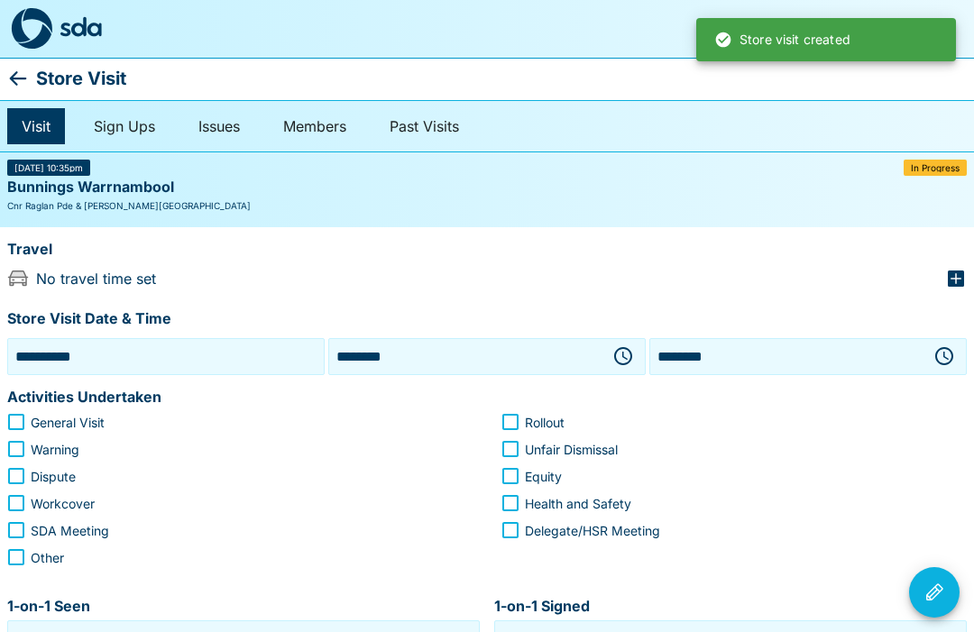
click at [624, 354] on icon "button" at bounding box center [623, 356] width 22 height 22
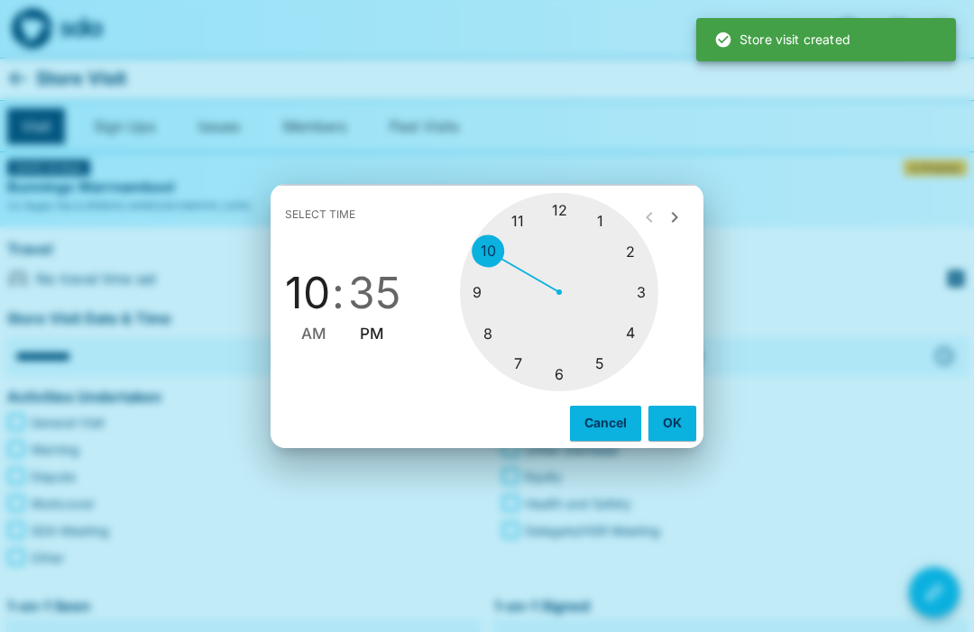
click at [600, 359] on div at bounding box center [559, 292] width 198 height 198
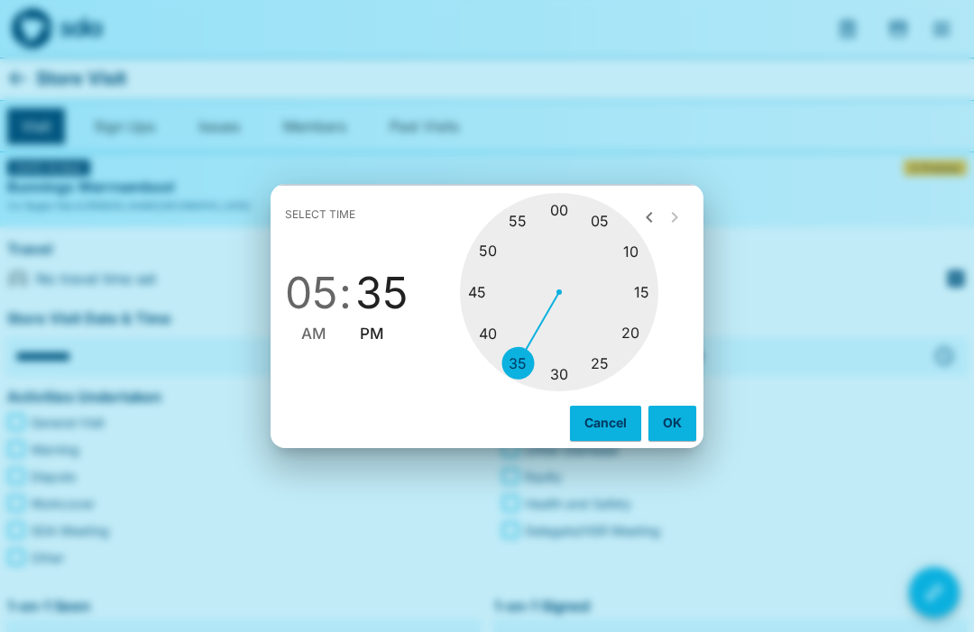
click at [648, 289] on div at bounding box center [559, 292] width 198 height 198
type input "********"
click at [669, 418] on button "OK" at bounding box center [672, 423] width 48 height 34
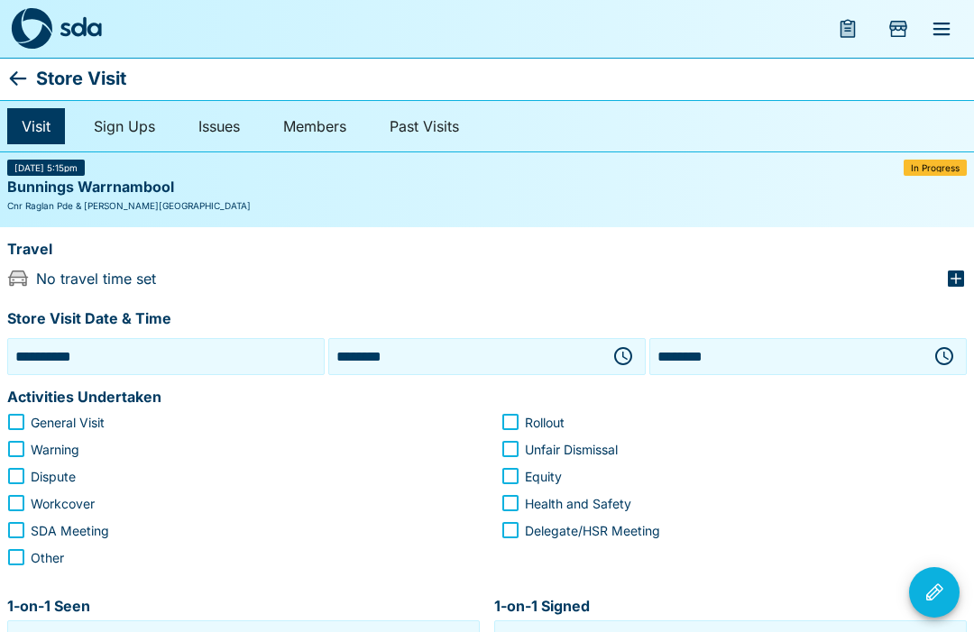
click at [941, 347] on icon "button" at bounding box center [944, 356] width 18 height 18
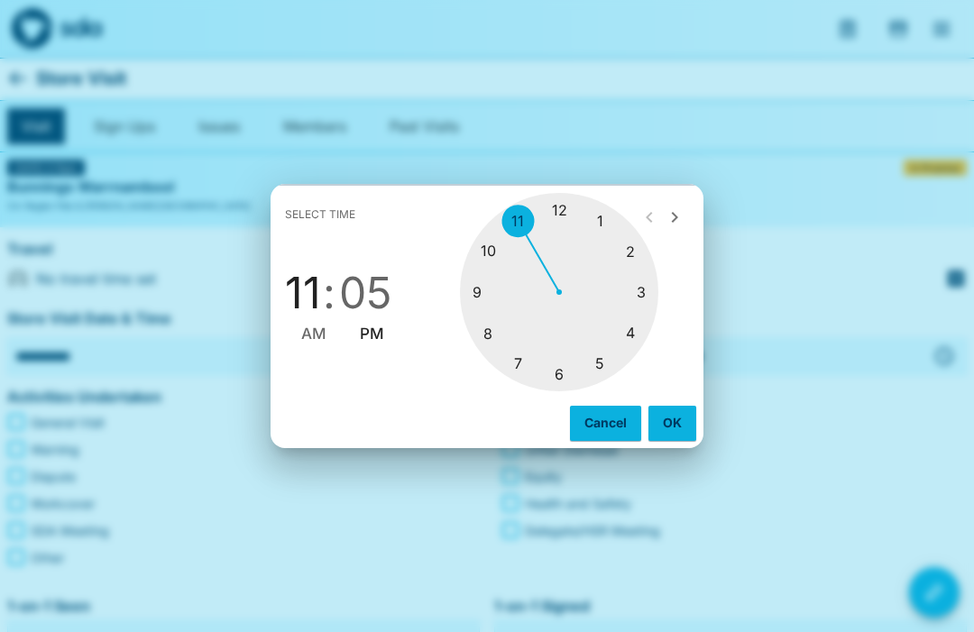
click at [562, 372] on div at bounding box center [559, 292] width 198 height 198
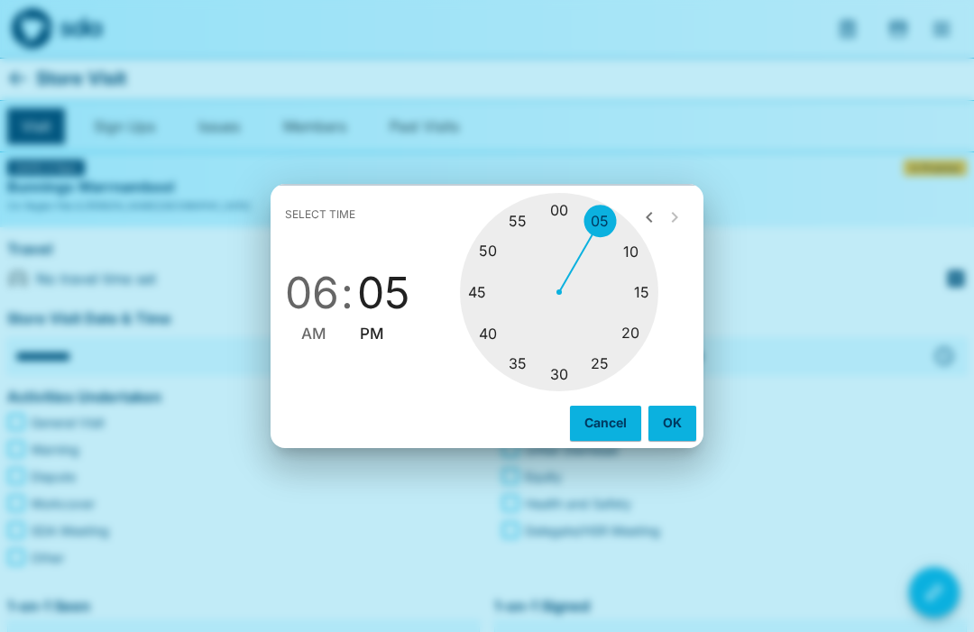
click at [562, 211] on div at bounding box center [559, 292] width 198 height 198
type input "********"
click at [671, 421] on button "OK" at bounding box center [672, 423] width 48 height 34
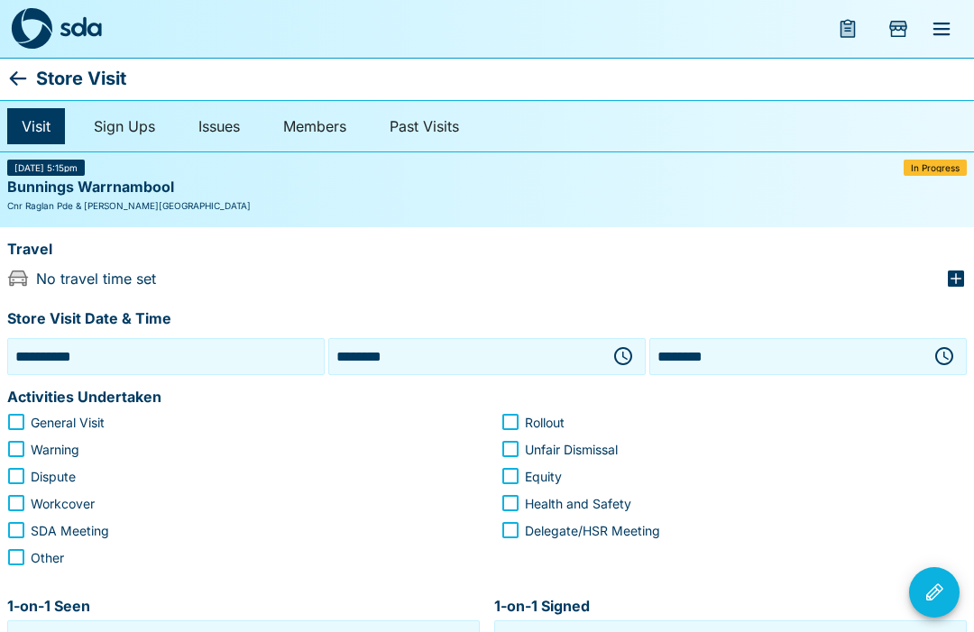
click at [944, 263] on div "Travel" at bounding box center [487, 251] width 960 height 34
click at [951, 268] on icon "button" at bounding box center [956, 279] width 22 height 22
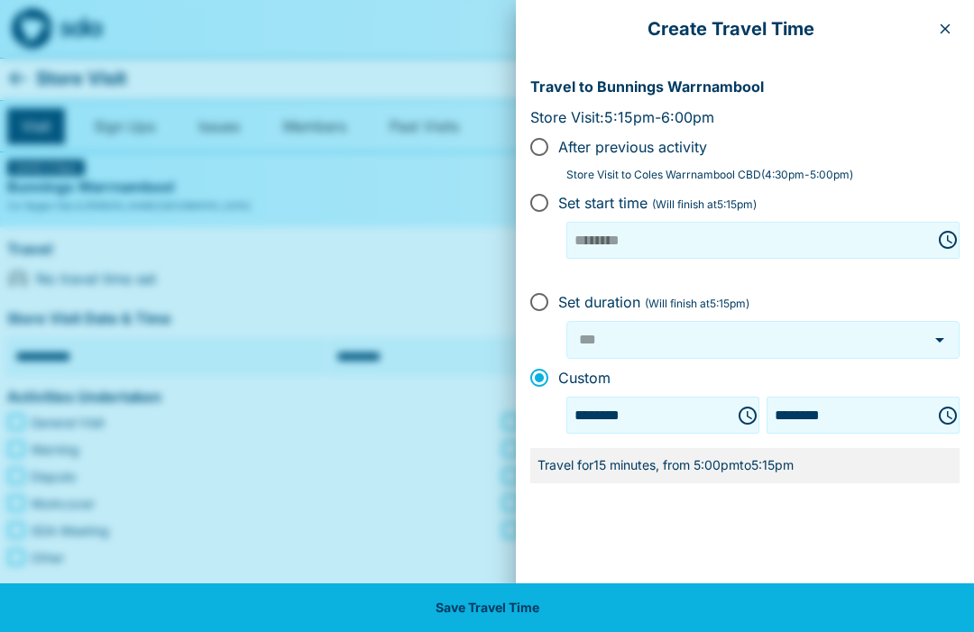
click at [643, 602] on button "Save Travel Time" at bounding box center [487, 607] width 974 height 49
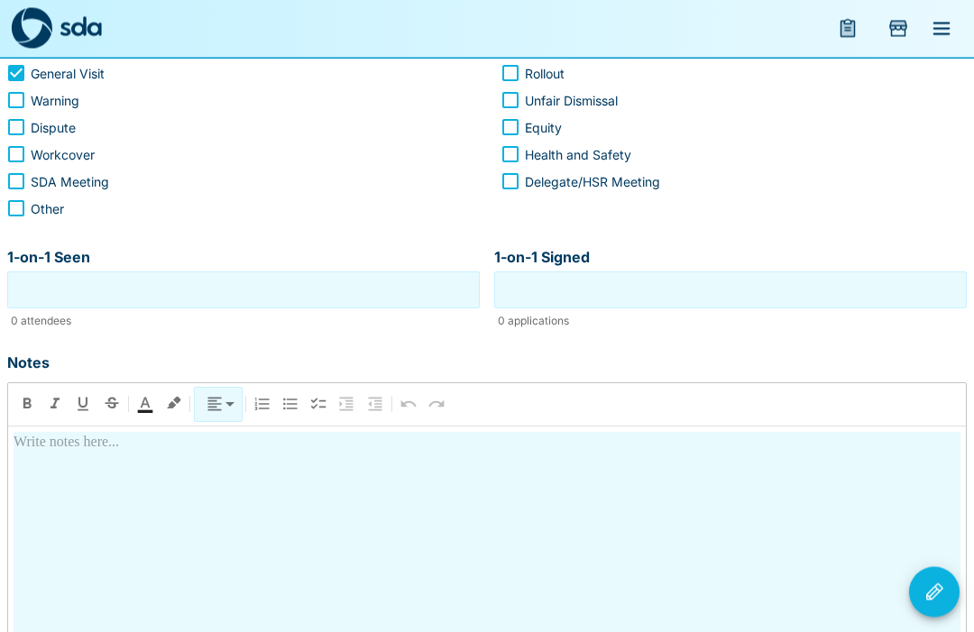
scroll to position [349, 0]
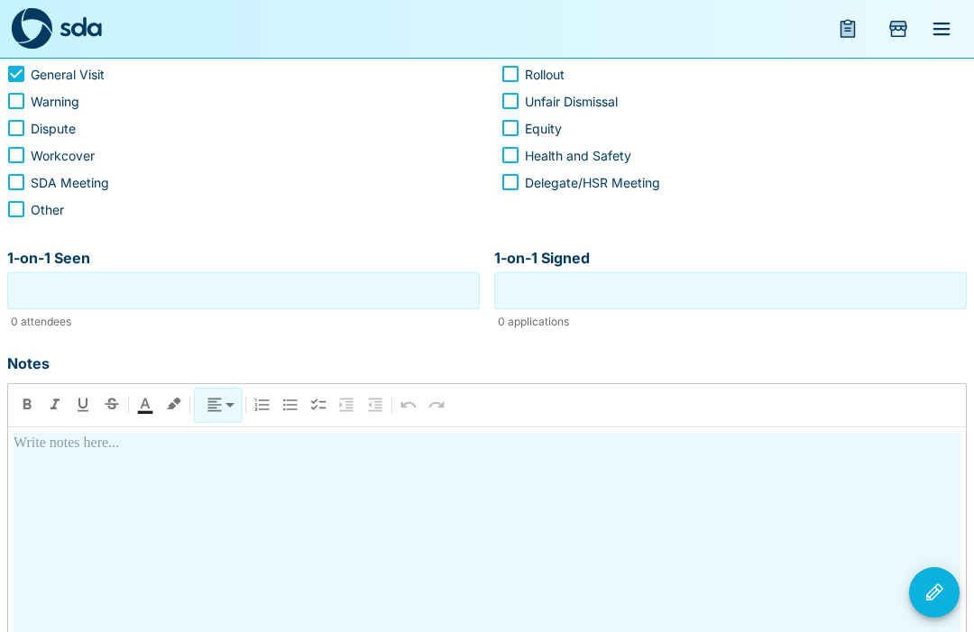
click at [363, 287] on input "1-on-1 Seen" at bounding box center [244, 291] width 464 height 28
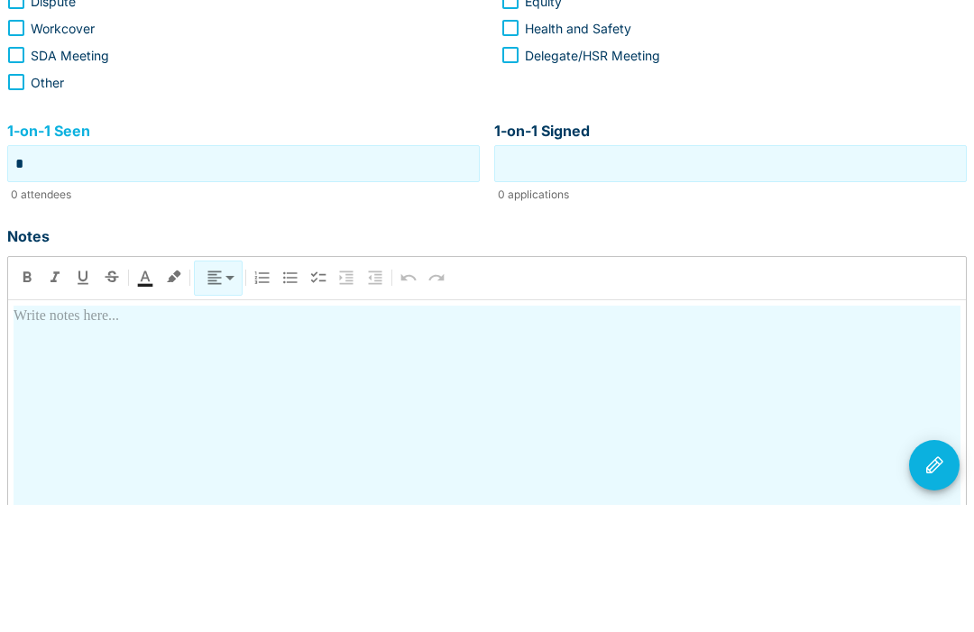
type input "*"
click at [731, 277] on input "1-on-1 Signed" at bounding box center [731, 291] width 464 height 28
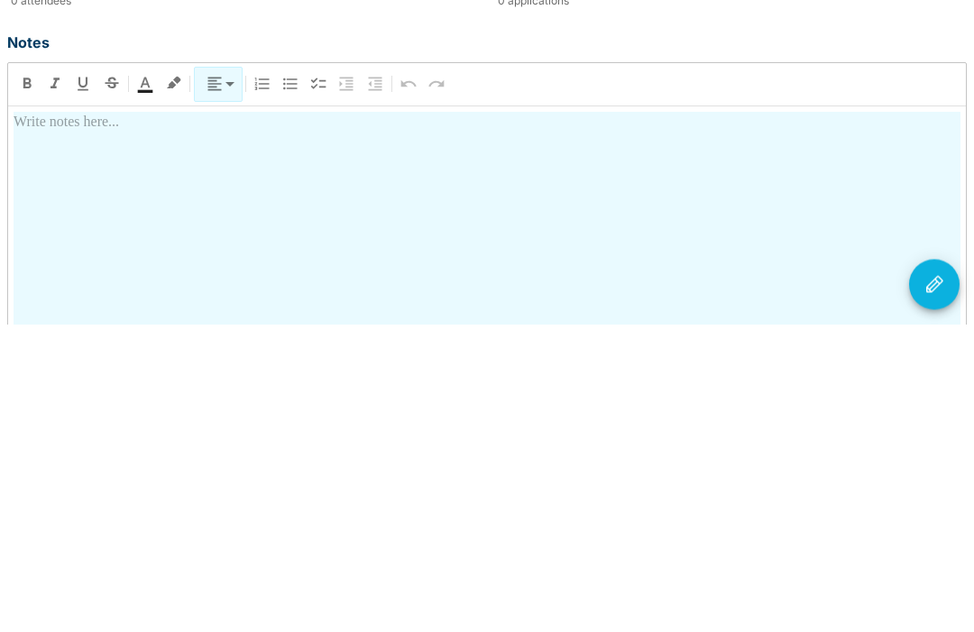
scroll to position [366, 0]
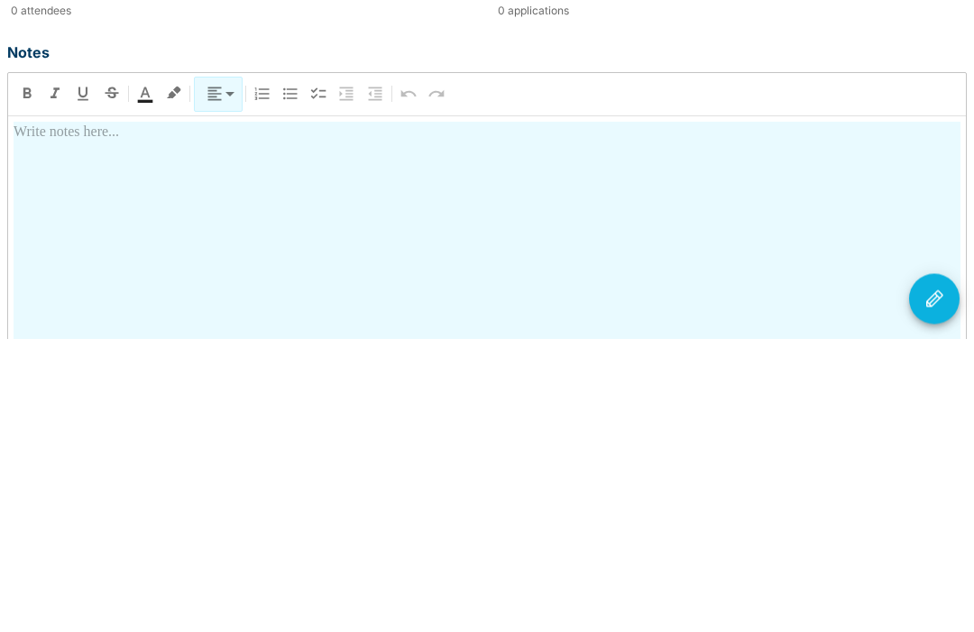
type input "*"
click at [548, 416] on div at bounding box center [487, 574] width 947 height 317
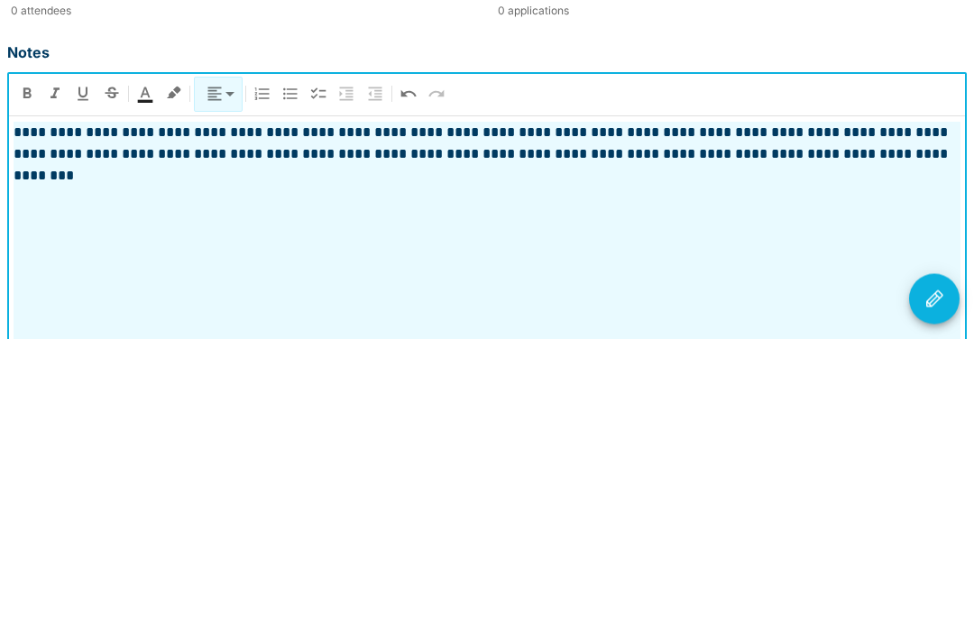
scroll to position [377, 0]
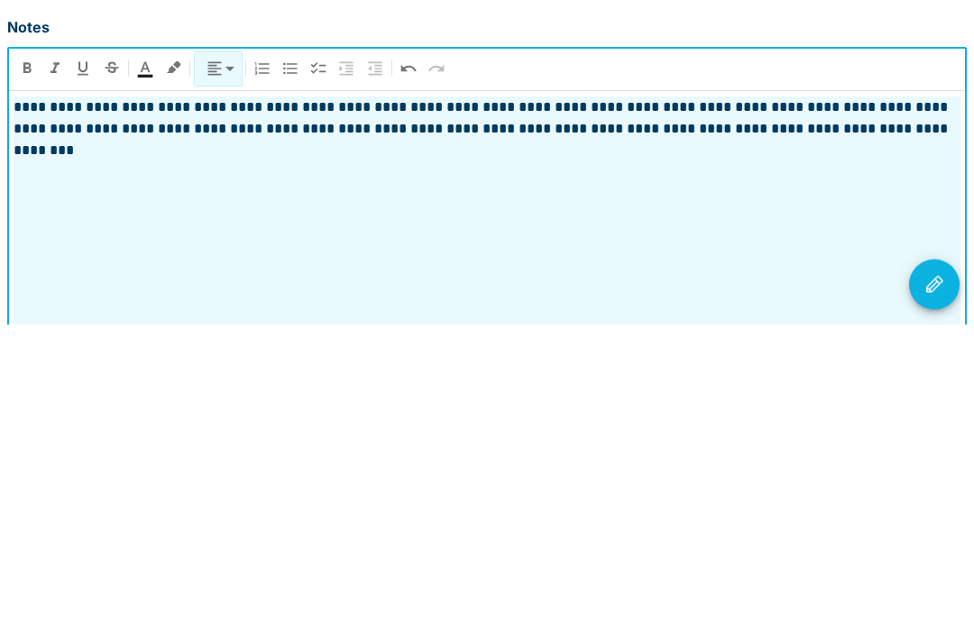
click at [932, 582] on icon "Visit Actions" at bounding box center [934, 593] width 22 height 22
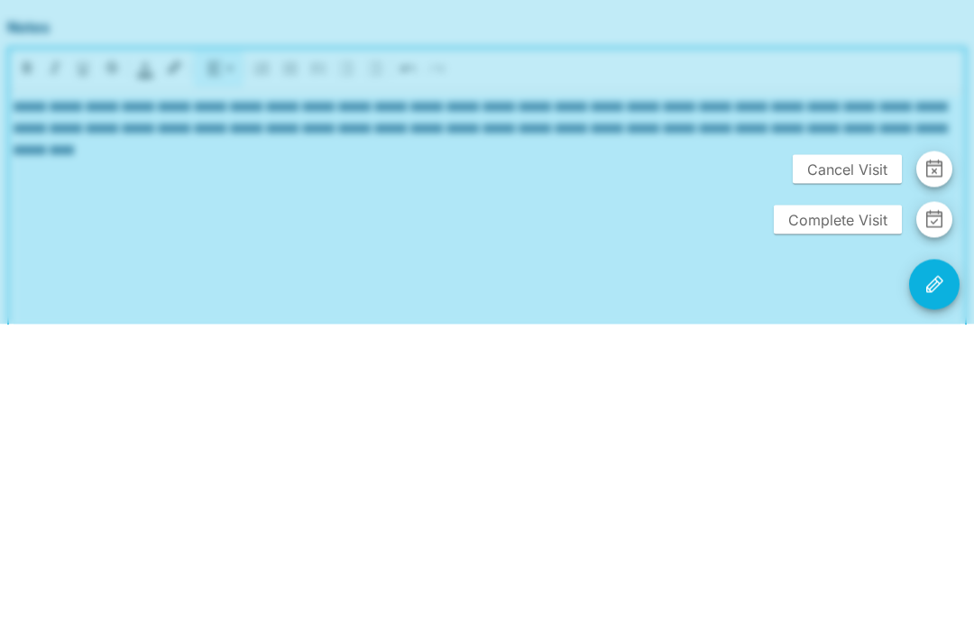
scroll to position [452, 0]
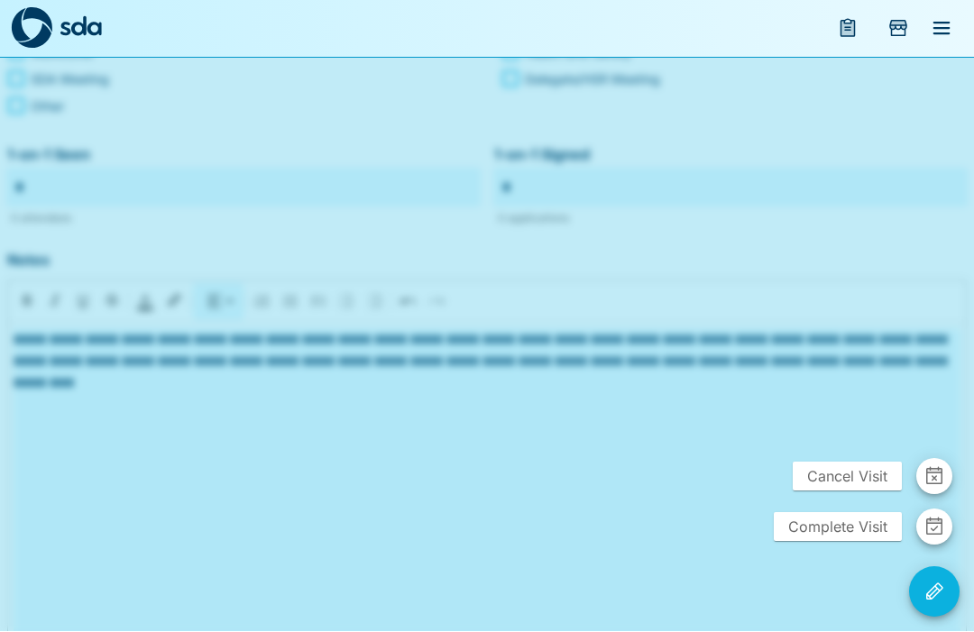
click at [849, 542] on span "Complete Visit" at bounding box center [838, 527] width 128 height 29
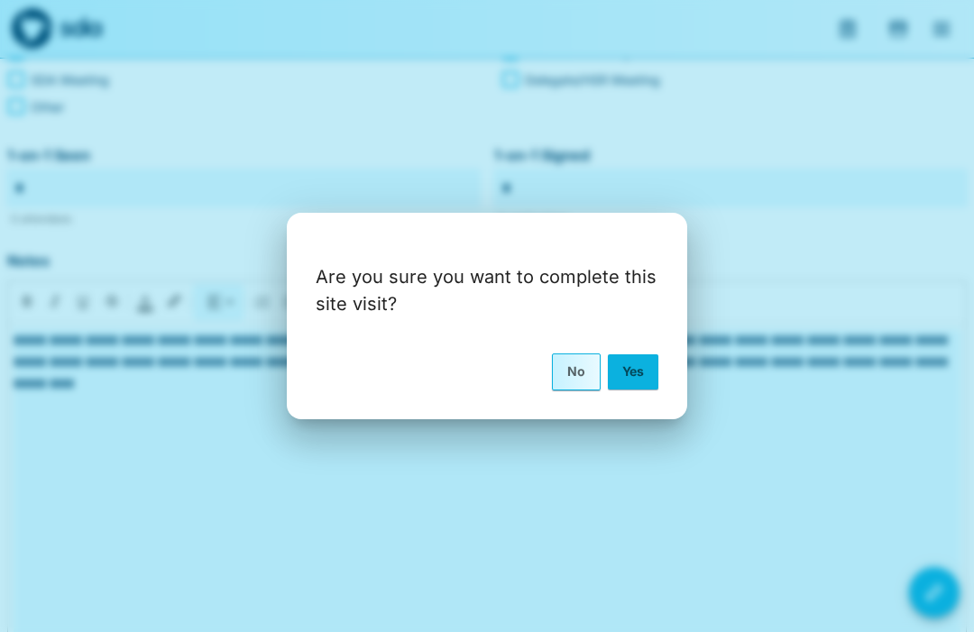
click at [644, 389] on button "Yes" at bounding box center [633, 371] width 51 height 34
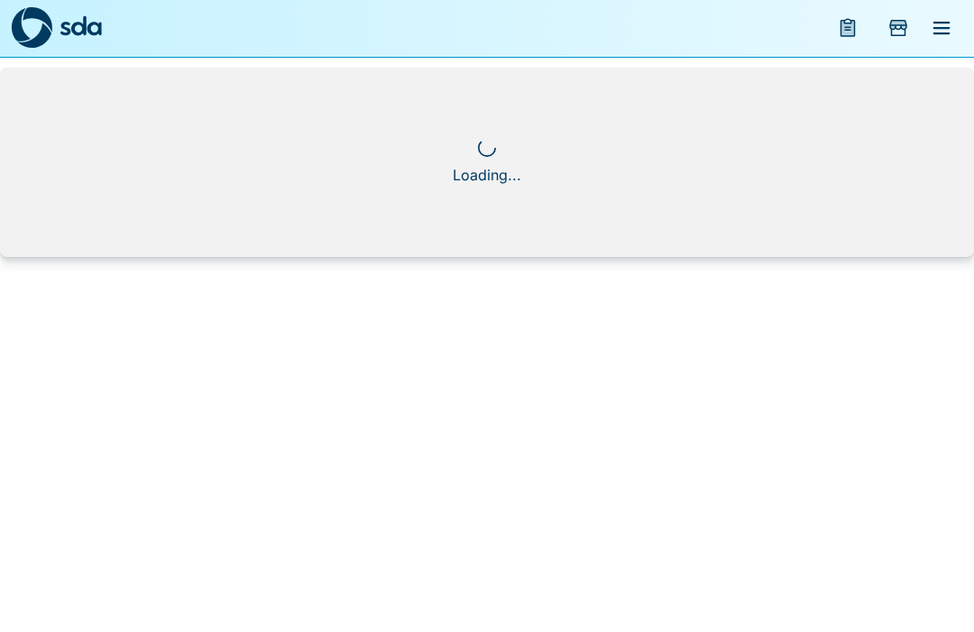
scroll to position [1, 0]
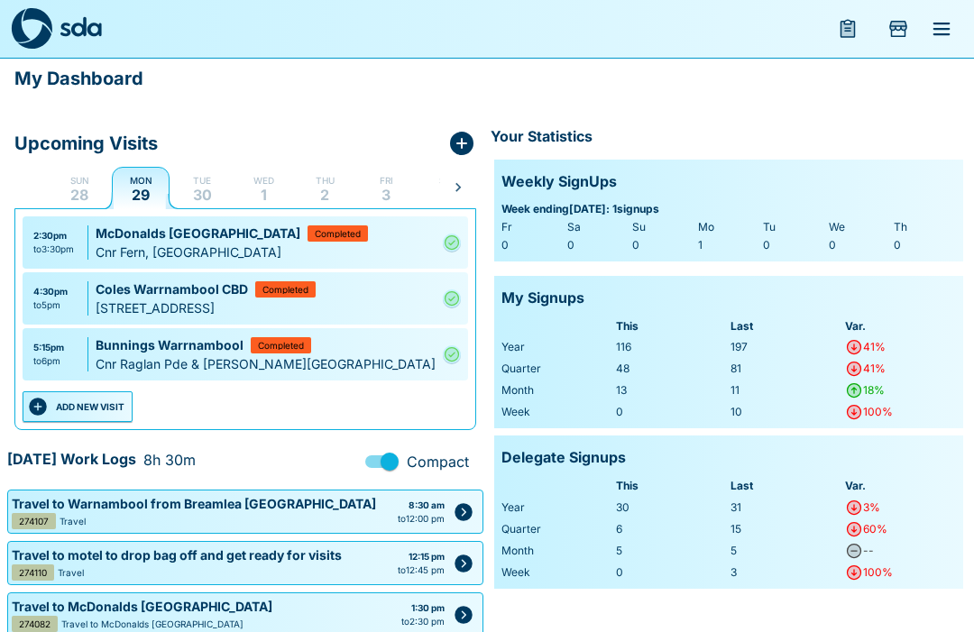
click at [946, 23] on icon "menu" at bounding box center [941, 29] width 17 height 13
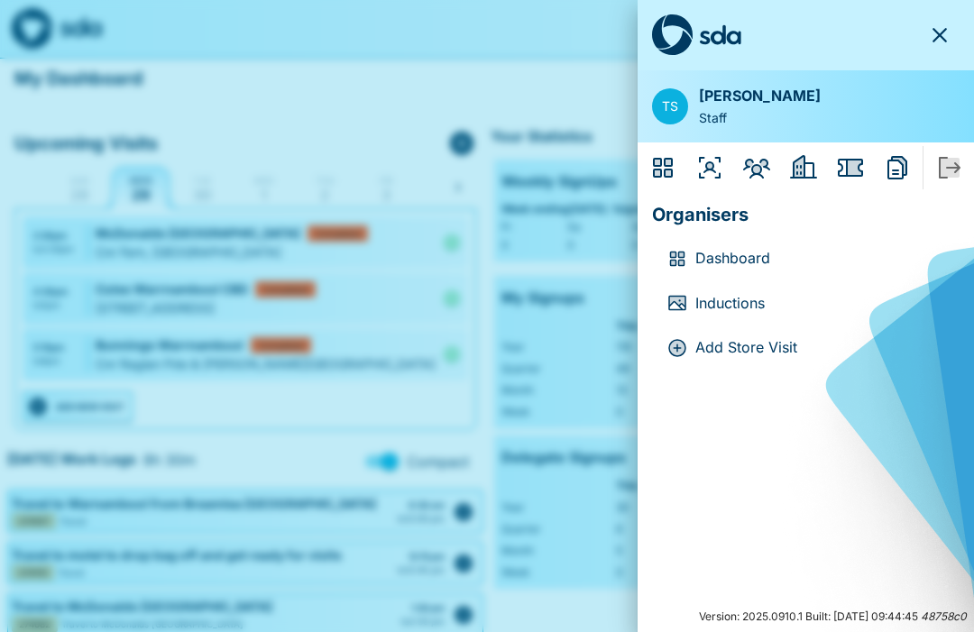
click at [764, 164] on icon "Members" at bounding box center [757, 167] width 22 height 14
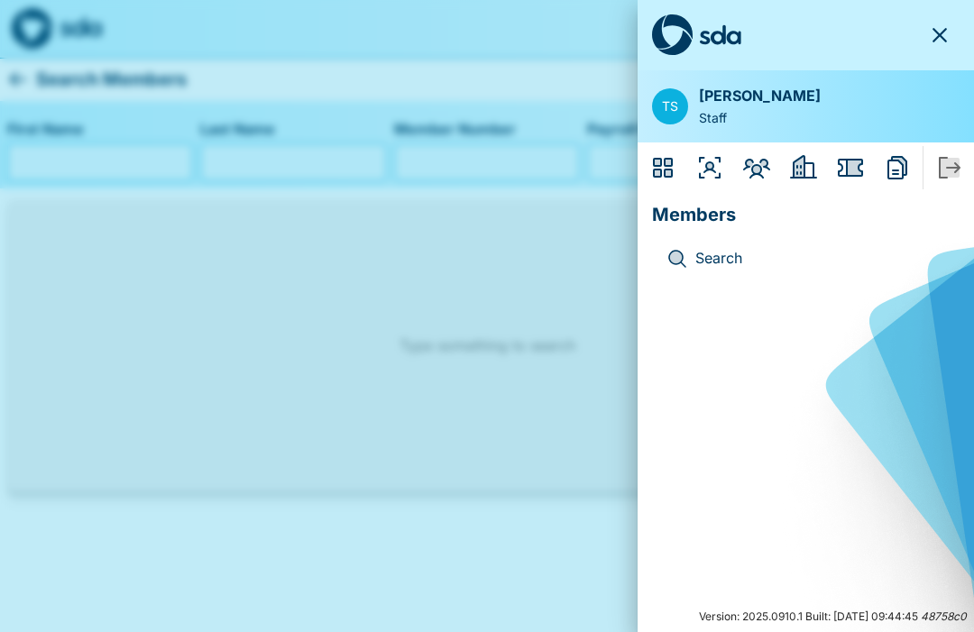
click at [704, 169] on icon "Organisers" at bounding box center [709, 167] width 29 height 29
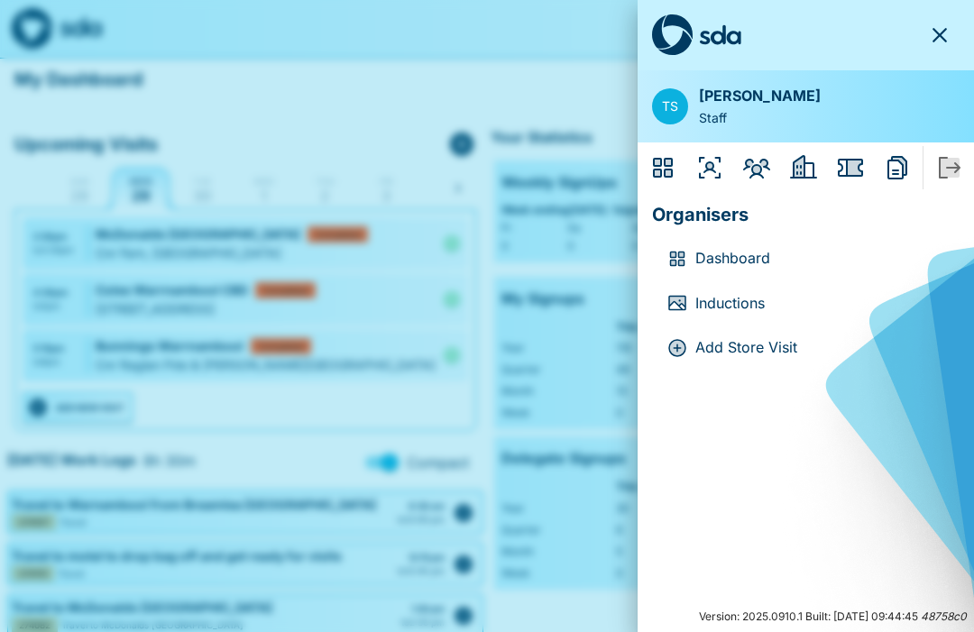
click at [896, 159] on icon "Reports" at bounding box center [897, 167] width 20 height 23
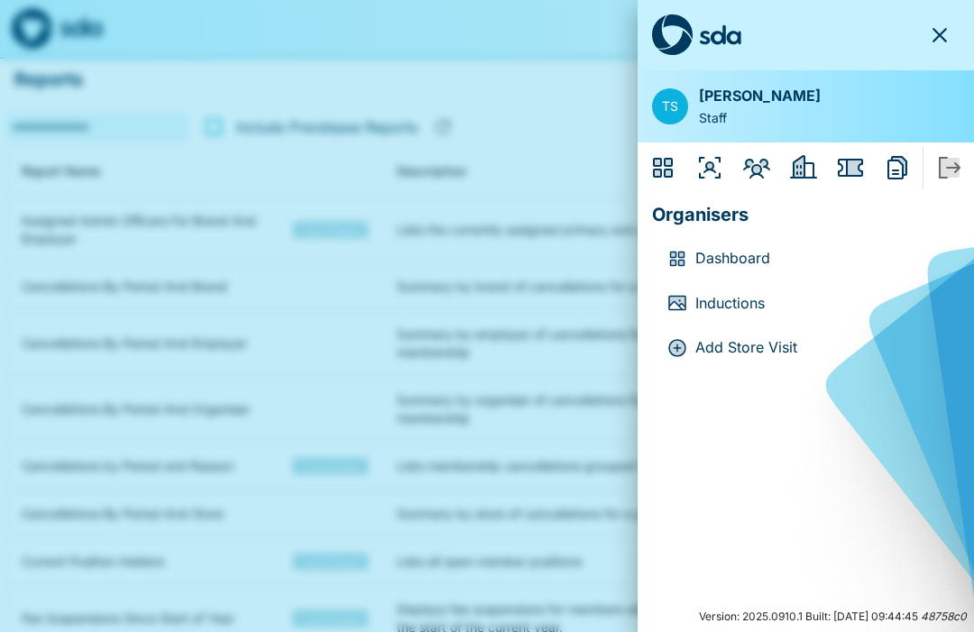
click at [847, 172] on icon "Issues" at bounding box center [850, 168] width 25 height 18
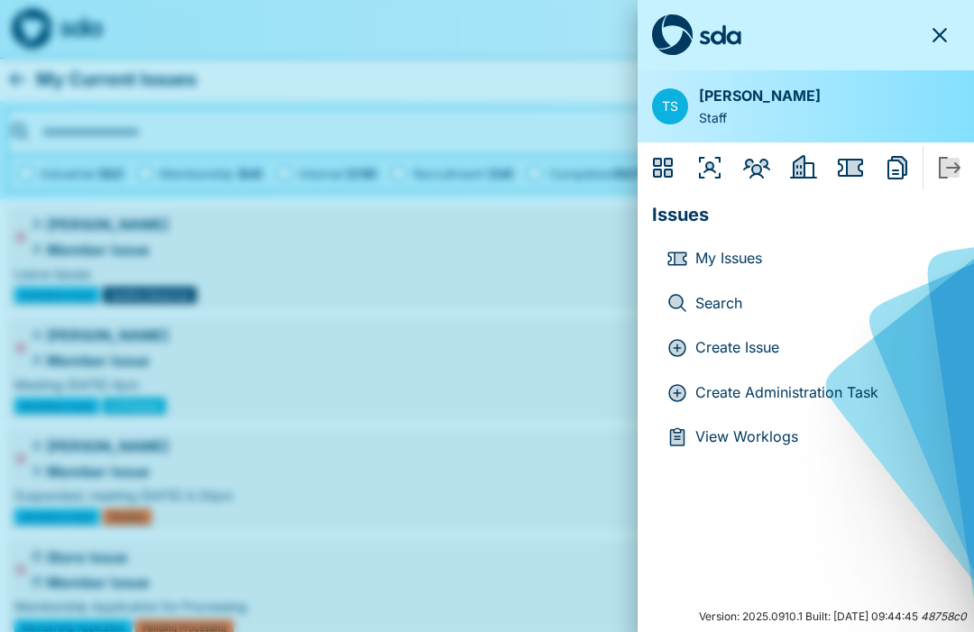
click at [823, 393] on p "Create Administration Task" at bounding box center [820, 392] width 250 height 23
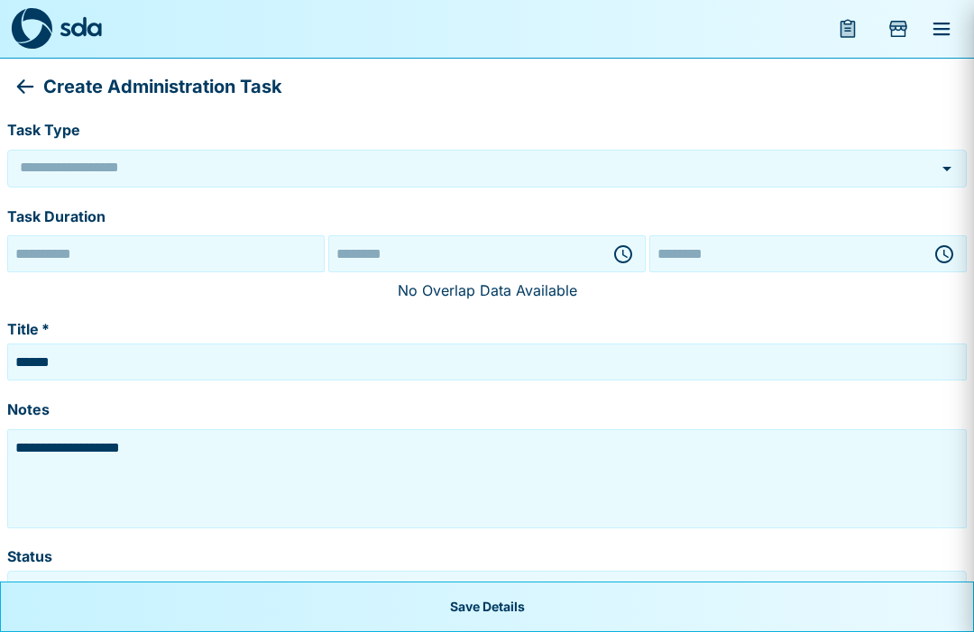
type input "******"
type input "*********"
type input "**********"
type input "********"
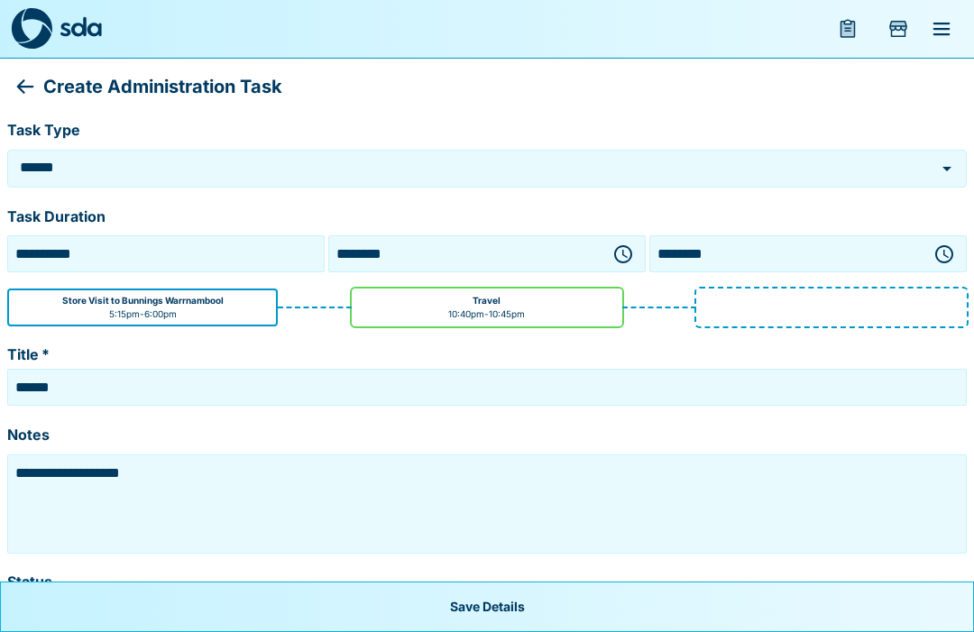
click at [947, 161] on icon "Open" at bounding box center [947, 169] width 22 height 22
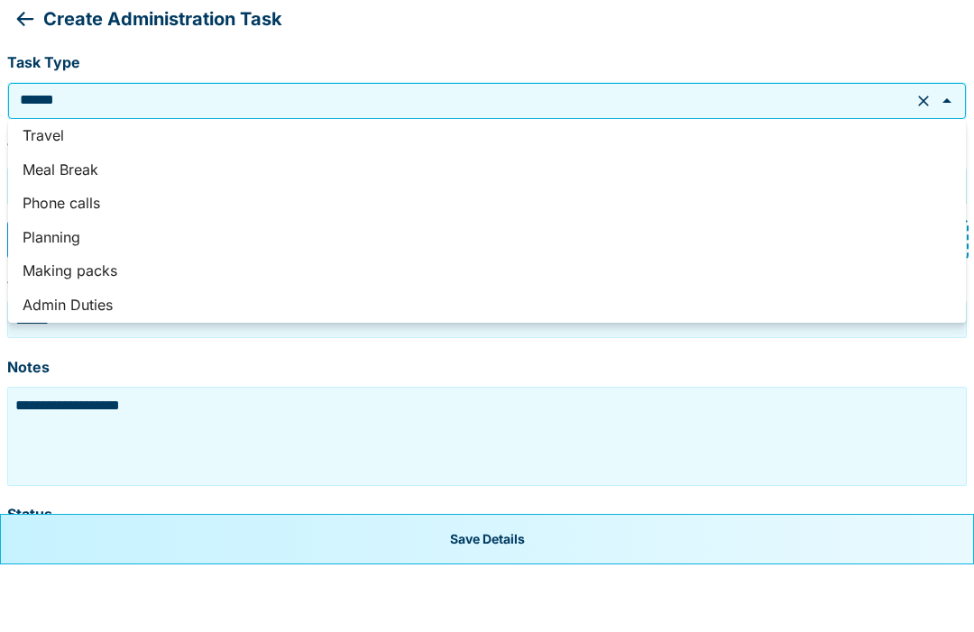
click at [80, 221] on li "Meal Break" at bounding box center [487, 238] width 958 height 34
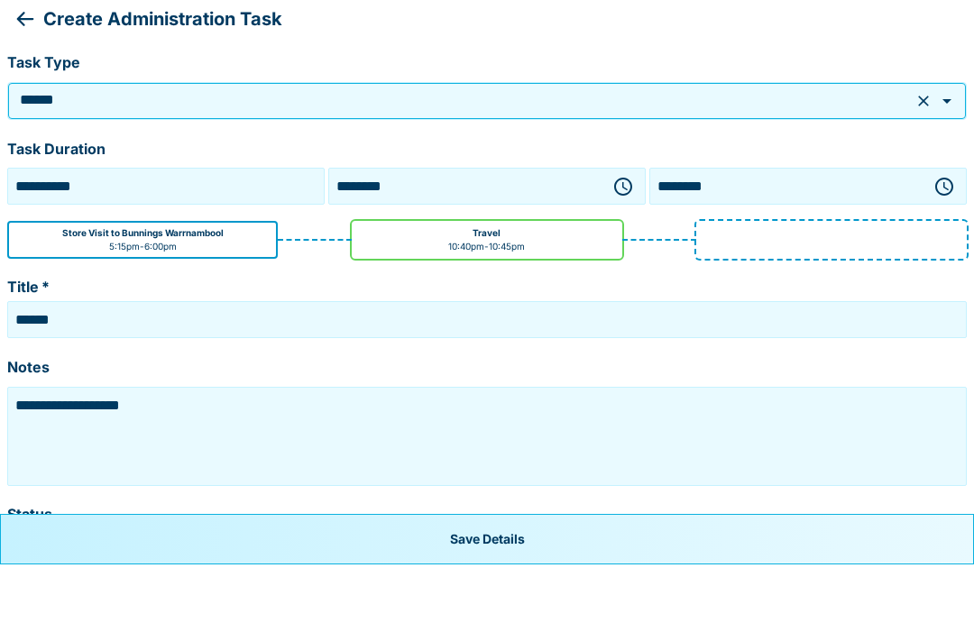
type input "**********"
type textarea "**********"
click at [621, 243] on icon "button" at bounding box center [623, 254] width 22 height 22
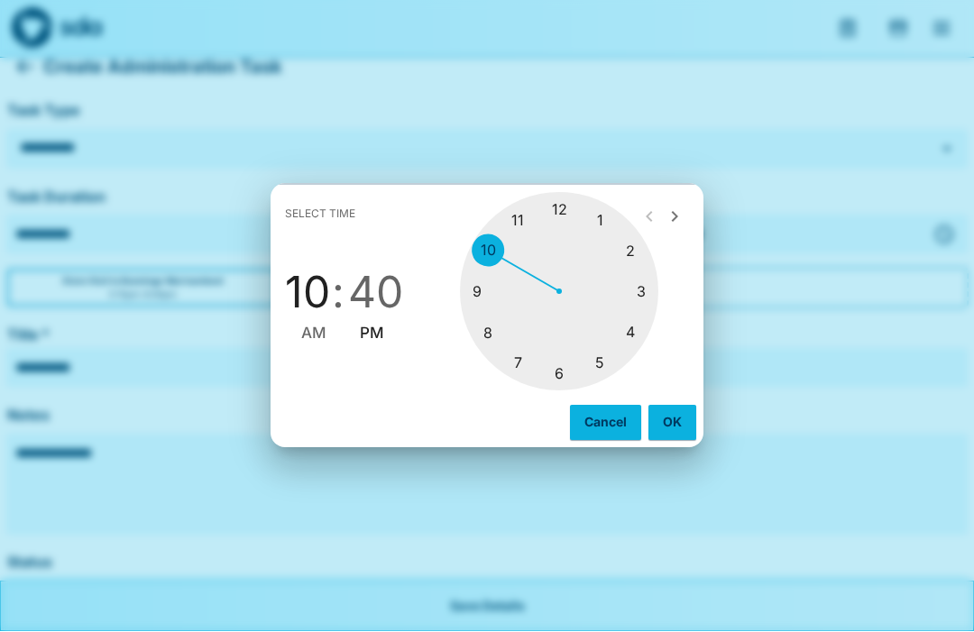
click at [558, 391] on div at bounding box center [559, 292] width 198 height 198
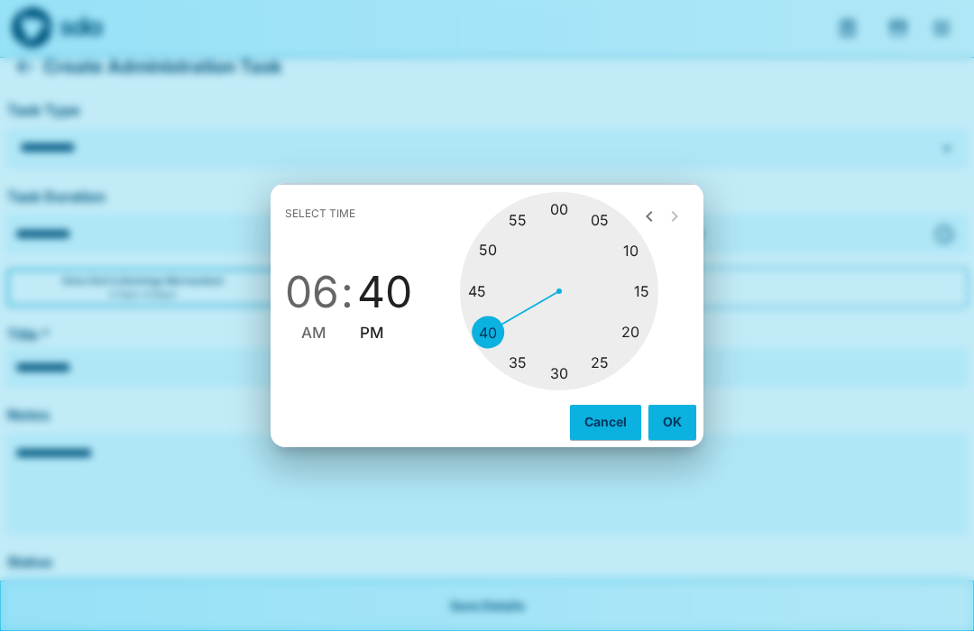
click at [558, 391] on div at bounding box center [559, 292] width 198 height 198
type input "********"
click at [676, 440] on button "OK" at bounding box center [672, 423] width 48 height 34
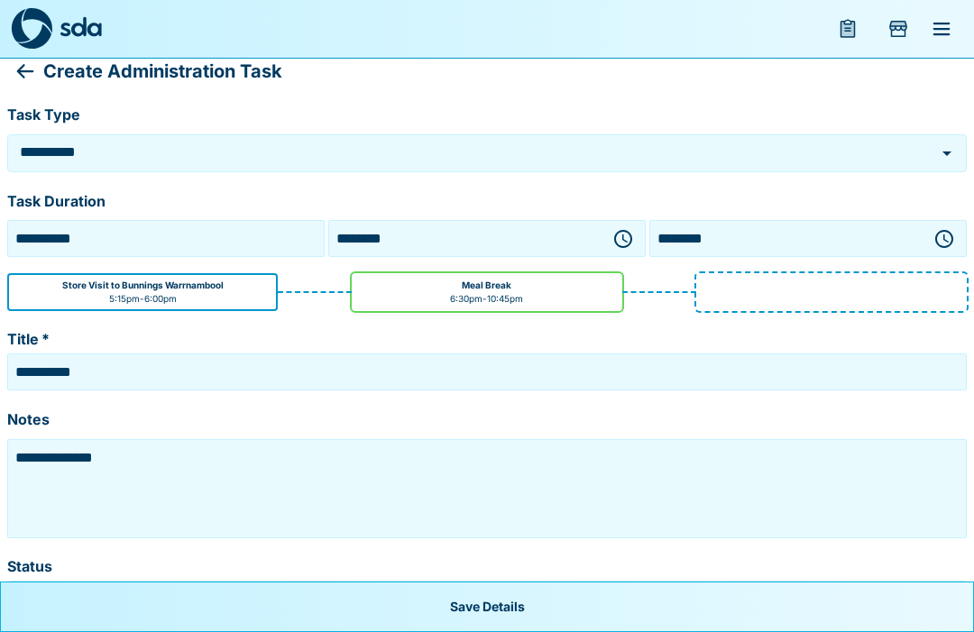
click at [951, 239] on icon "button" at bounding box center [944, 239] width 18 height 18
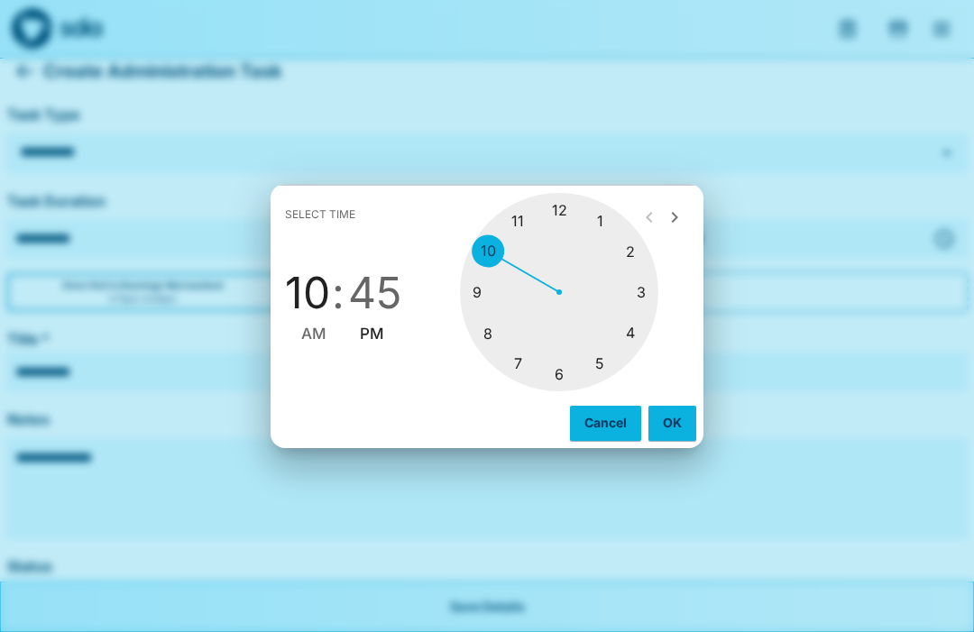
click at [484, 355] on div at bounding box center [559, 292] width 198 height 198
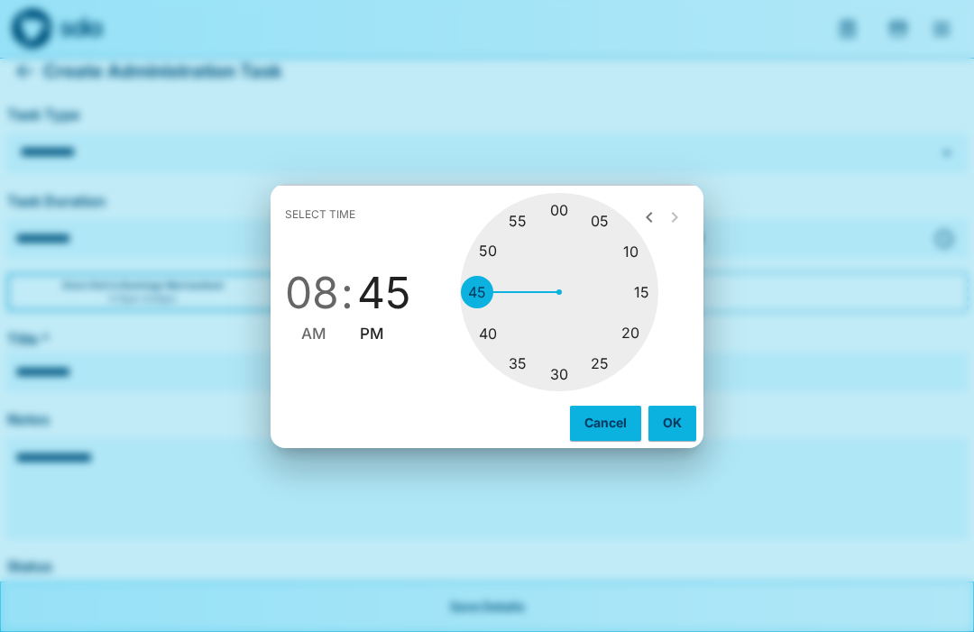
click at [562, 391] on div at bounding box center [559, 292] width 198 height 198
type input "********"
click at [674, 440] on button "OK" at bounding box center [672, 423] width 48 height 34
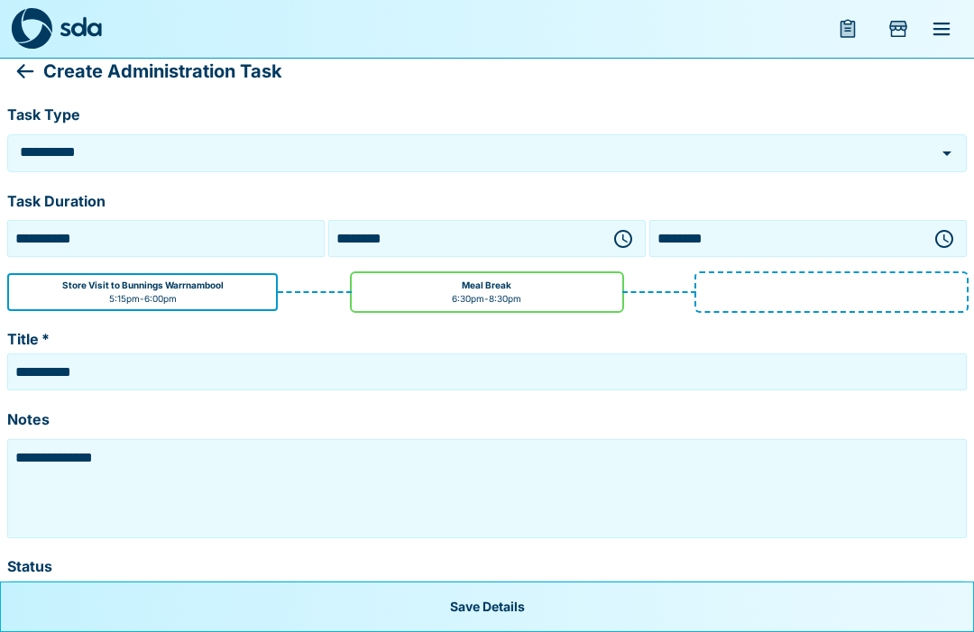
click at [160, 465] on textarea "**********" at bounding box center [487, 489] width 951 height 90
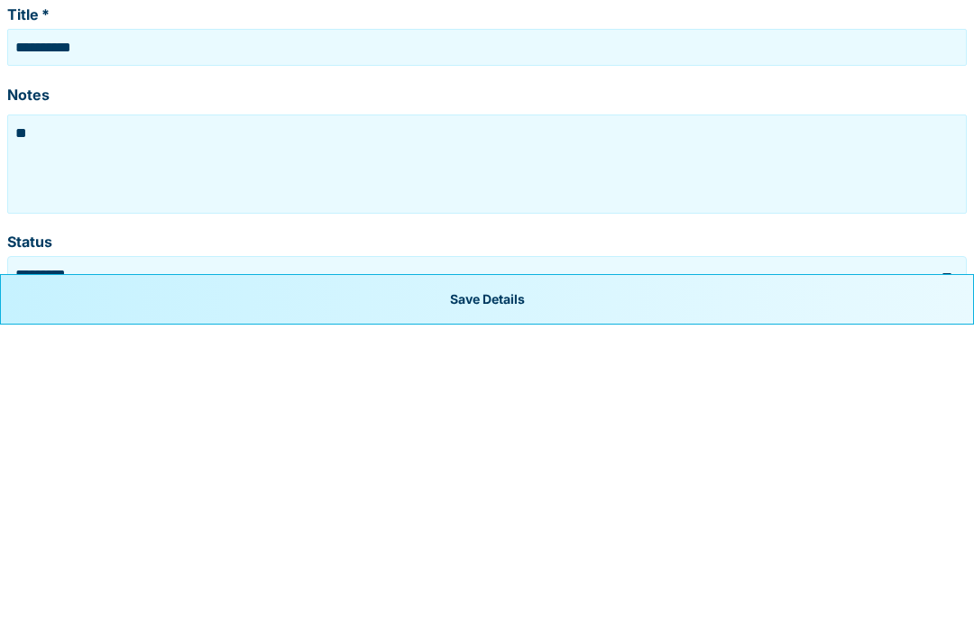
type textarea "*"
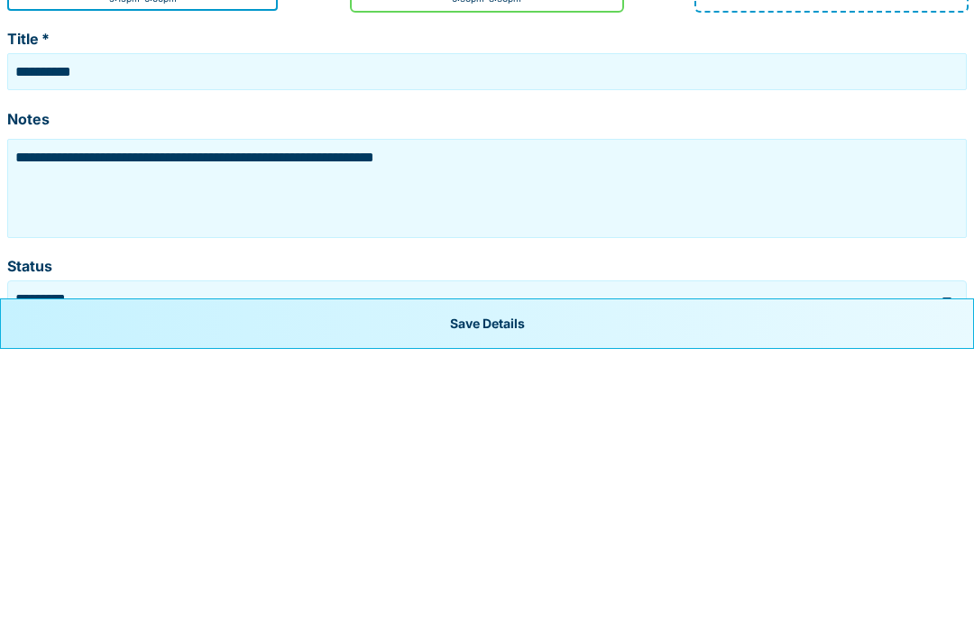
type textarea "**********"
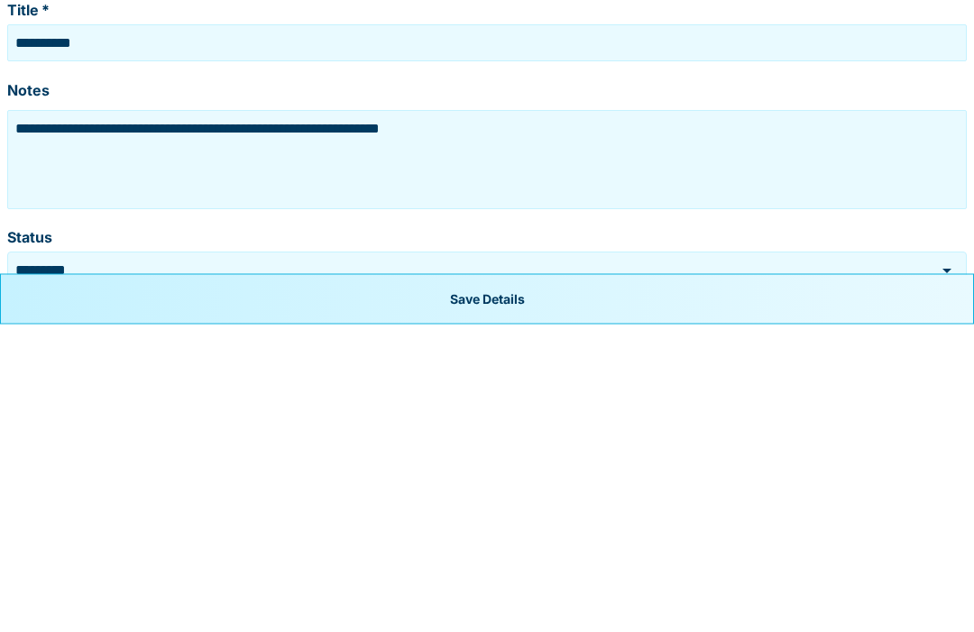
scroll to position [79, 0]
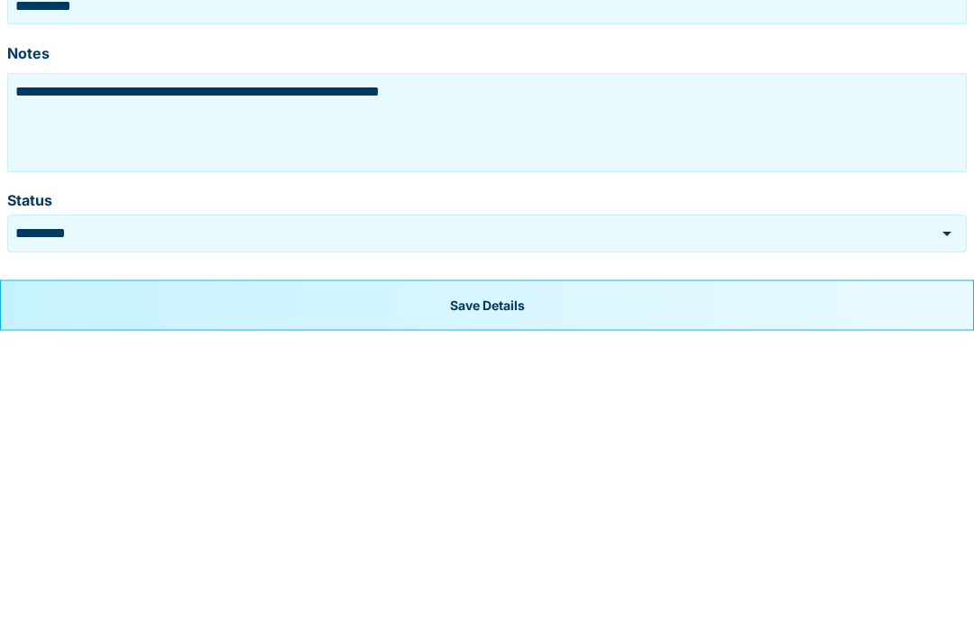
click at [538, 582] on button "Save Details" at bounding box center [487, 607] width 974 height 51
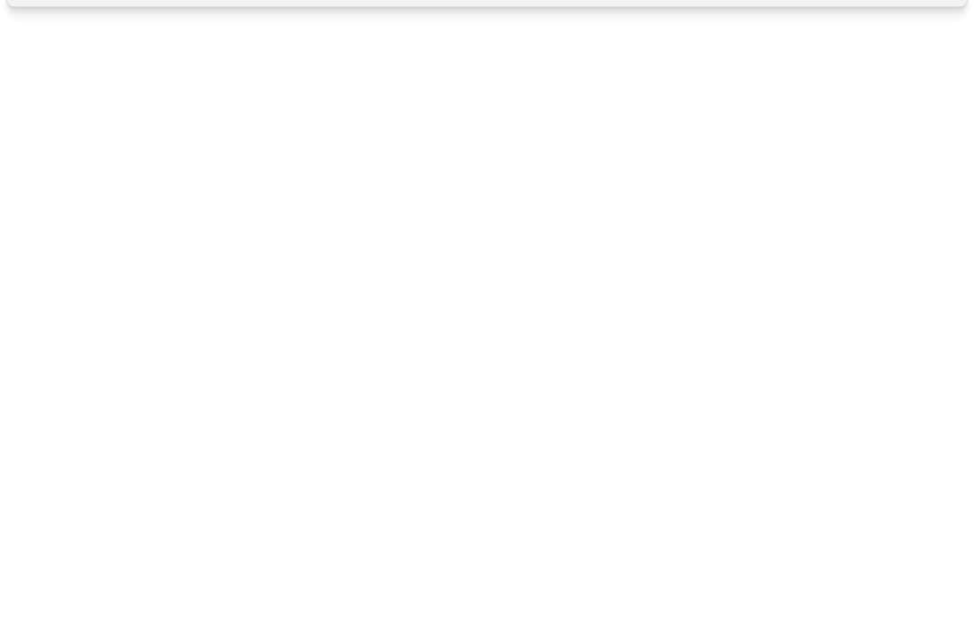
scroll to position [0, 0]
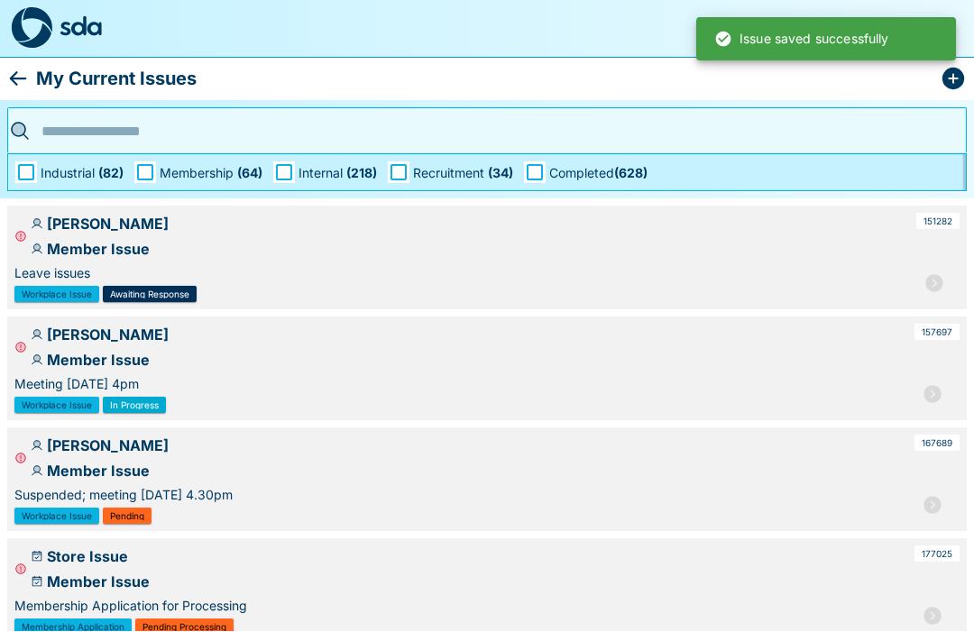
scroll to position [1, 0]
